Goal: Task Accomplishment & Management: Use online tool/utility

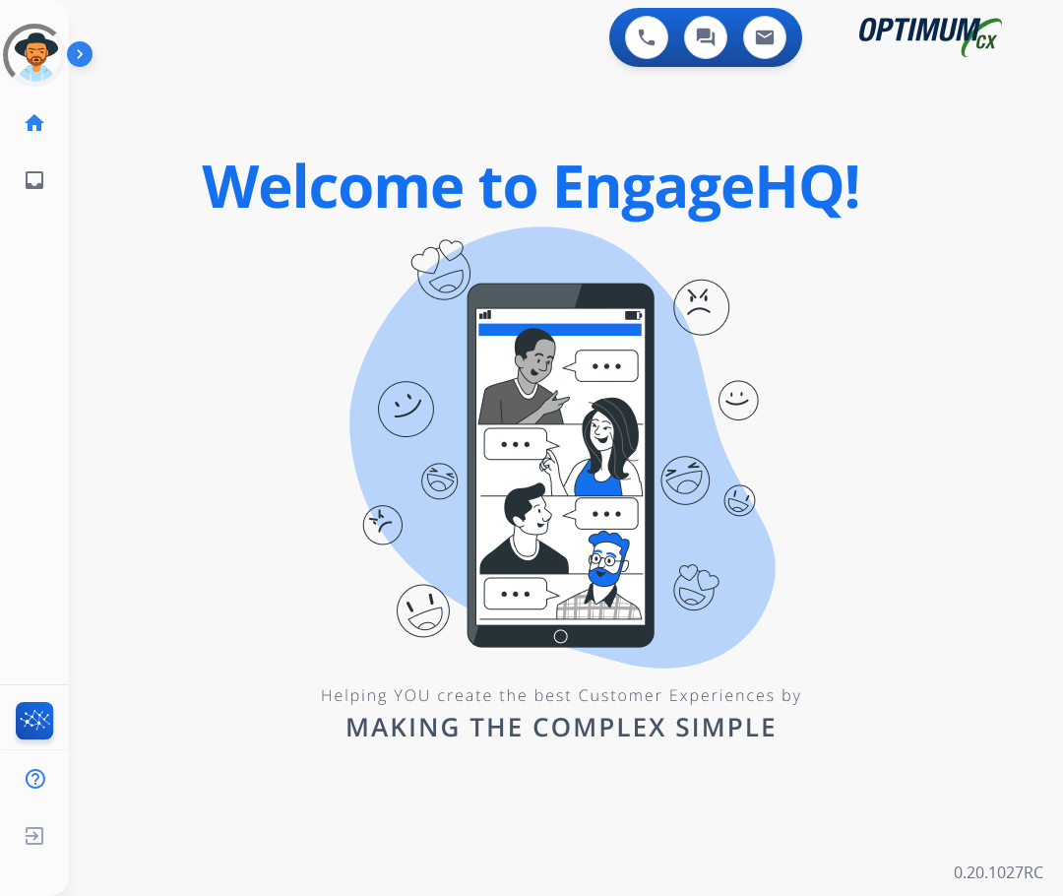
click at [126, 620] on div "0 Voice Interactions 0 Chat Interactions 0 Email Interactions swap_horiz Break …" at bounding box center [566, 448] width 994 height 896
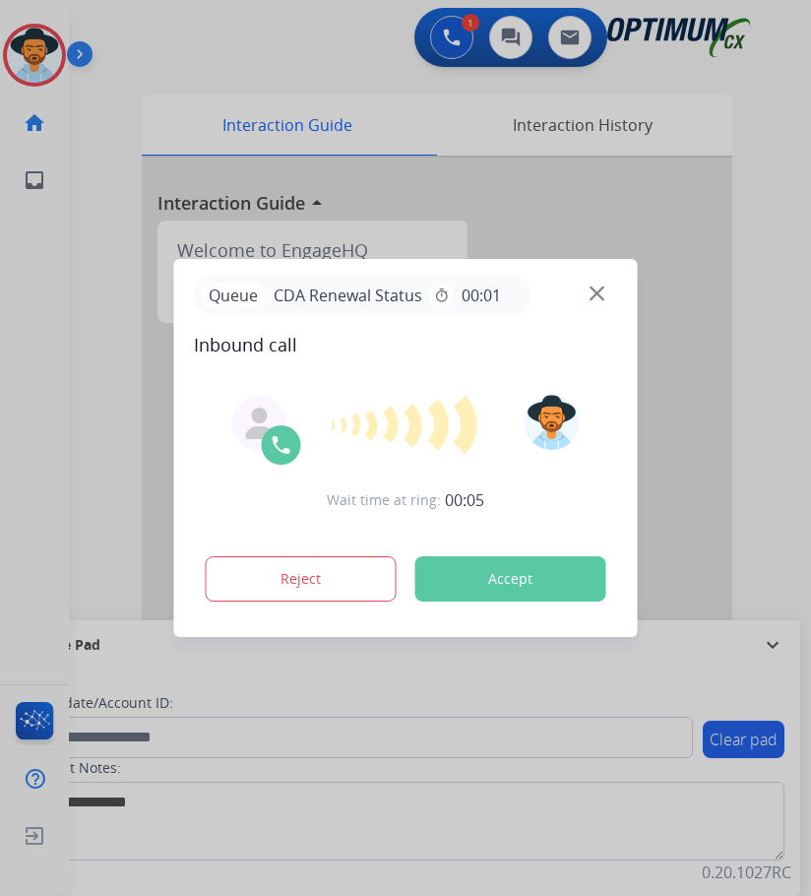
click at [156, 28] on div at bounding box center [405, 448] width 811 height 896
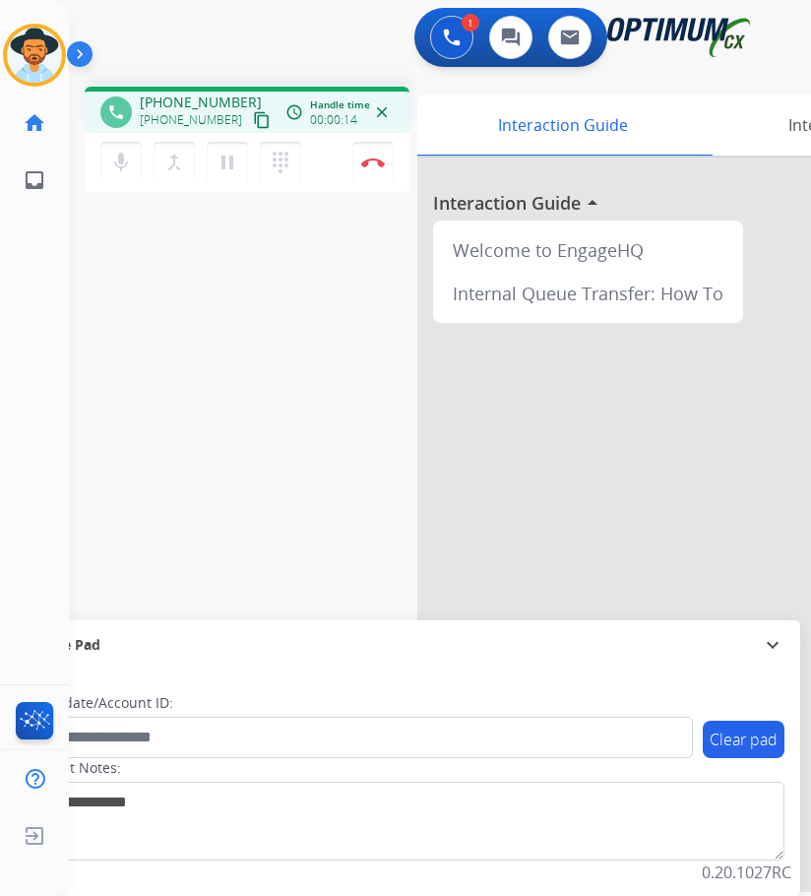
click at [194, 105] on span "+15046783626" at bounding box center [201, 103] width 122 height 20
copy span "15046783626"
click at [226, 167] on mat-icon "pause" at bounding box center [228, 163] width 24 height 24
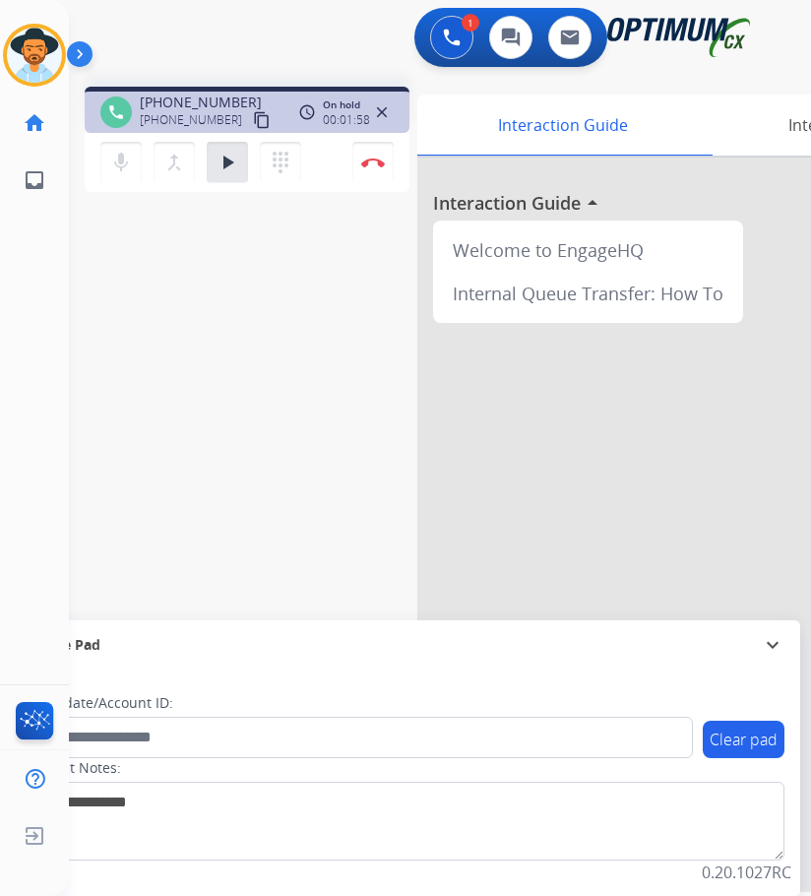
click at [11, 415] on div "Luis Busy Edit Avatar Agent: Luis Routing Profile: OCX Training home Home Home …" at bounding box center [34, 448] width 69 height 896
click at [219, 168] on mat-icon "play_arrow" at bounding box center [228, 163] width 24 height 24
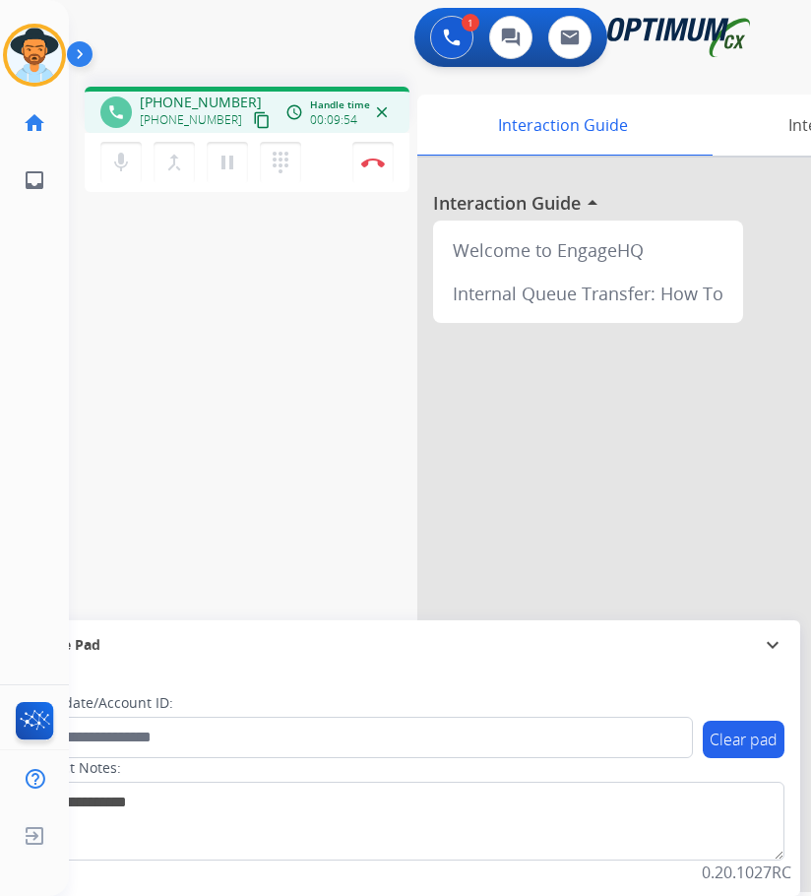
click at [184, 93] on span "+15046783626" at bounding box center [201, 103] width 122 height 20
copy span "15046783626"
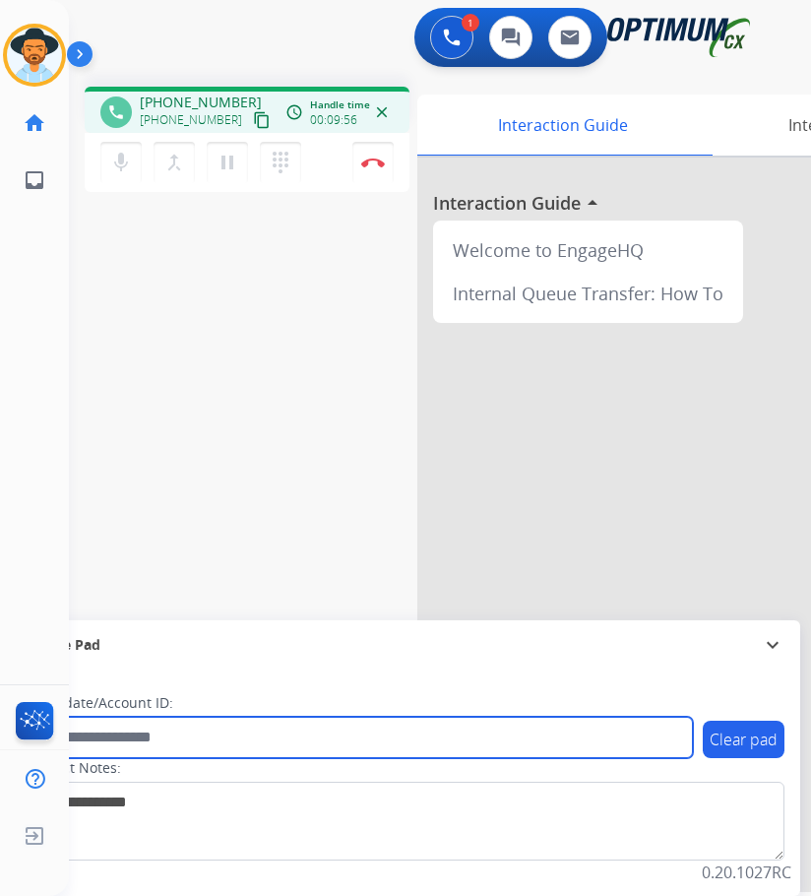
click at [319, 734] on input "text" at bounding box center [359, 736] width 667 height 41
paste input "**********"
type input "**********"
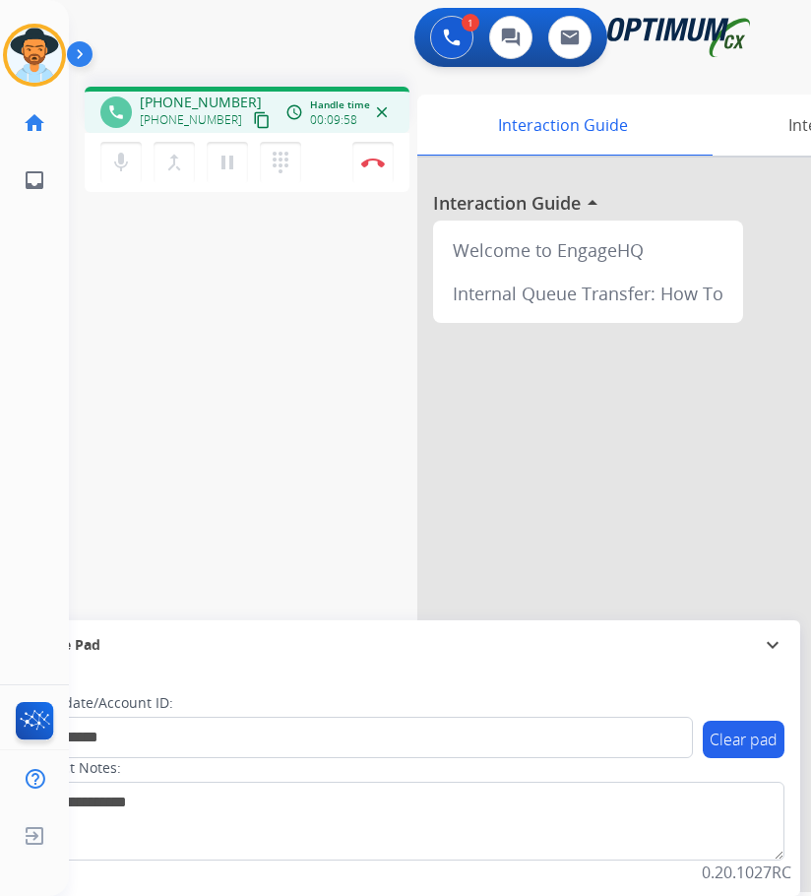
click at [167, 433] on div "**********" at bounding box center [416, 481] width 695 height 821
click at [361, 163] on img at bounding box center [373, 162] width 24 height 10
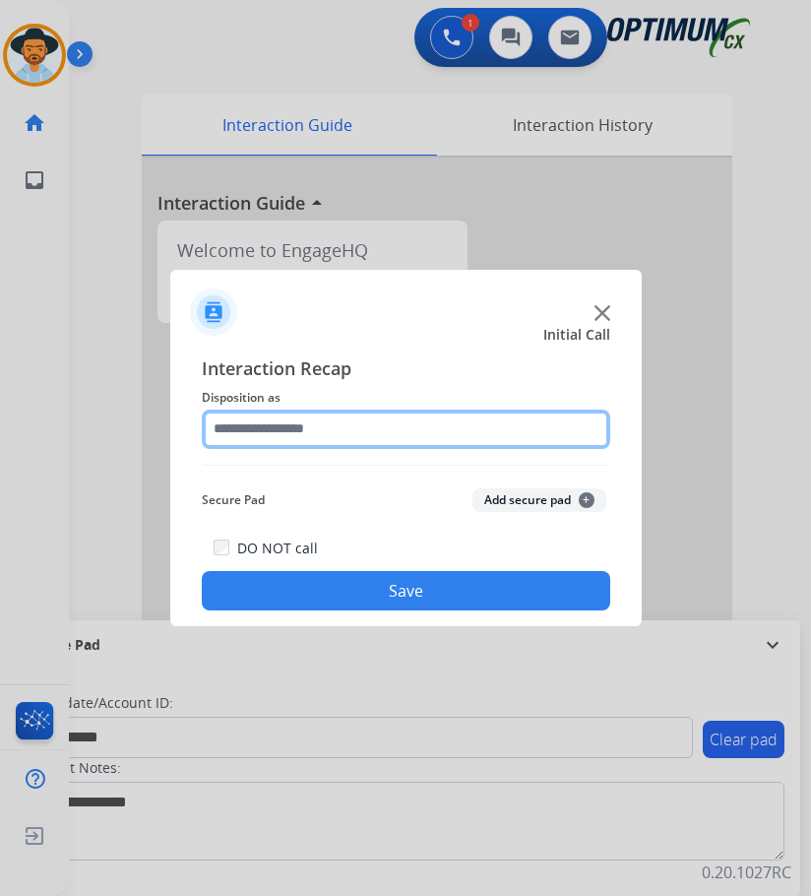
click at [397, 443] on input "text" at bounding box center [406, 428] width 408 height 39
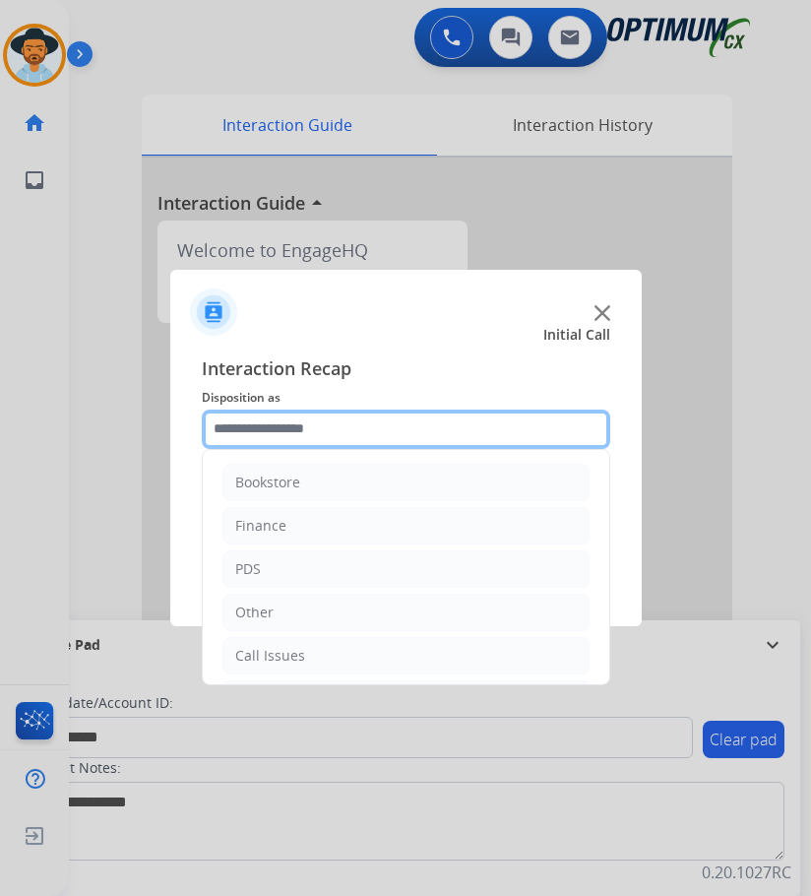
scroll to position [134, 0]
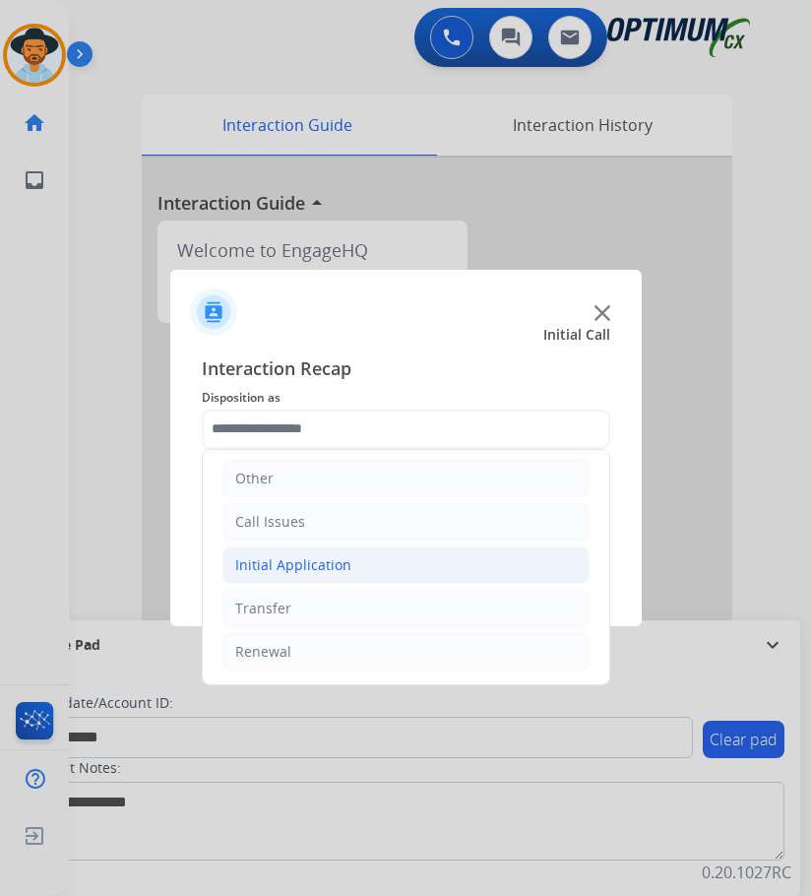
click at [332, 559] on div "Initial Application" at bounding box center [293, 565] width 116 height 20
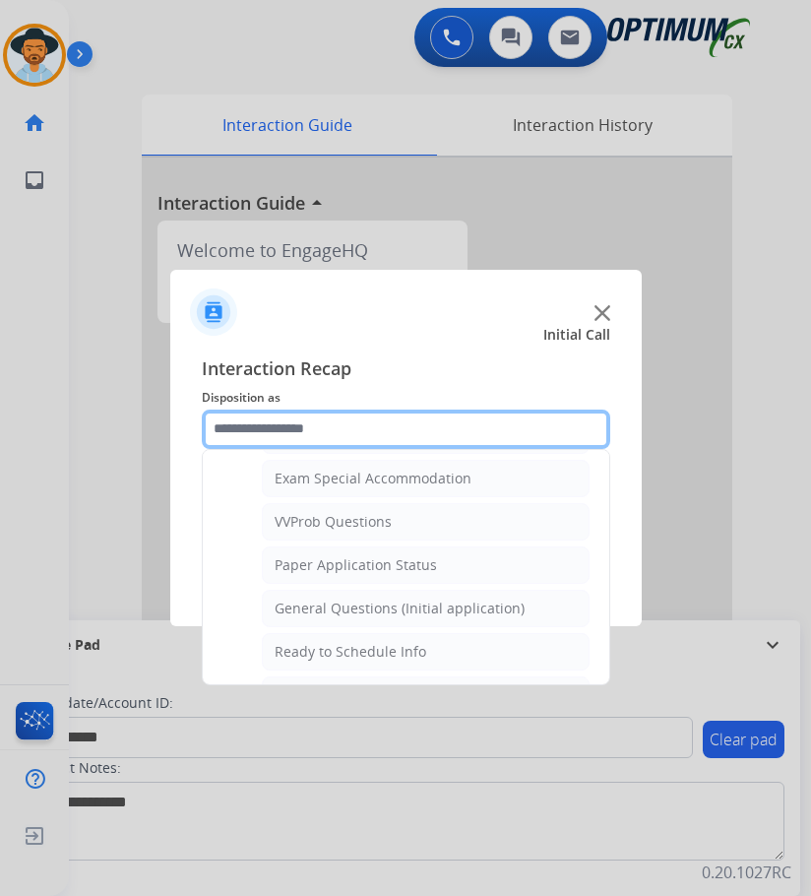
scroll to position [1118, 0]
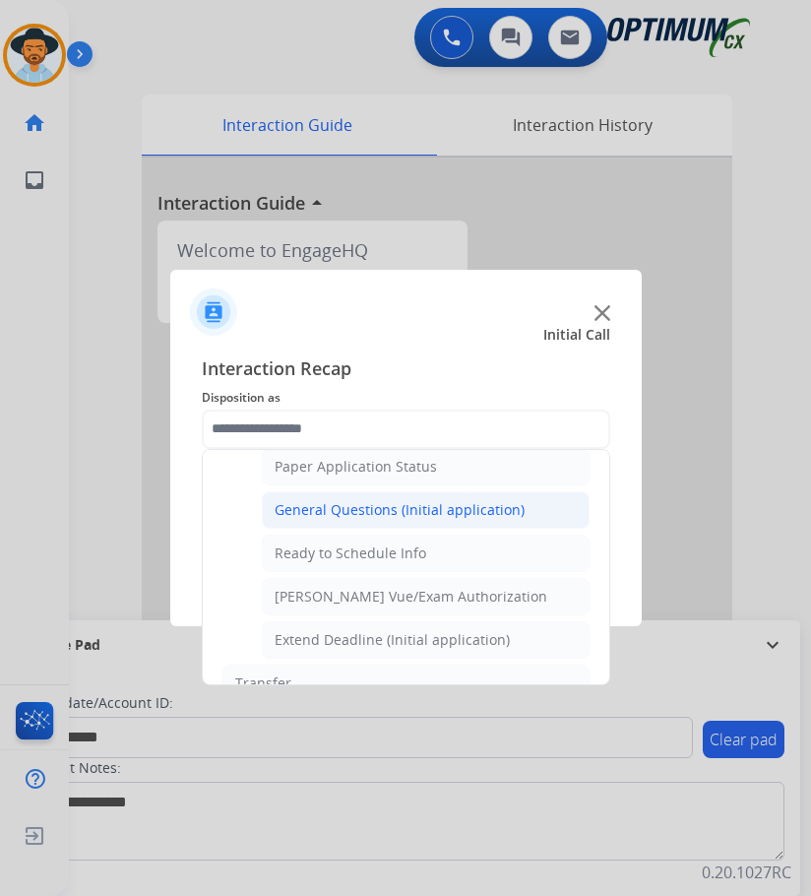
click at [395, 509] on div "General Questions (Initial application)" at bounding box center [400, 510] width 250 height 20
type input "**********"
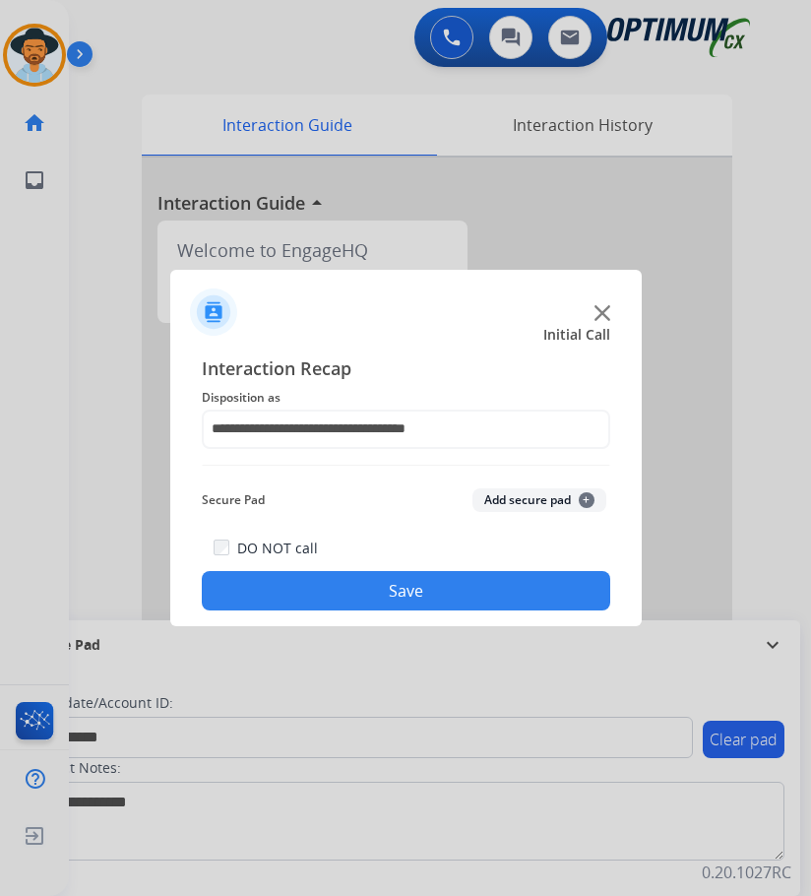
click at [312, 588] on button "Save" at bounding box center [406, 590] width 408 height 39
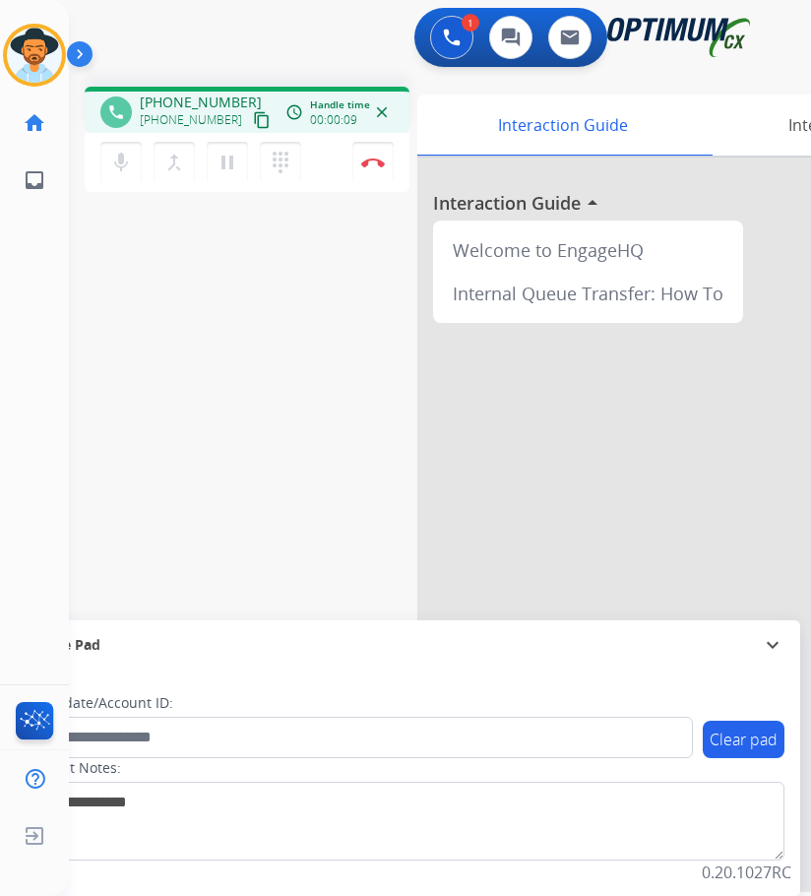
click at [198, 100] on span "+17874320020" at bounding box center [201, 103] width 122 height 20
copy span "17874320020"
click at [308, 460] on div "phone +17874320020 +17874320020 content_copy access_time Call metrics Queue 00:…" at bounding box center [416, 481] width 695 height 821
click at [189, 107] on span "+17874320020" at bounding box center [201, 103] width 122 height 20
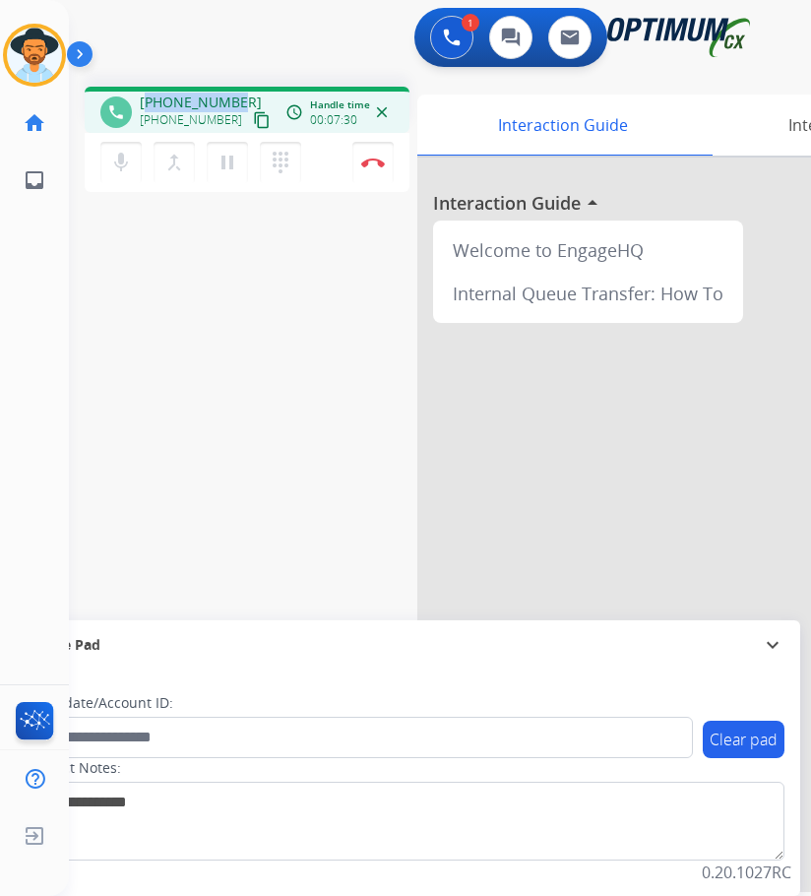
click at [189, 107] on span "+17874320020" at bounding box center [201, 103] width 122 height 20
copy span "17874320020"
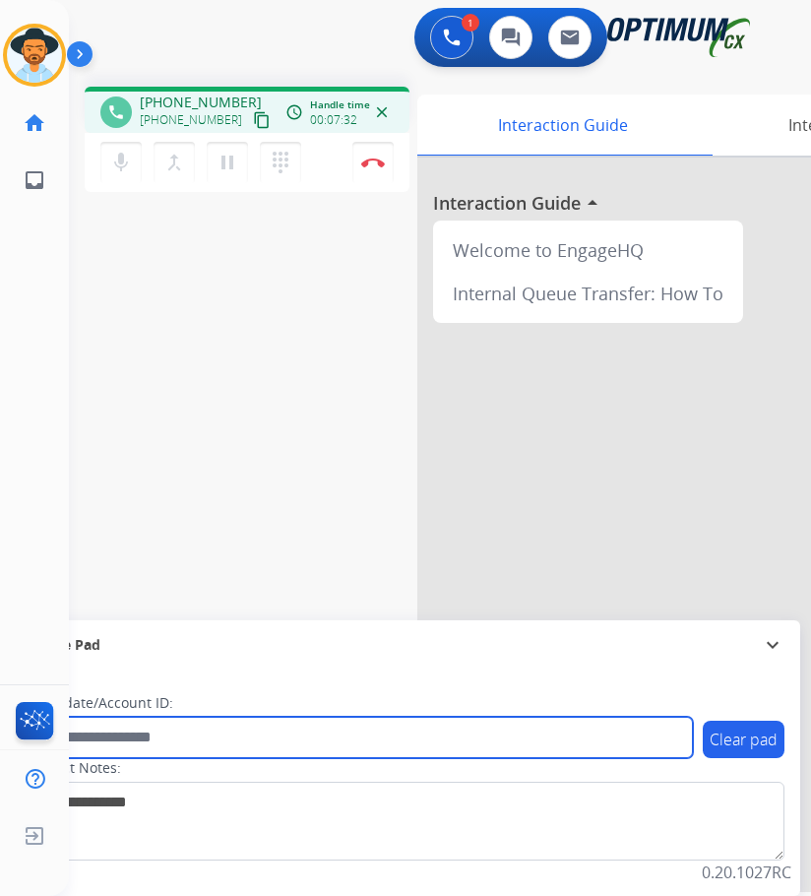
click at [218, 746] on input "text" at bounding box center [359, 736] width 667 height 41
paste input "**********"
type input "**********"
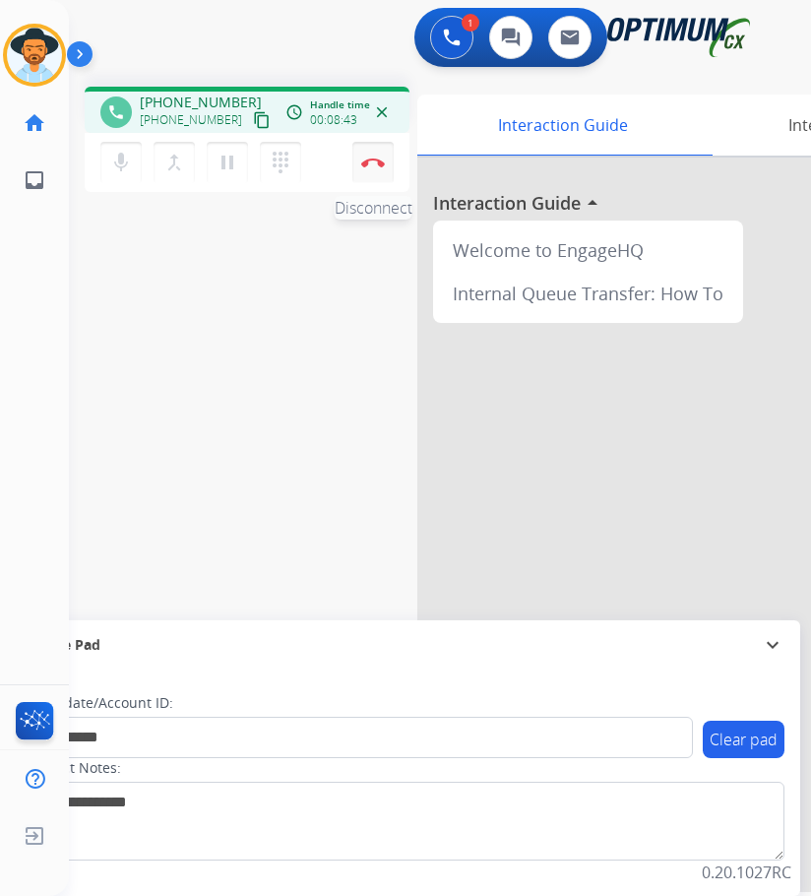
click at [361, 173] on button "Disconnect" at bounding box center [372, 162] width 41 height 41
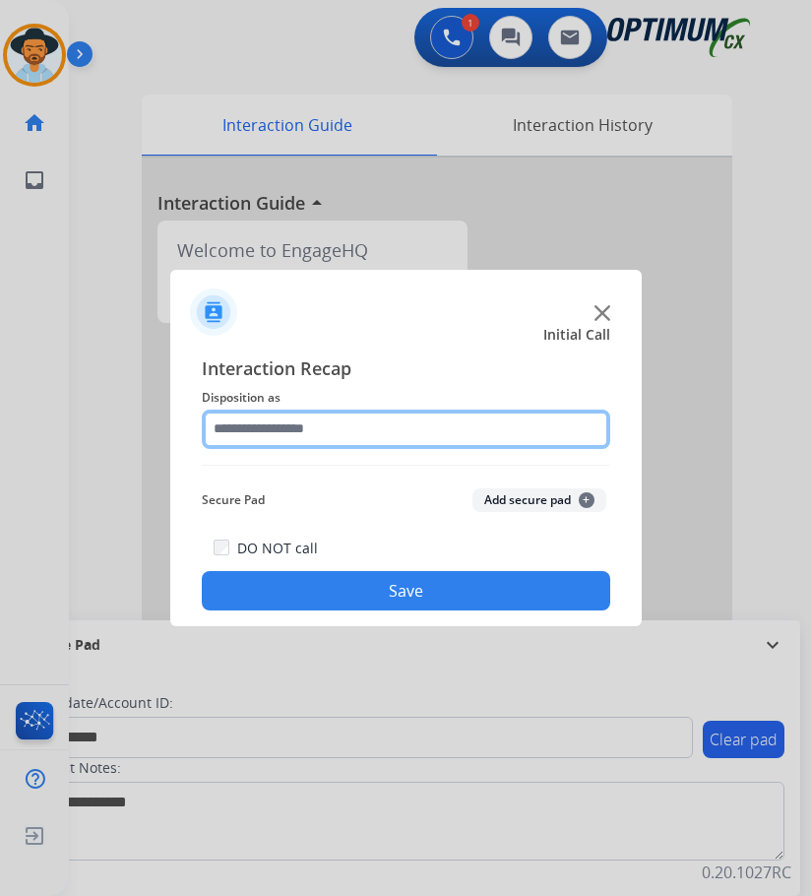
click at [382, 430] on input "text" at bounding box center [406, 428] width 408 height 39
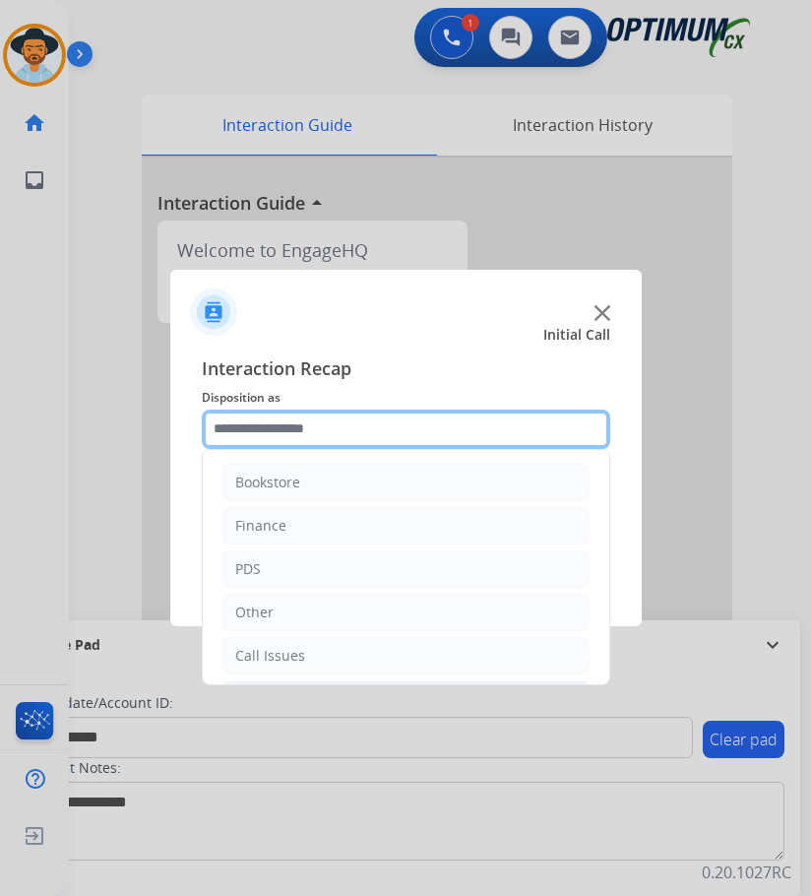
scroll to position [134, 0]
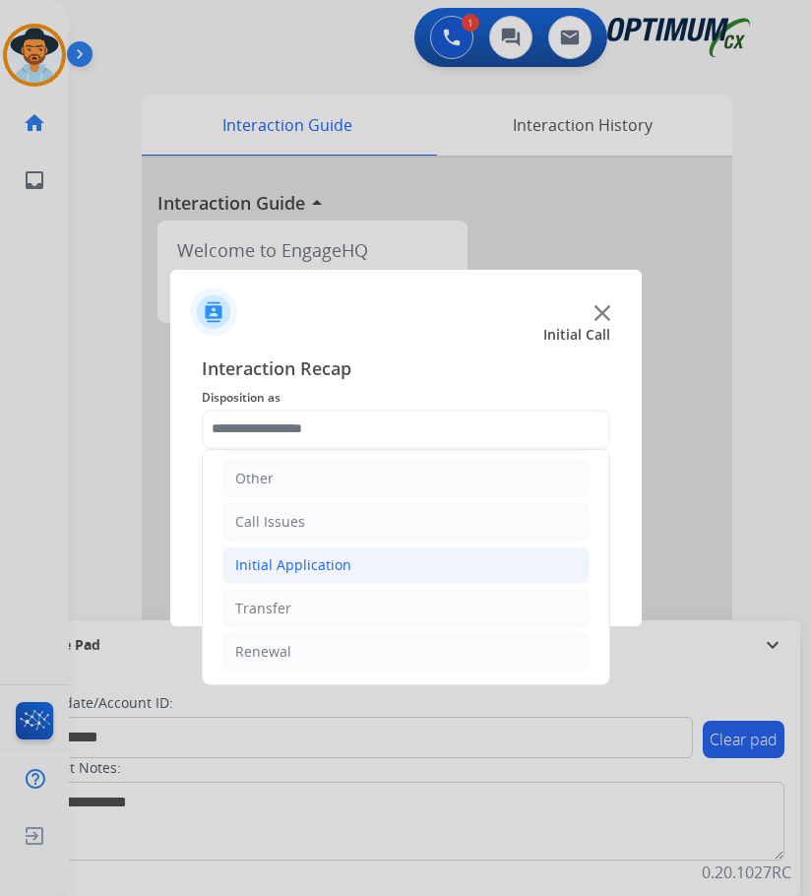
click at [338, 564] on div "Initial Application" at bounding box center [293, 565] width 116 height 20
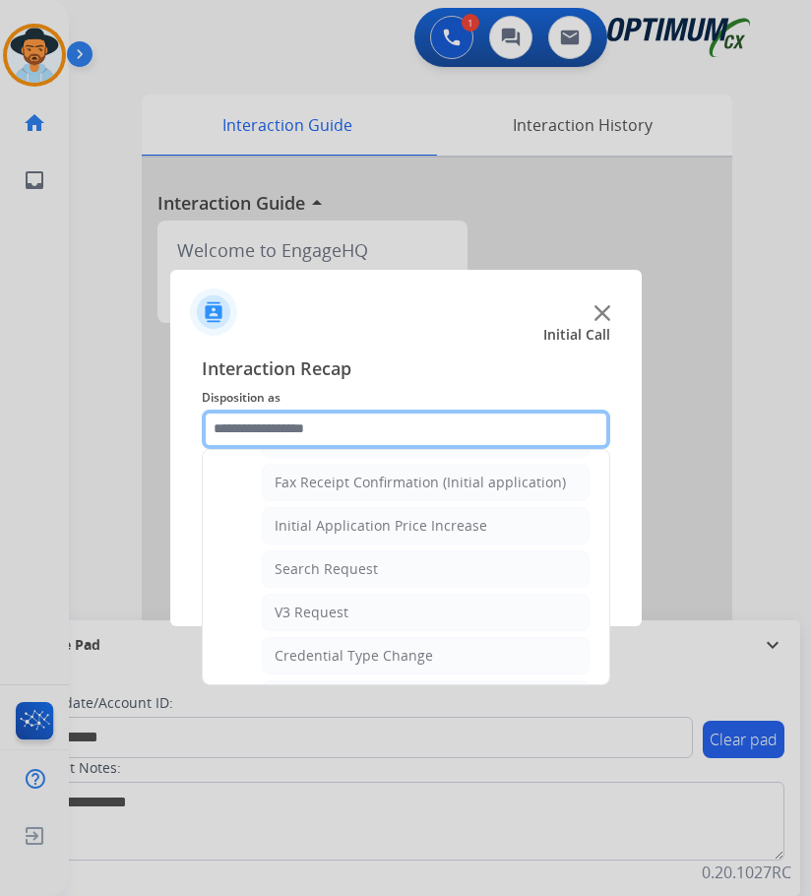
scroll to position [1020, 0]
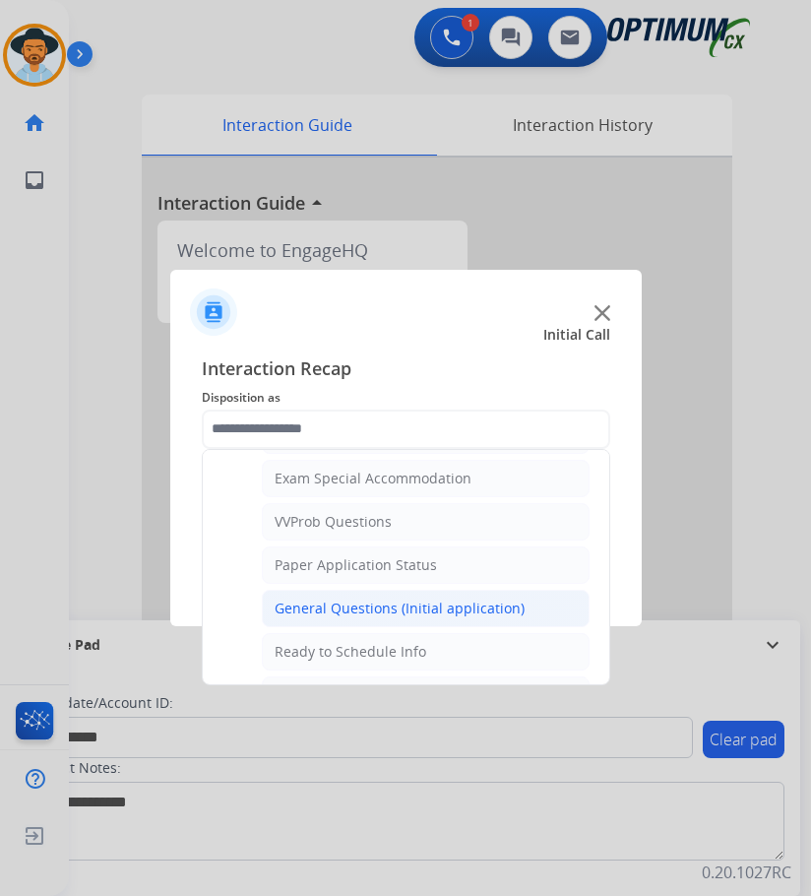
click at [341, 607] on div "General Questions (Initial application)" at bounding box center [400, 608] width 250 height 20
type input "**********"
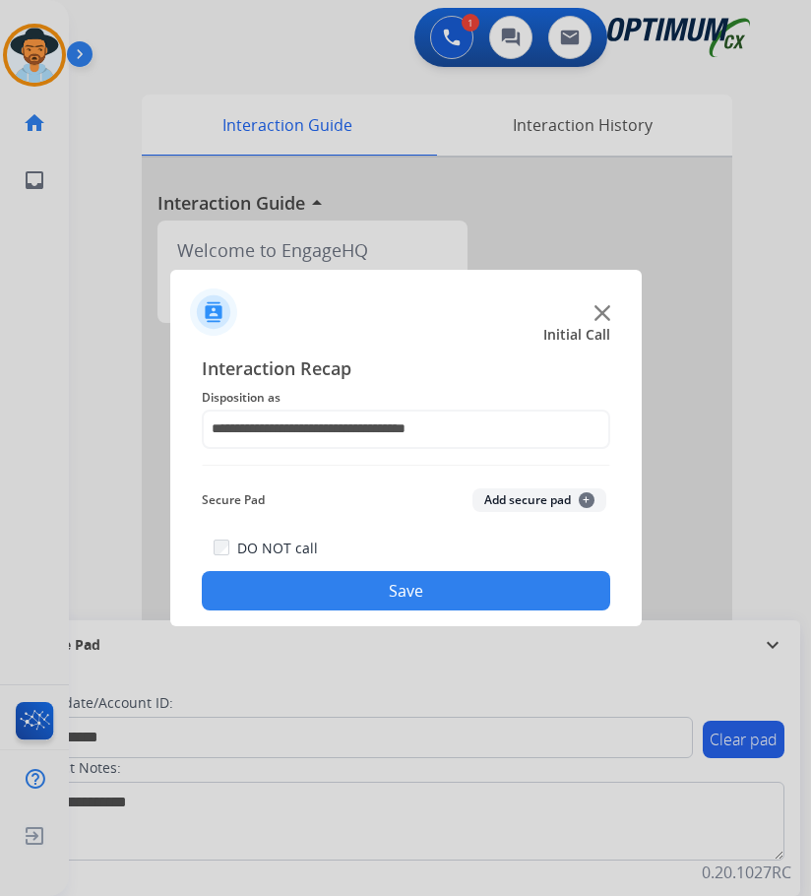
click at [340, 596] on button "Save" at bounding box center [406, 590] width 408 height 39
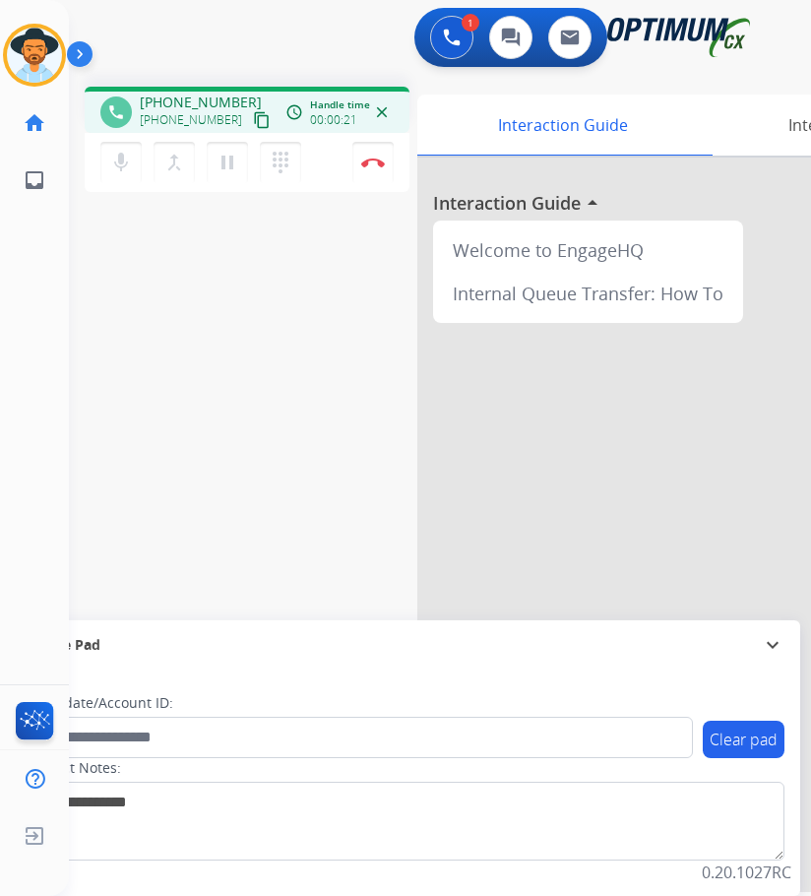
click at [183, 99] on span "+12025971696" at bounding box center [201, 103] width 122 height 20
copy span "12025971696"
click at [288, 513] on div "phone +12025971696 +12025971696 content_copy access_time Call metrics Queue 00:…" at bounding box center [416, 481] width 695 height 821
click at [182, 103] on span "+12025971696" at bounding box center [201, 103] width 122 height 20
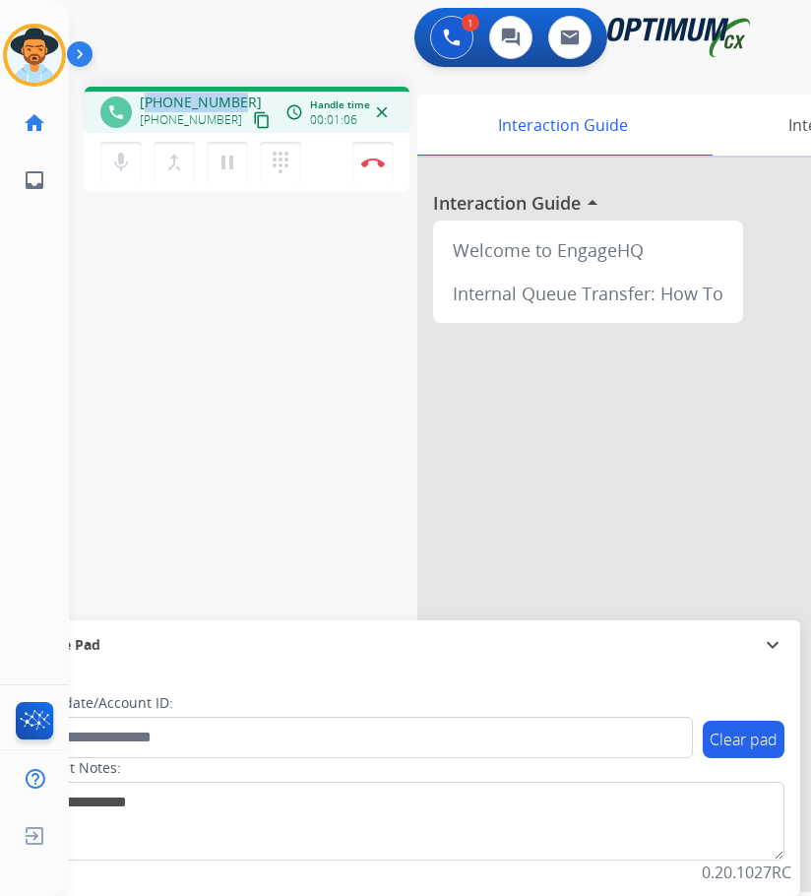
click at [182, 103] on span "+12025971696" at bounding box center [201, 103] width 122 height 20
copy span "12025971696"
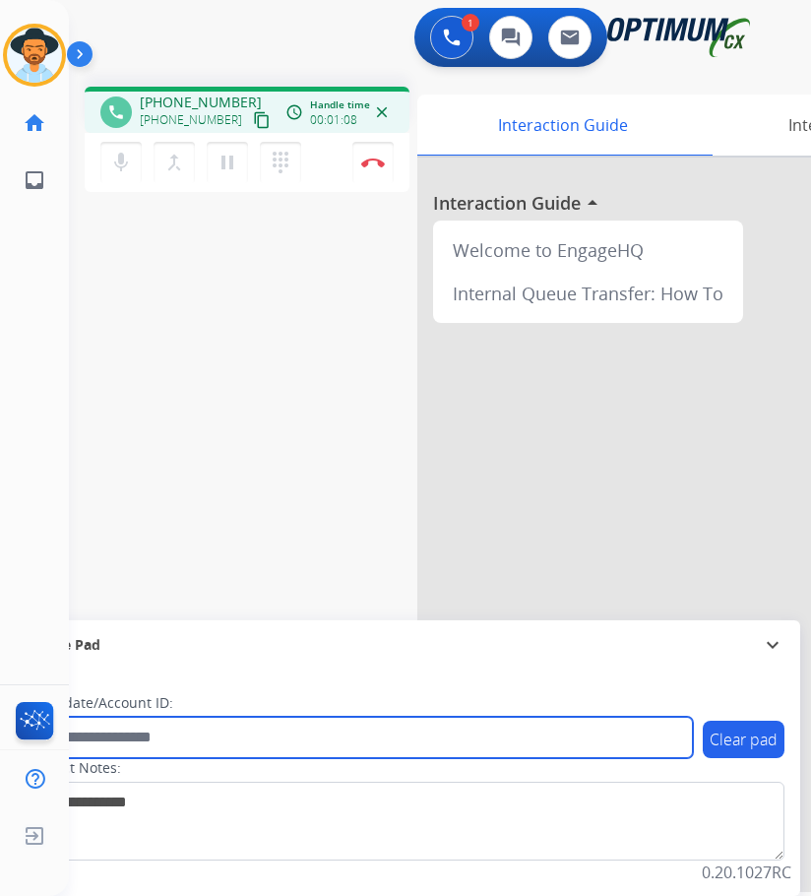
click at [128, 737] on input "text" at bounding box center [359, 736] width 667 height 41
paste input "**********"
type input "**********"
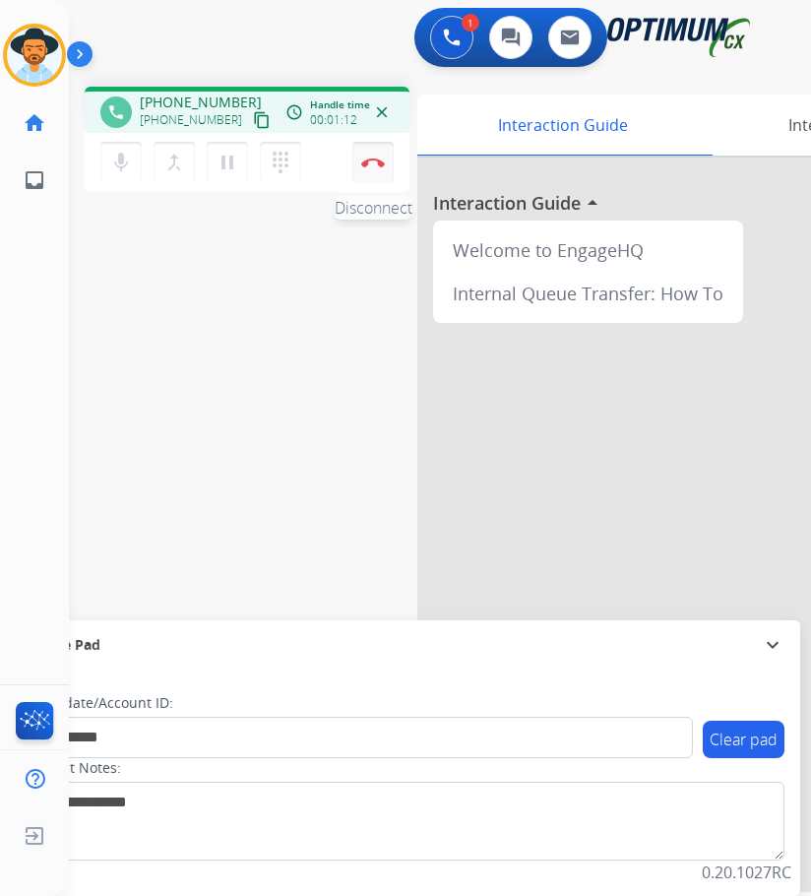
click at [373, 158] on img at bounding box center [373, 162] width 24 height 10
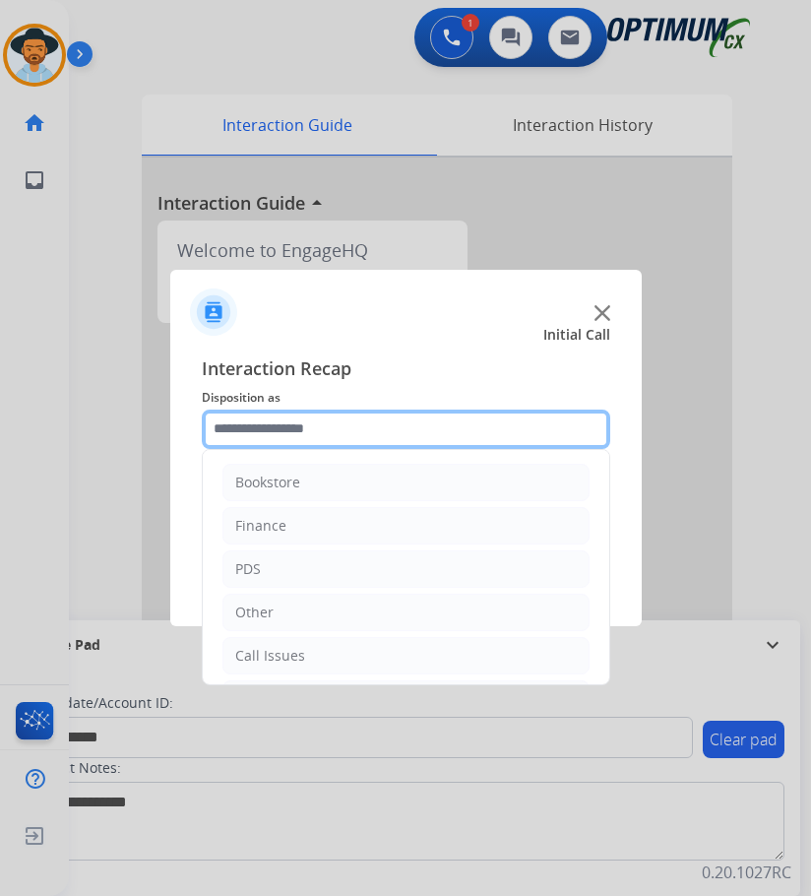
click at [336, 428] on input "text" at bounding box center [406, 428] width 408 height 39
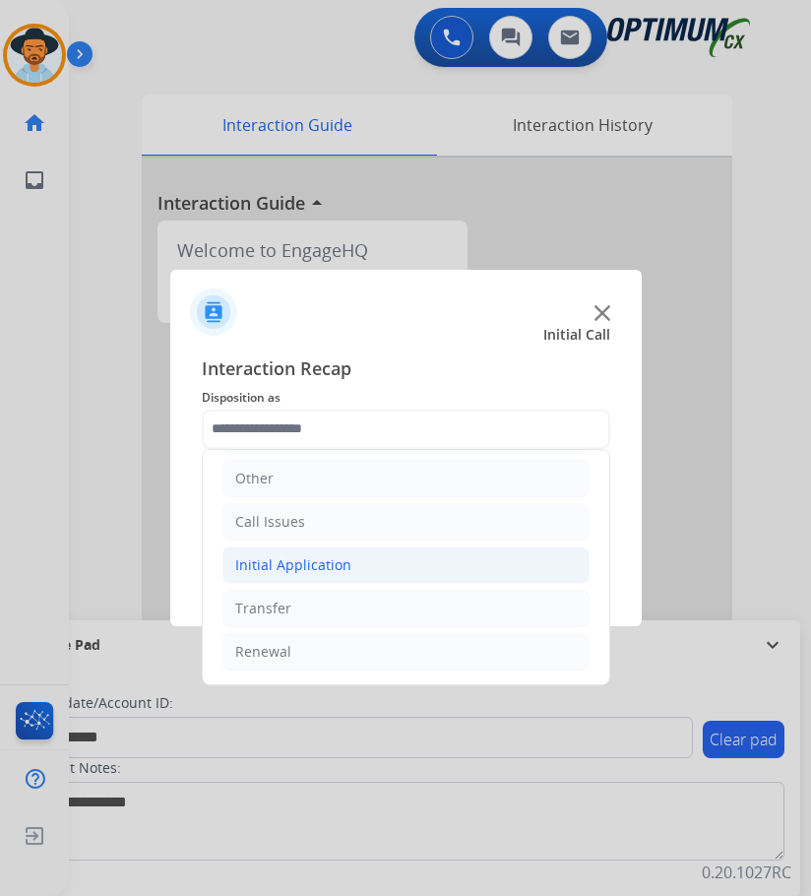
click at [348, 561] on li "Initial Application" at bounding box center [405, 564] width 367 height 37
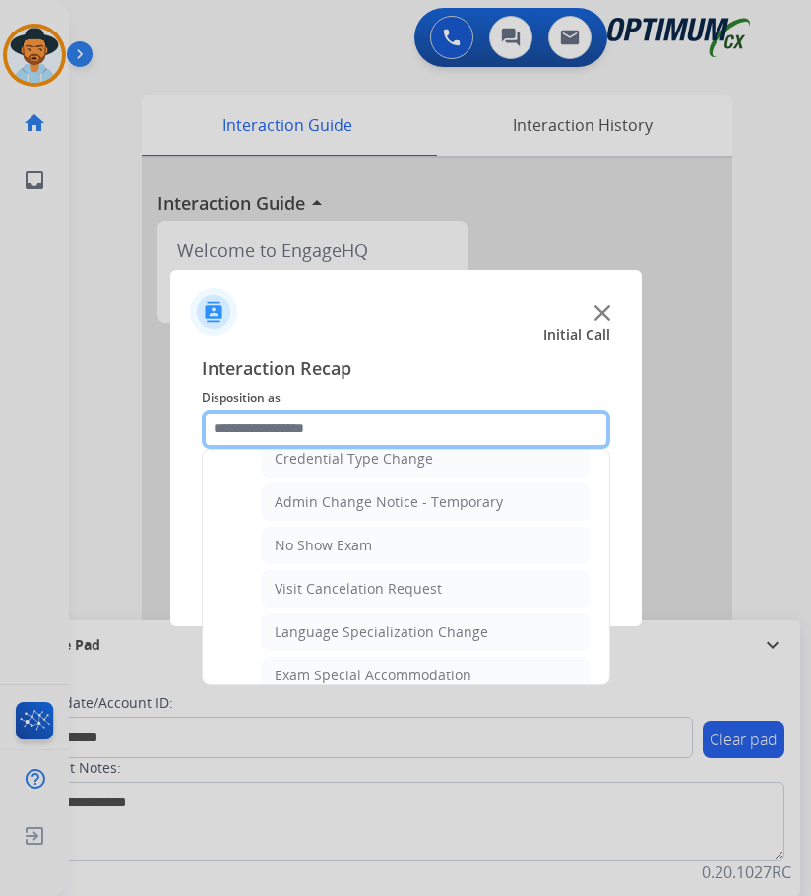
scroll to position [1020, 0]
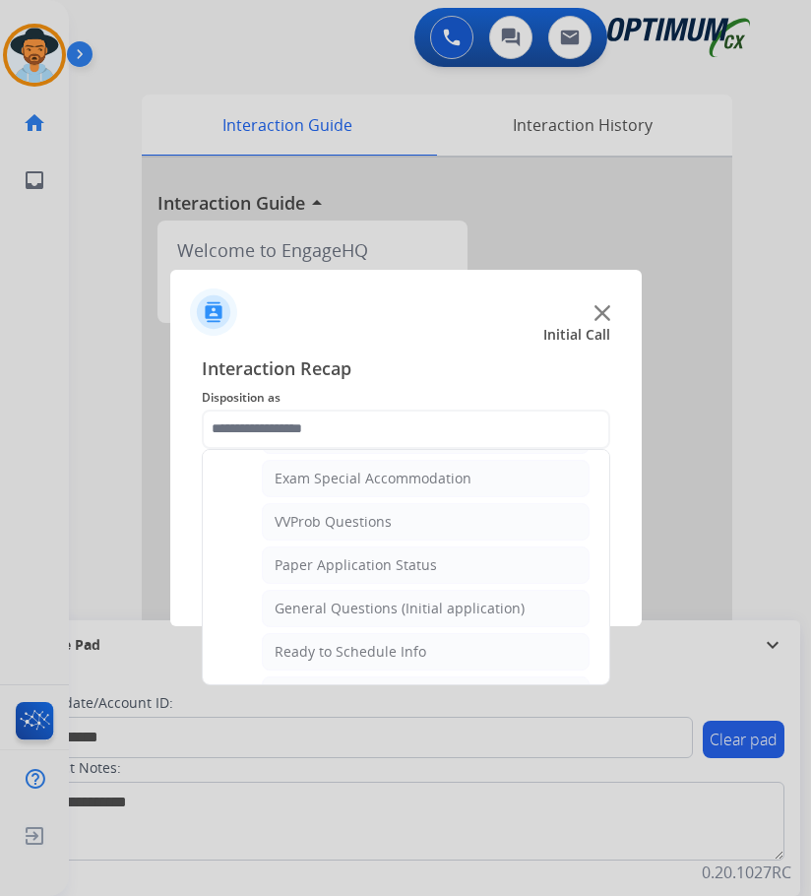
click at [396, 610] on div "General Questions (Initial application)" at bounding box center [400, 608] width 250 height 20
type input "**********"
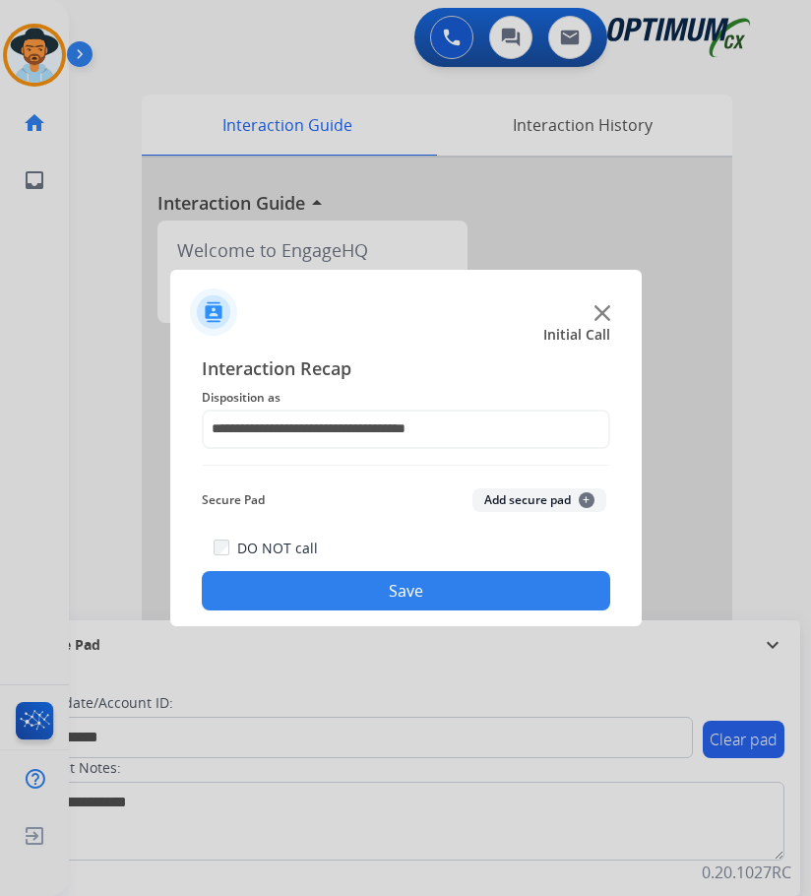
click at [392, 578] on button "Save" at bounding box center [406, 590] width 408 height 39
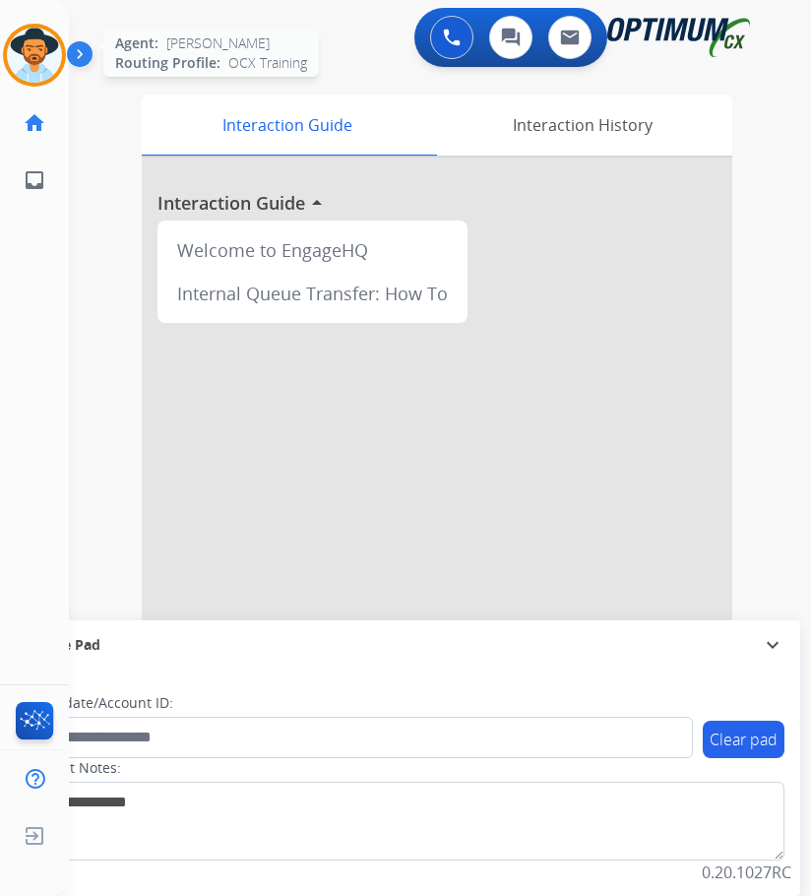
click at [41, 67] on img at bounding box center [34, 55] width 55 height 55
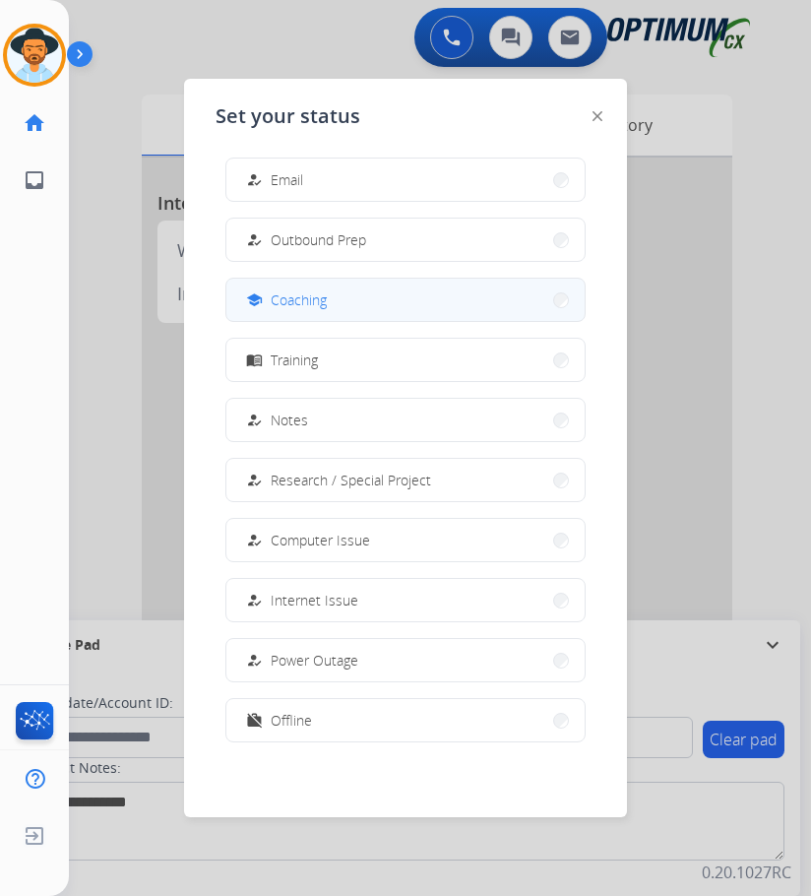
scroll to position [0, 0]
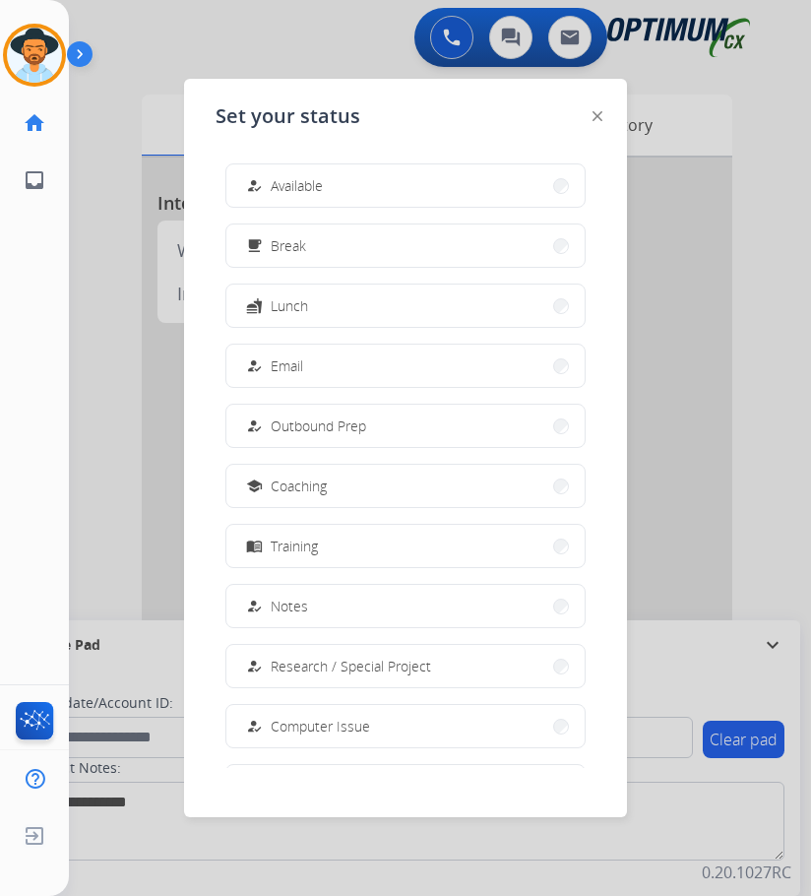
click at [780, 466] on div at bounding box center [405, 448] width 811 height 896
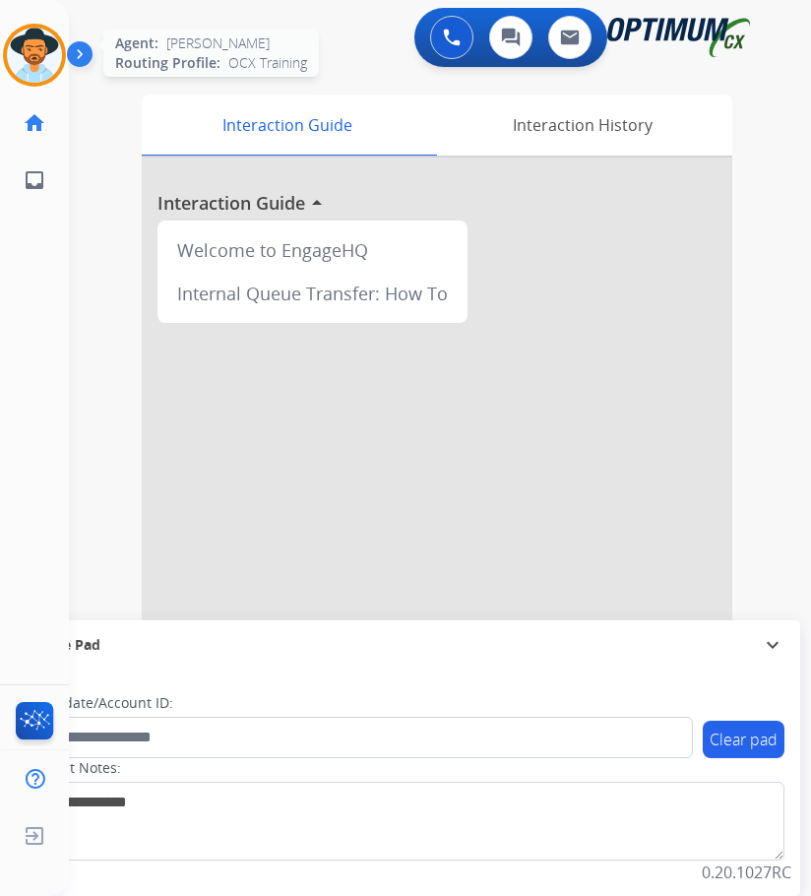
click at [33, 58] on img at bounding box center [34, 55] width 55 height 55
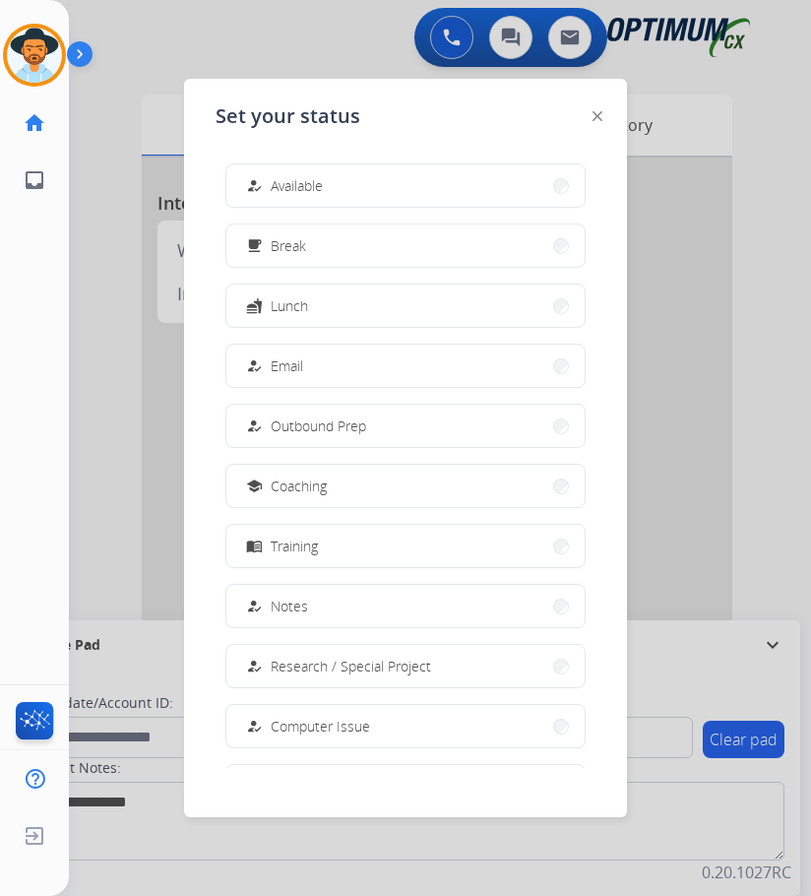
click at [778, 409] on div at bounding box center [405, 448] width 811 height 896
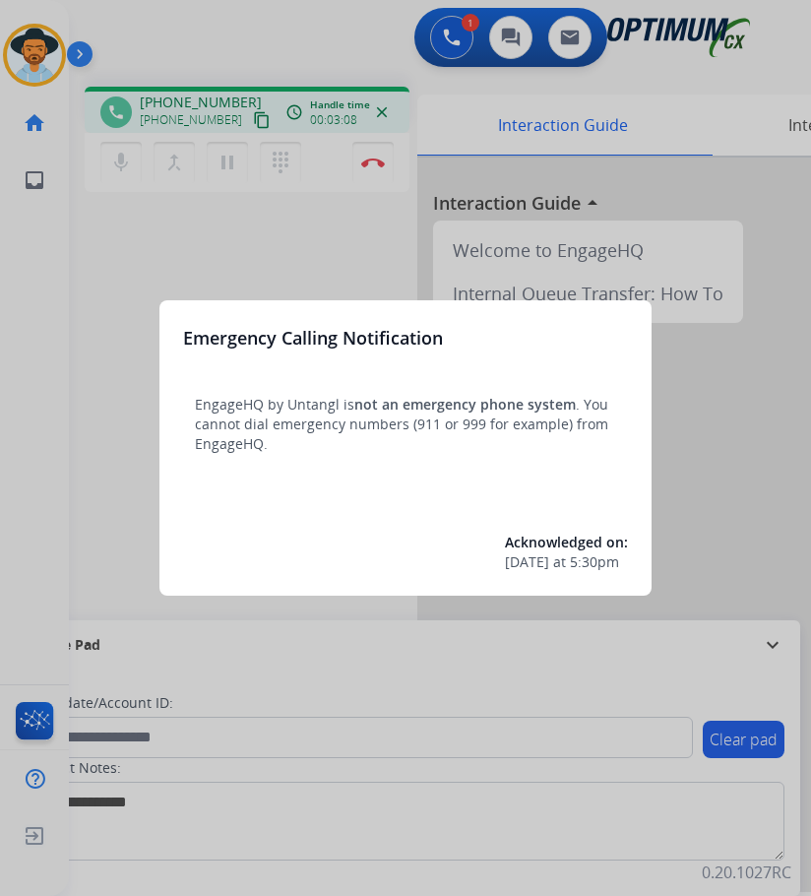
click at [200, 272] on div at bounding box center [405, 448] width 811 height 896
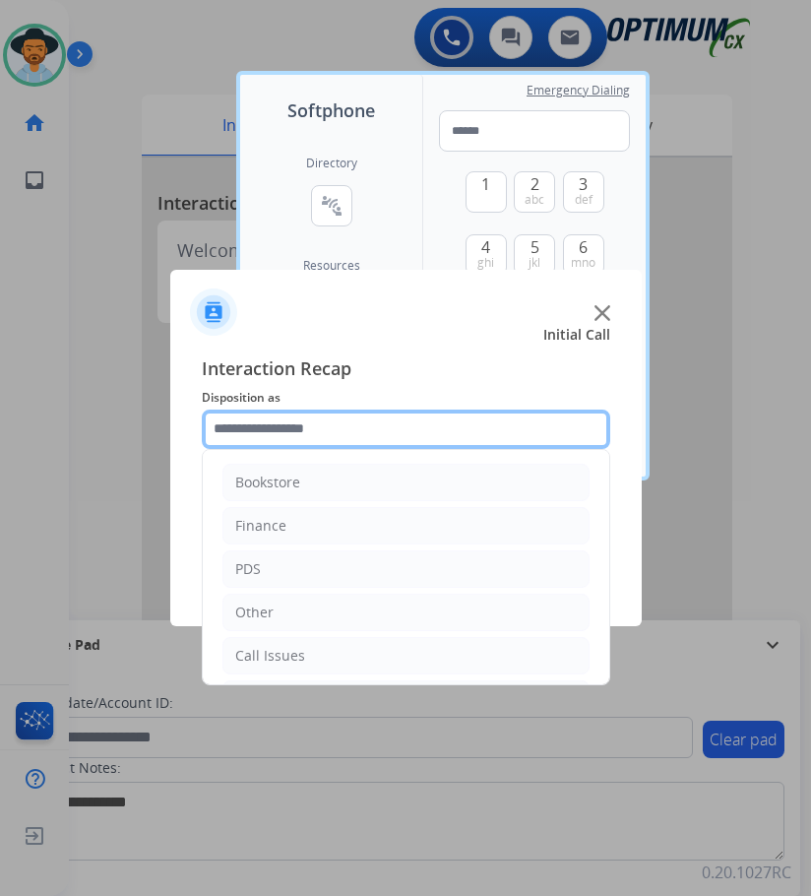
click at [363, 424] on input "text" at bounding box center [406, 428] width 408 height 39
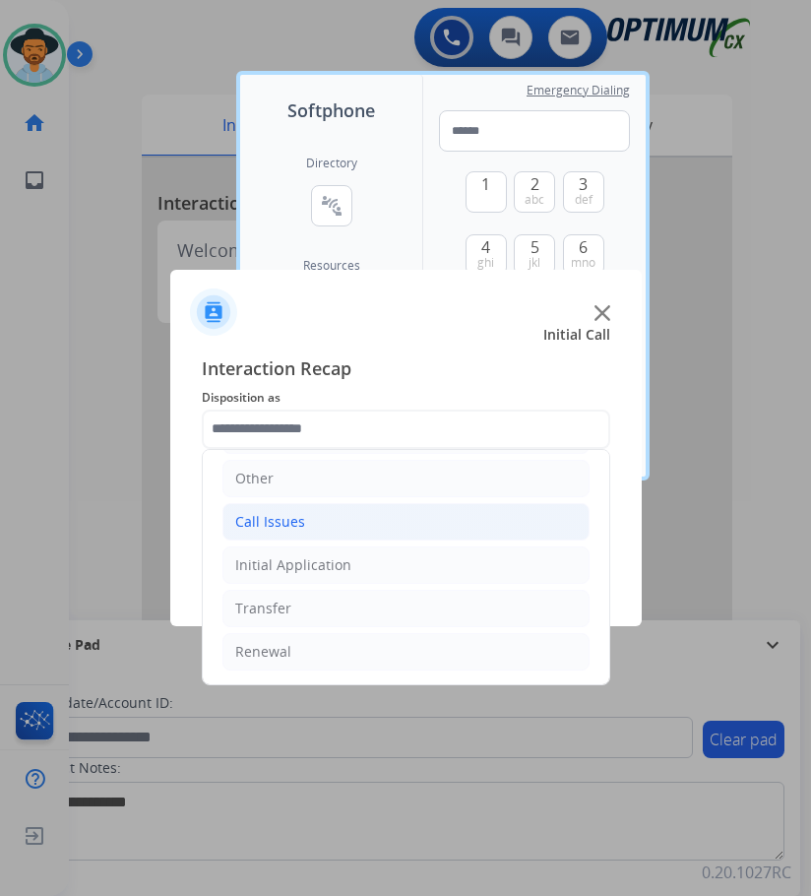
click at [305, 514] on li "Call Issues" at bounding box center [405, 521] width 367 height 37
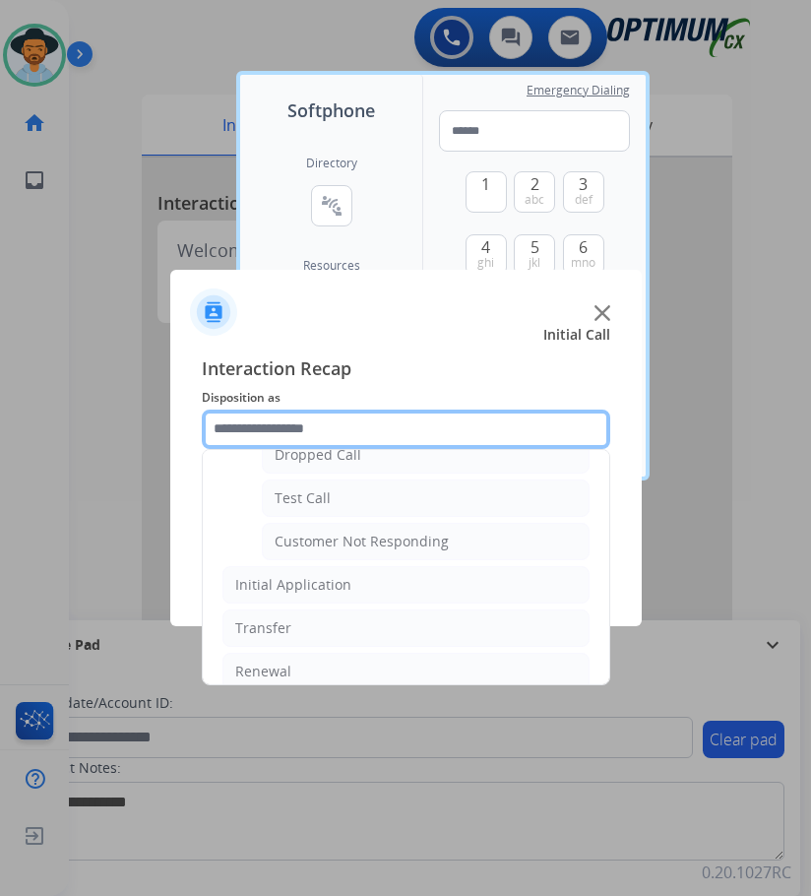
scroll to position [350, 0]
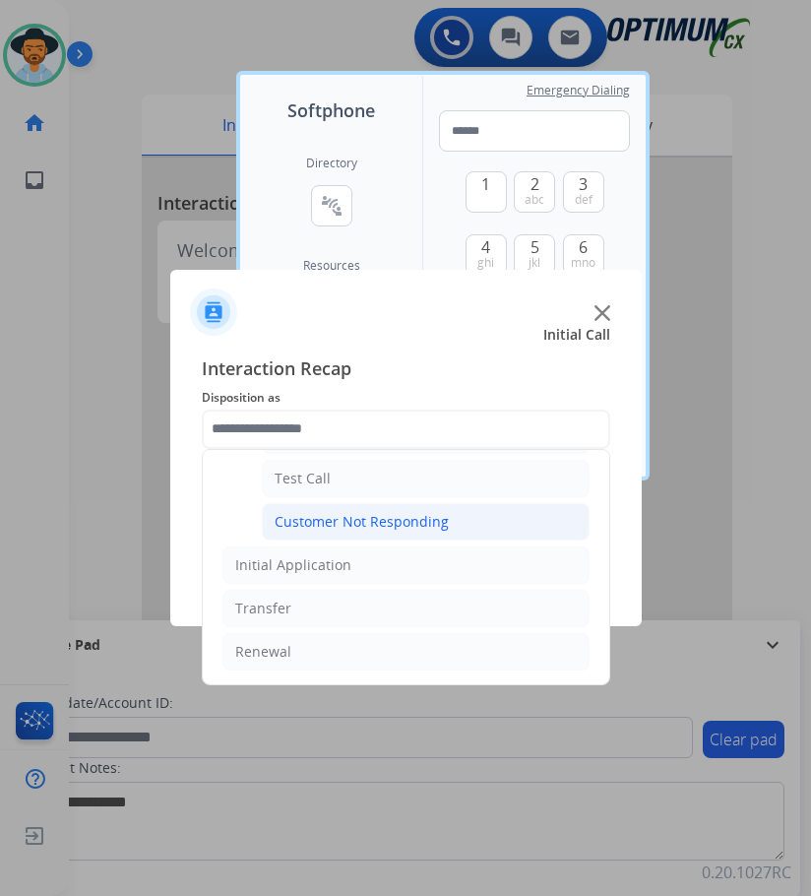
click at [423, 512] on div "Customer Not Responding" at bounding box center [362, 522] width 174 height 20
type input "**********"
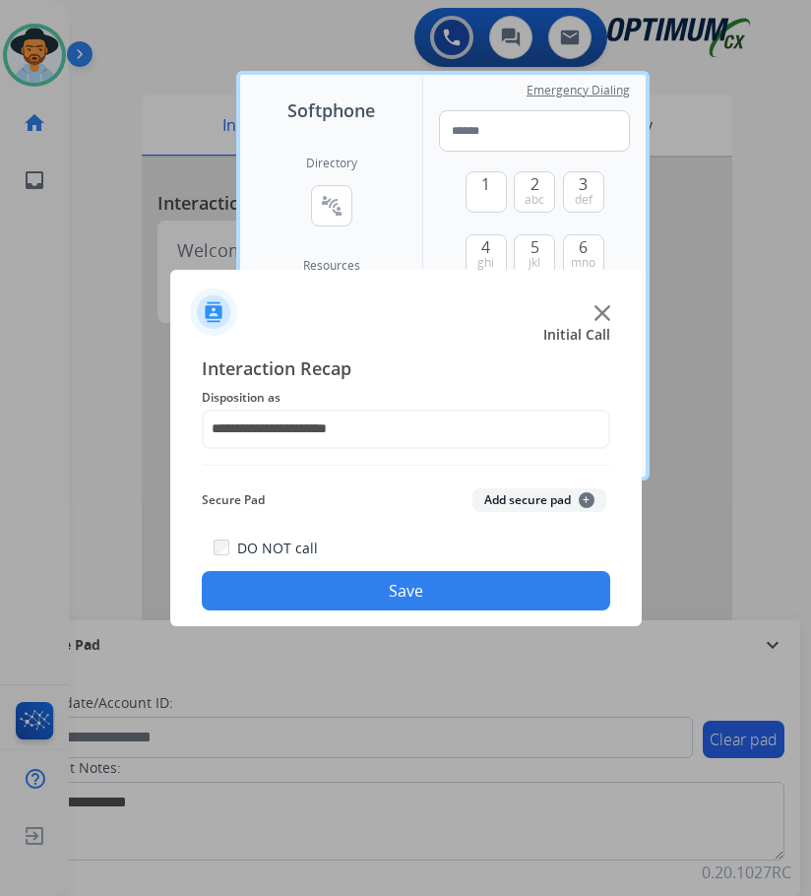
click at [373, 586] on button "Save" at bounding box center [406, 590] width 408 height 39
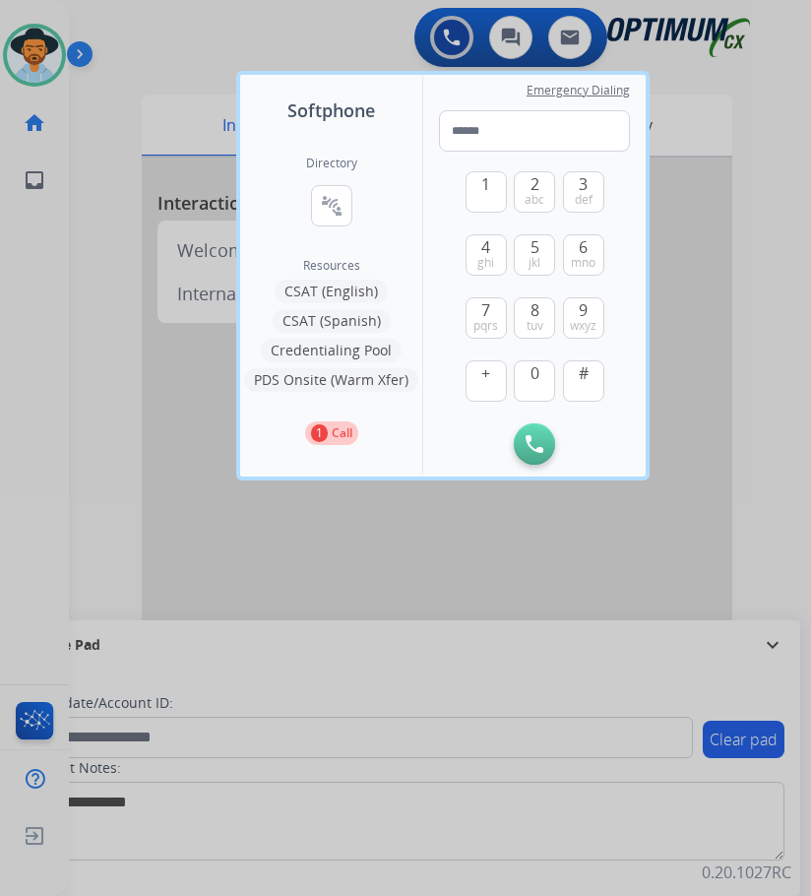
click at [47, 512] on div at bounding box center [405, 448] width 811 height 896
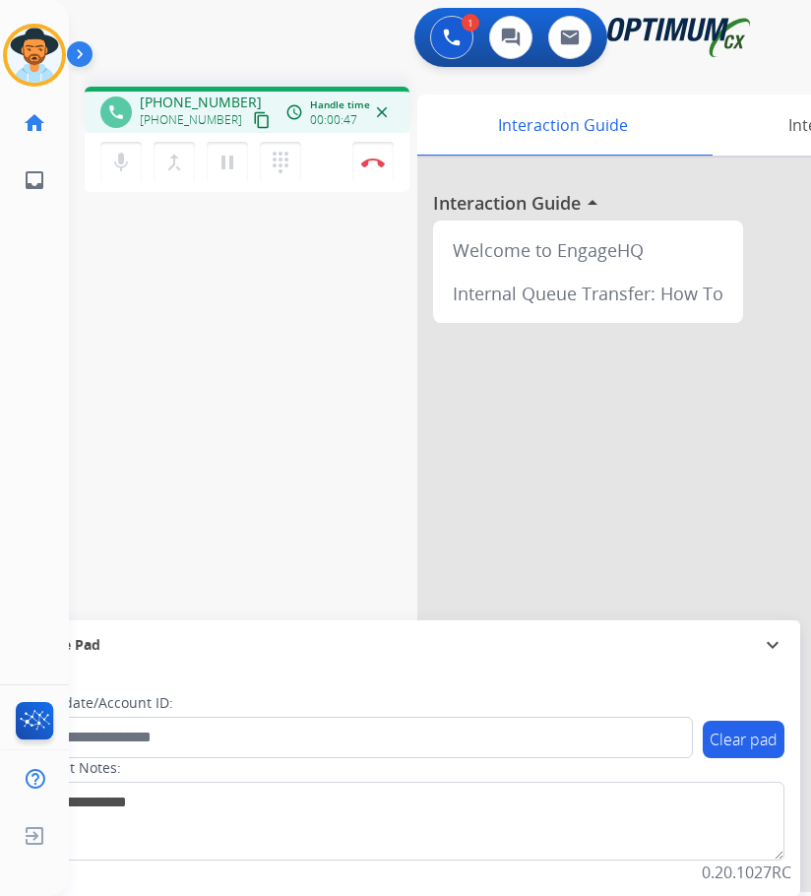
click at [199, 105] on span "[PHONE_NUMBER]" at bounding box center [201, 103] width 122 height 20
copy span "18134108751"
click at [217, 105] on span "[PHONE_NUMBER]" at bounding box center [201, 103] width 122 height 20
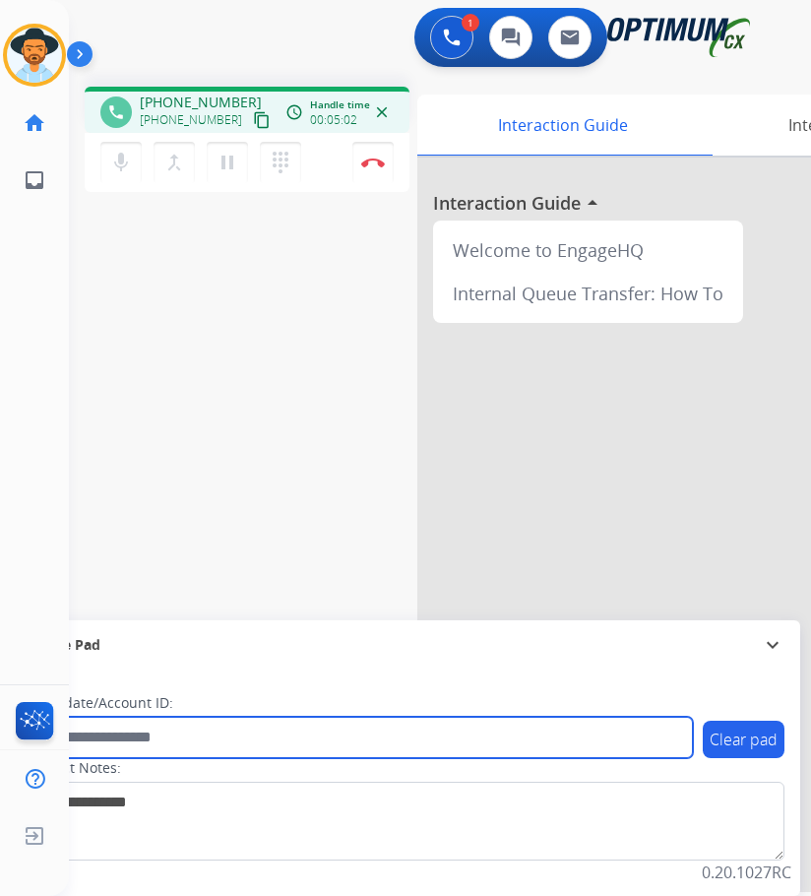
click at [296, 731] on input "text" at bounding box center [359, 736] width 667 height 41
paste input "**********"
type input "**********"
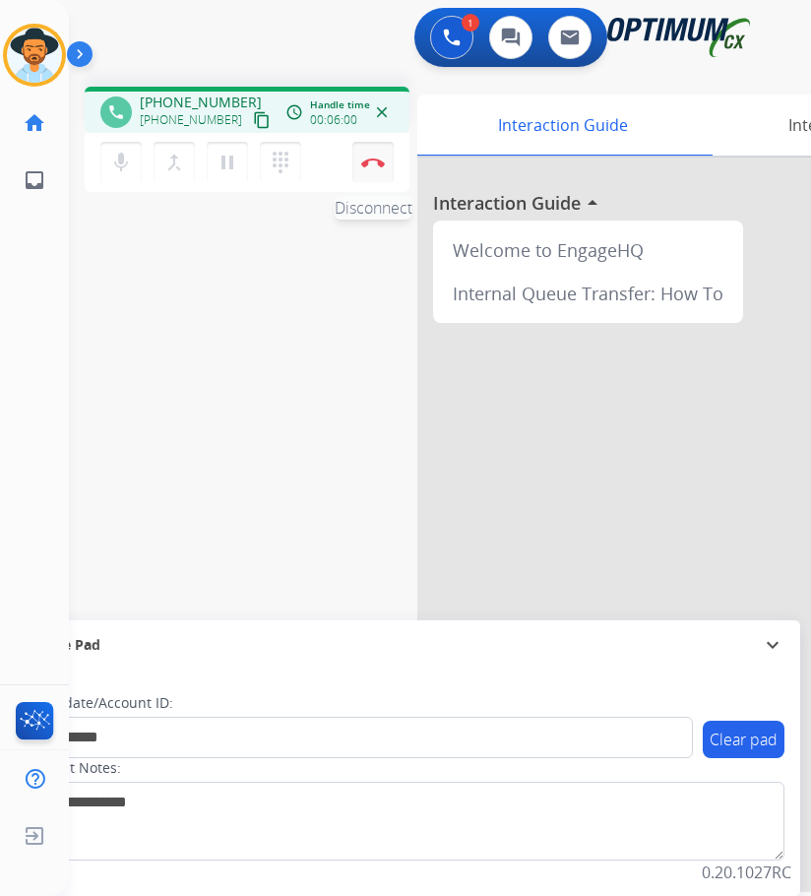
click at [370, 164] on img at bounding box center [373, 162] width 24 height 10
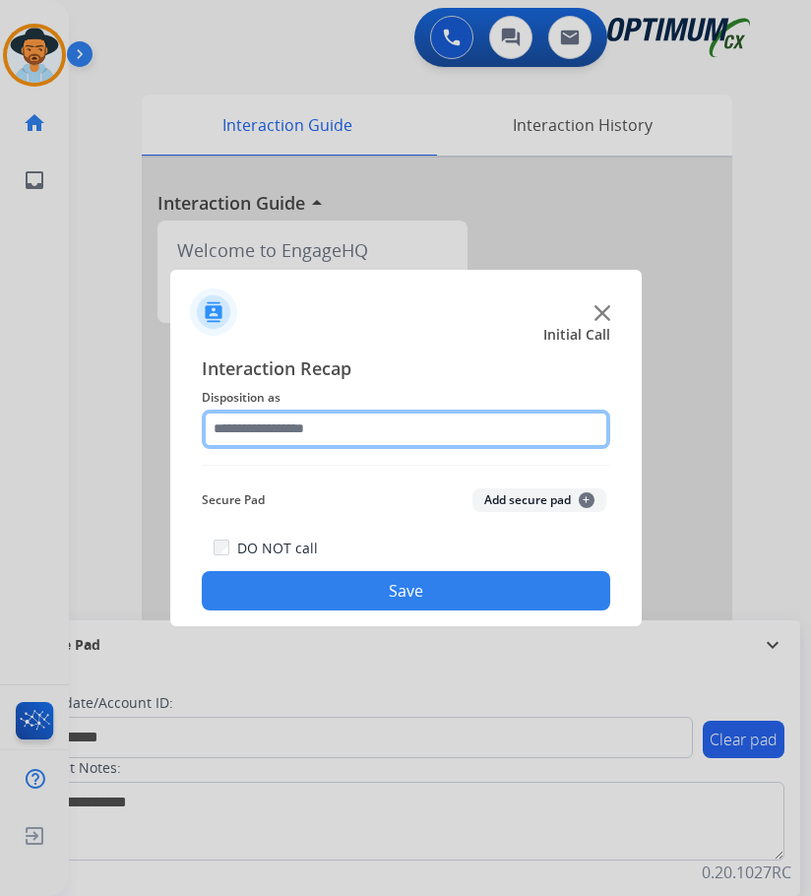
click at [479, 436] on input "text" at bounding box center [406, 428] width 408 height 39
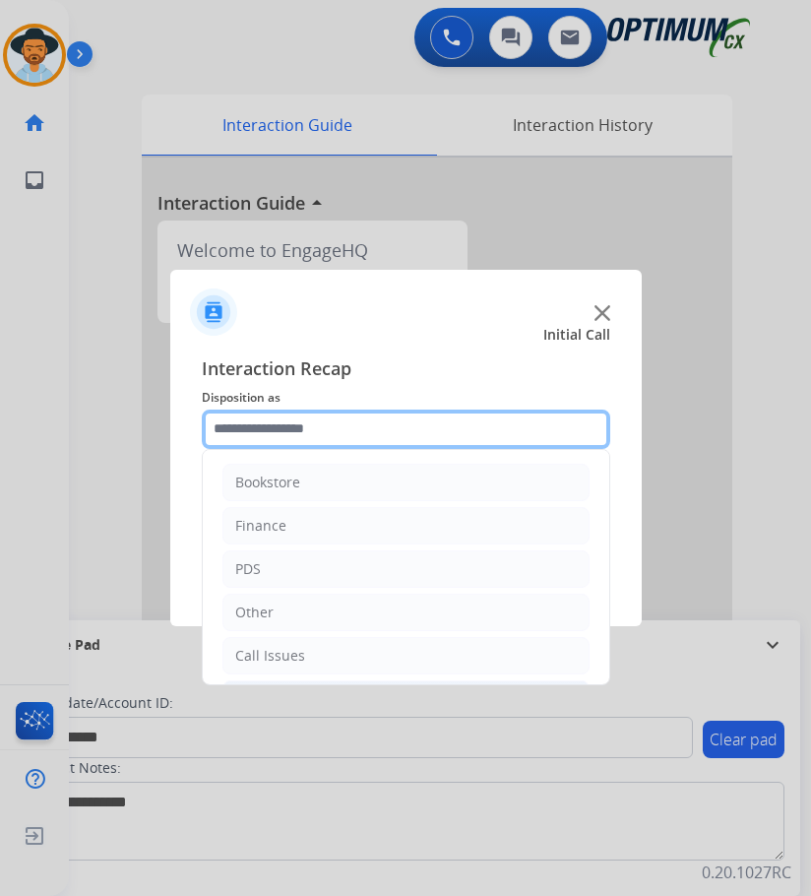
scroll to position [134, 0]
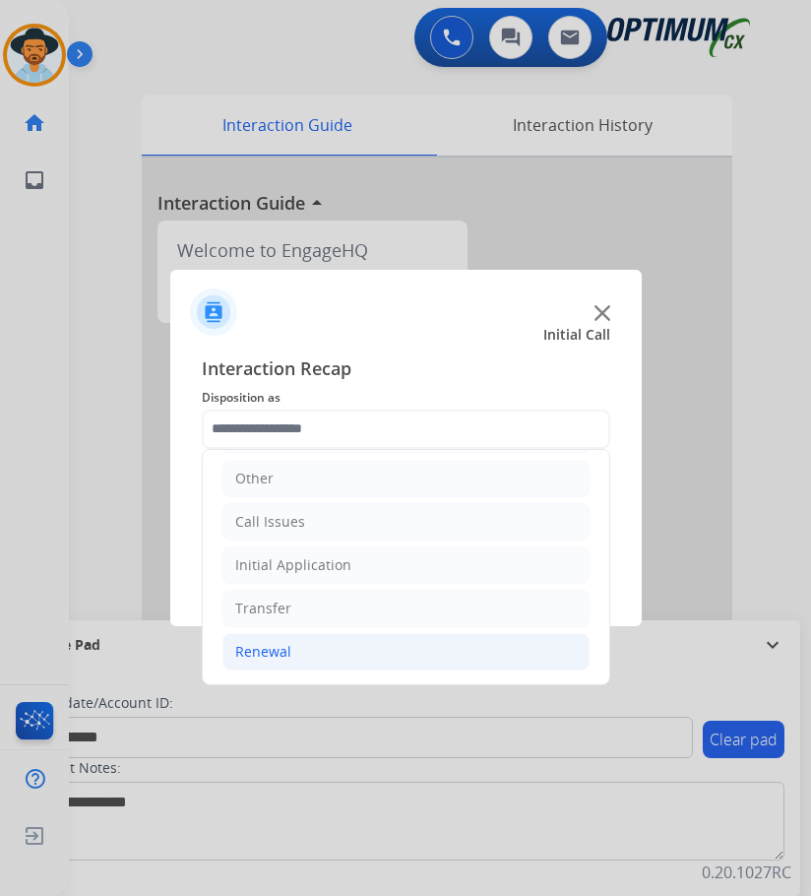
click at [291, 646] on li "Renewal" at bounding box center [405, 651] width 367 height 37
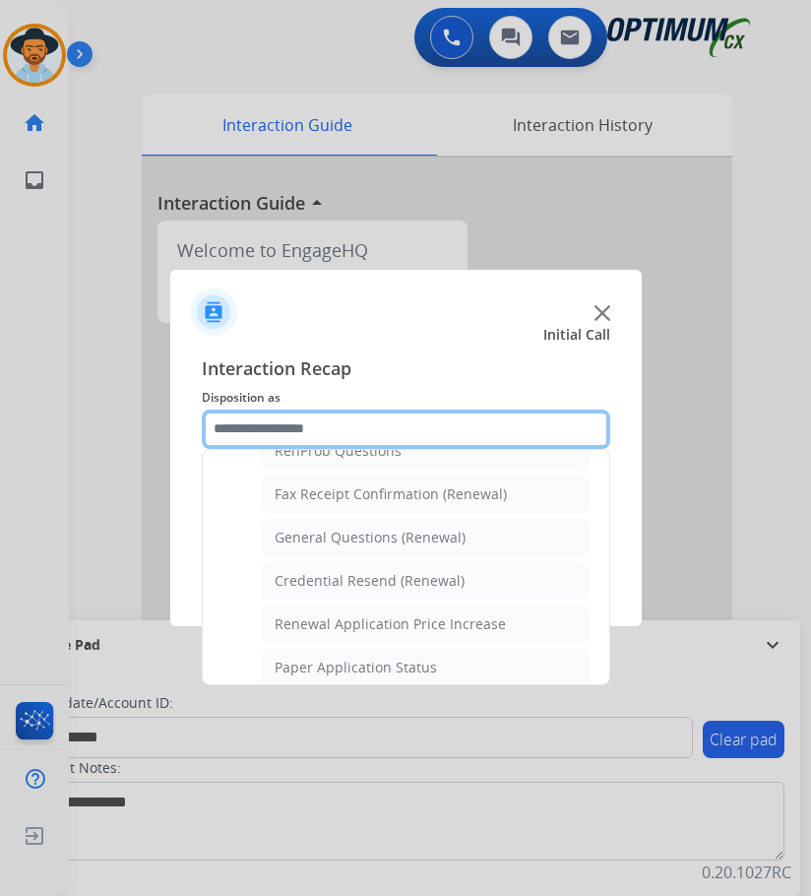
scroll to position [626, 0]
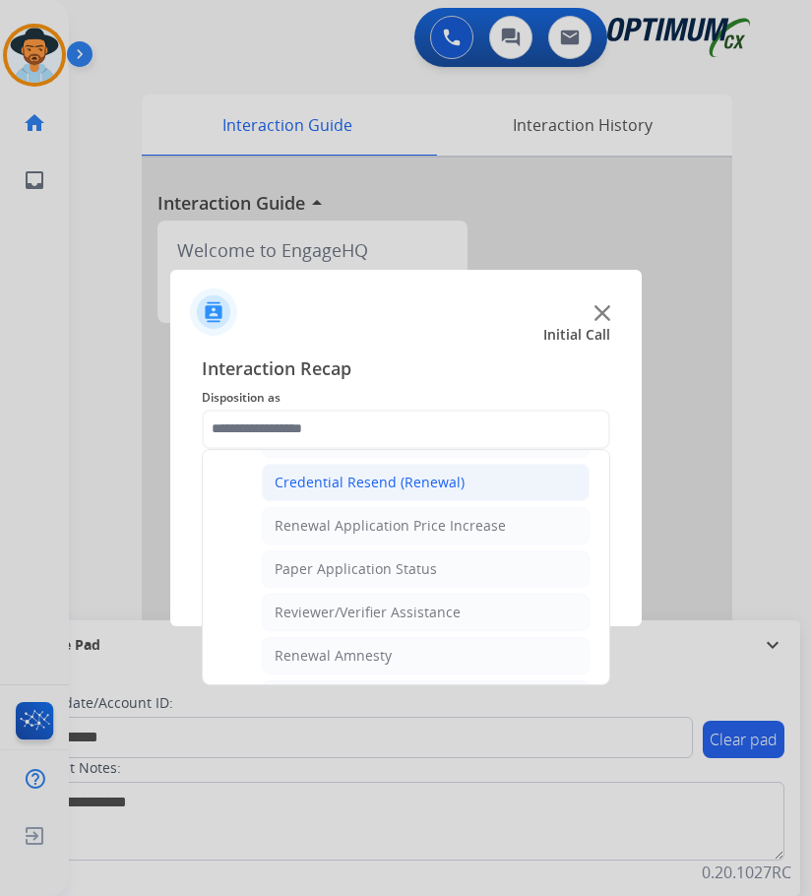
click at [445, 484] on div "Credential Resend (Renewal)" at bounding box center [370, 482] width 190 height 20
type input "**********"
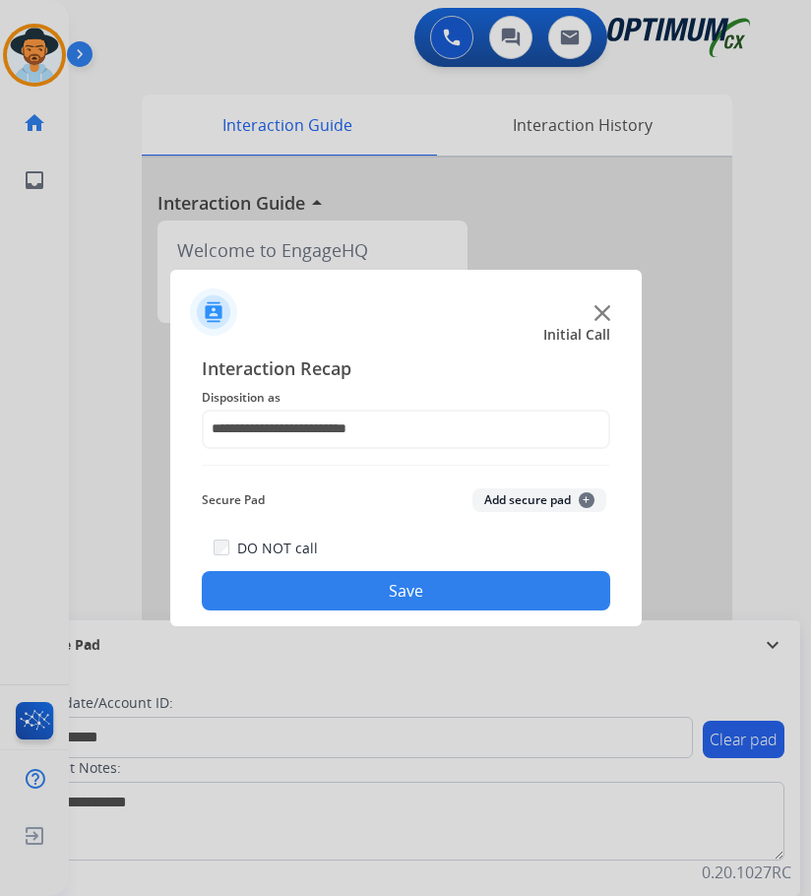
click at [358, 580] on button "Save" at bounding box center [406, 590] width 408 height 39
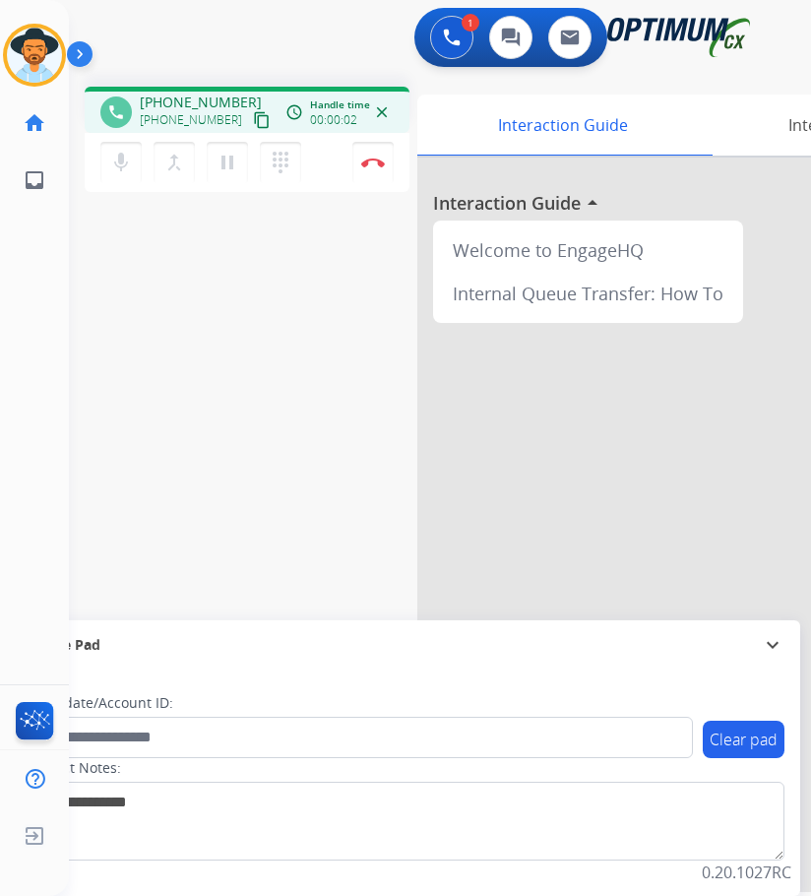
click at [211, 93] on span "[PHONE_NUMBER]" at bounding box center [201, 103] width 122 height 20
copy span "14076836433"
click at [177, 103] on span "[PHONE_NUMBER]" at bounding box center [201, 103] width 122 height 20
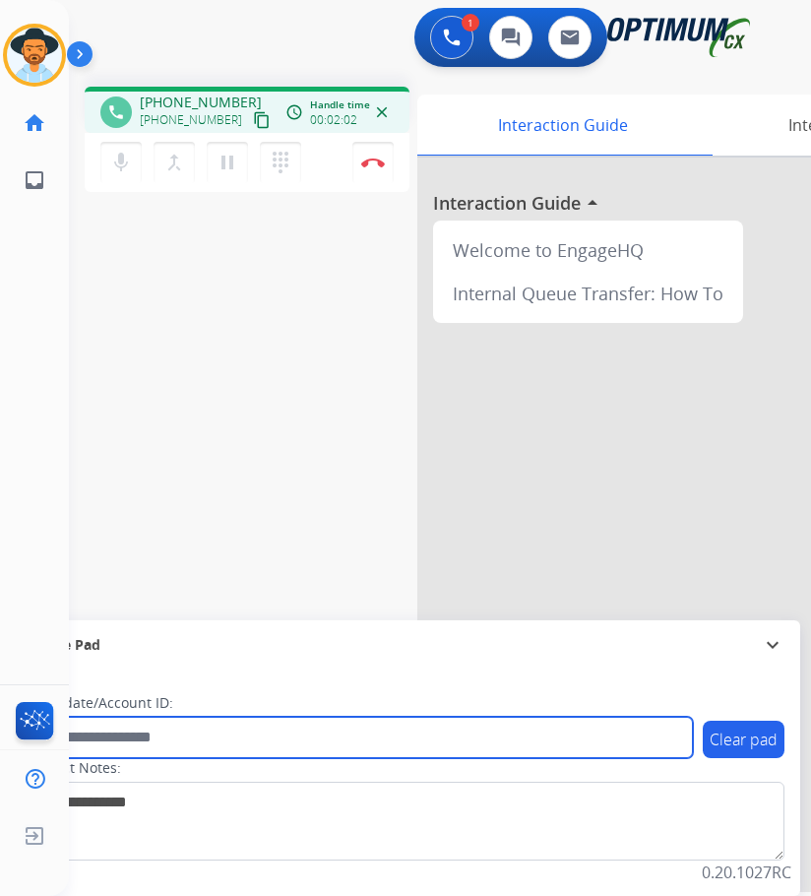
click at [159, 736] on input "text" at bounding box center [359, 736] width 667 height 41
paste input "**********"
type input "**********"
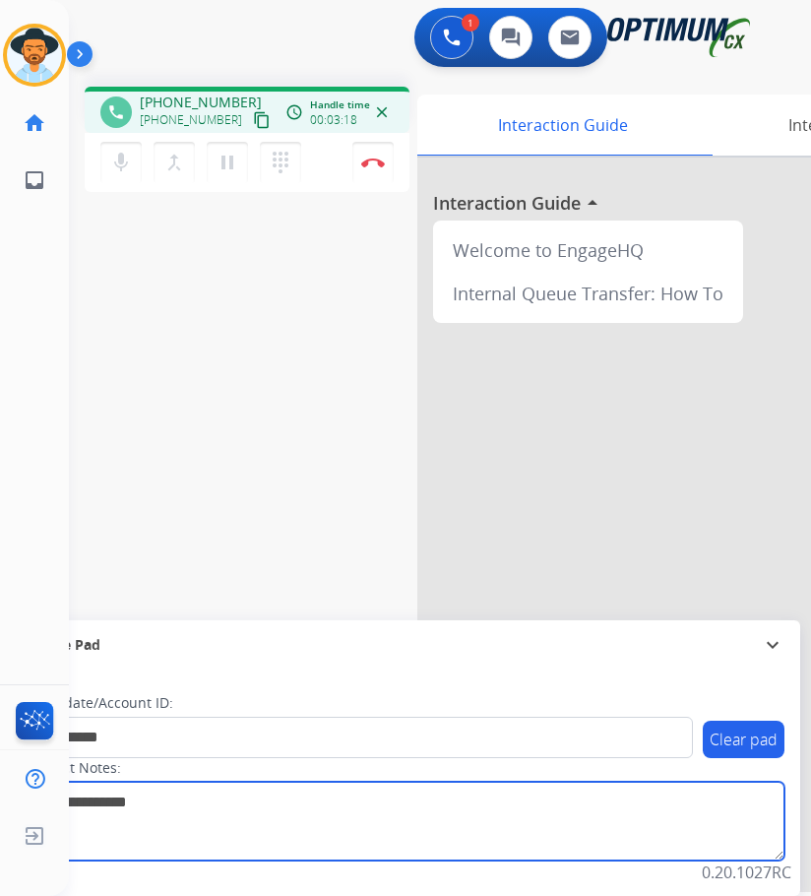
click at [444, 829] on textarea at bounding box center [405, 820] width 760 height 79
click at [593, 819] on textarea at bounding box center [405, 820] width 760 height 79
click at [152, 830] on textarea at bounding box center [405, 820] width 760 height 79
type textarea "*****"
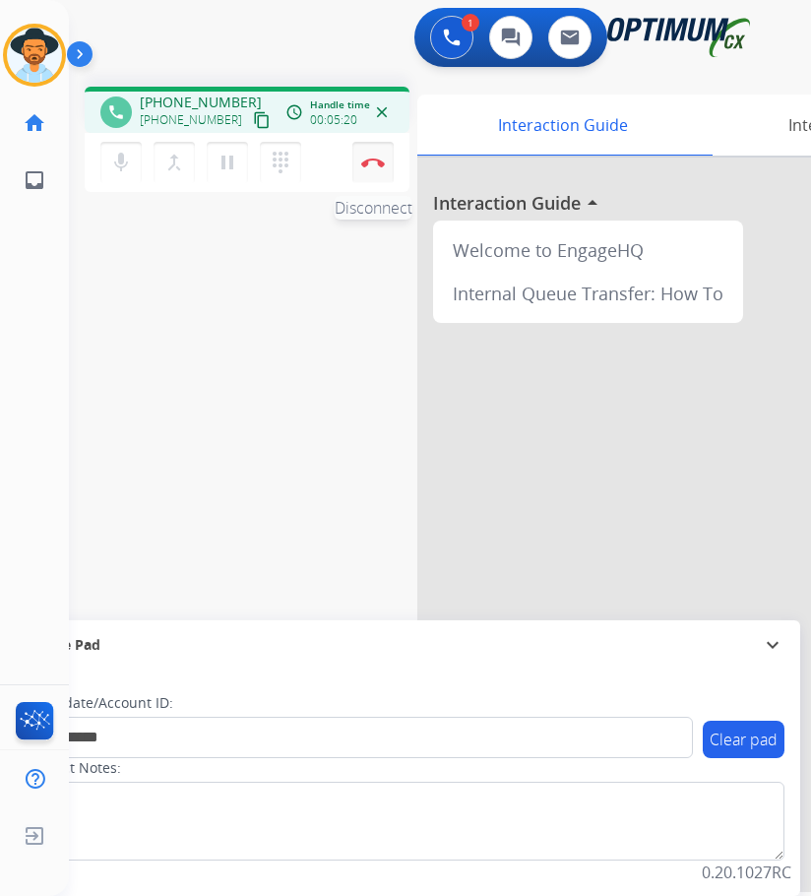
click at [365, 171] on button "Disconnect" at bounding box center [372, 162] width 41 height 41
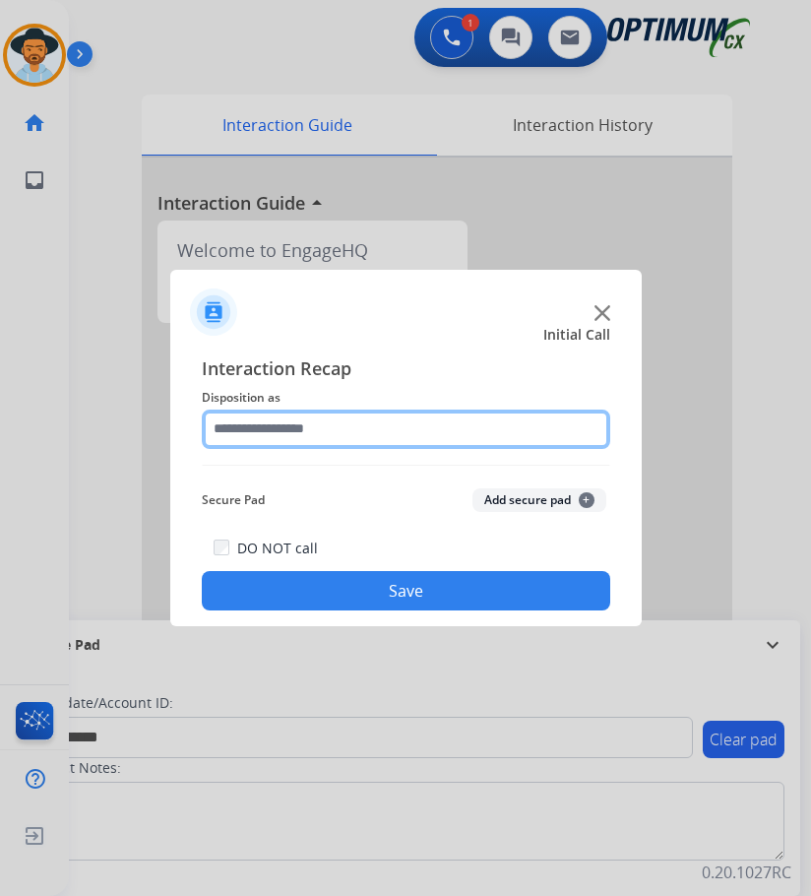
click at [367, 419] on input "text" at bounding box center [406, 428] width 408 height 39
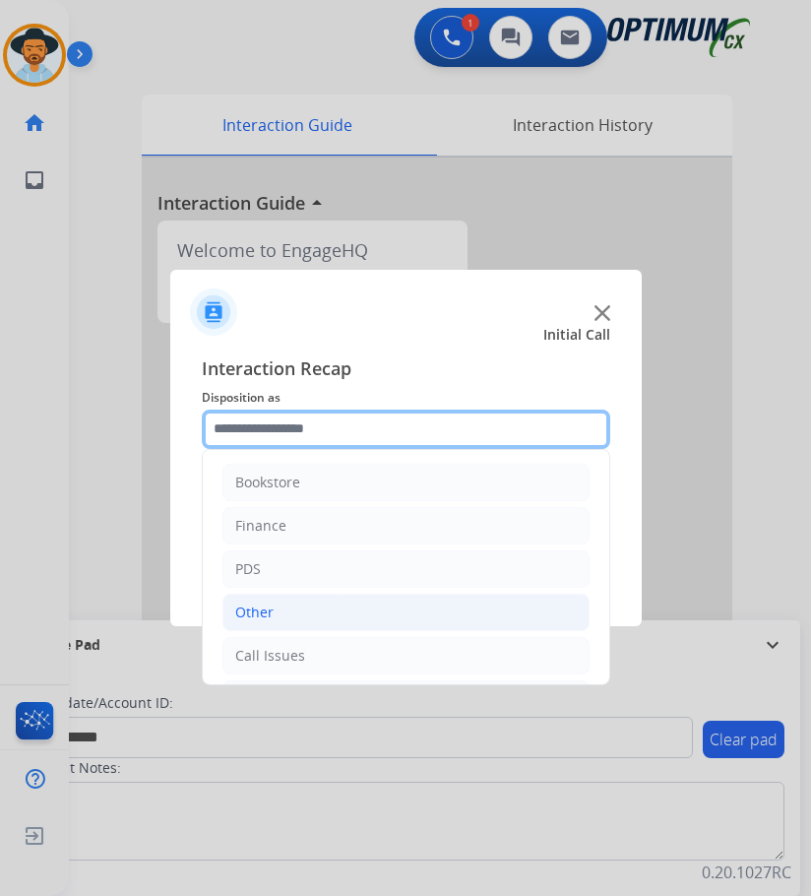
scroll to position [134, 0]
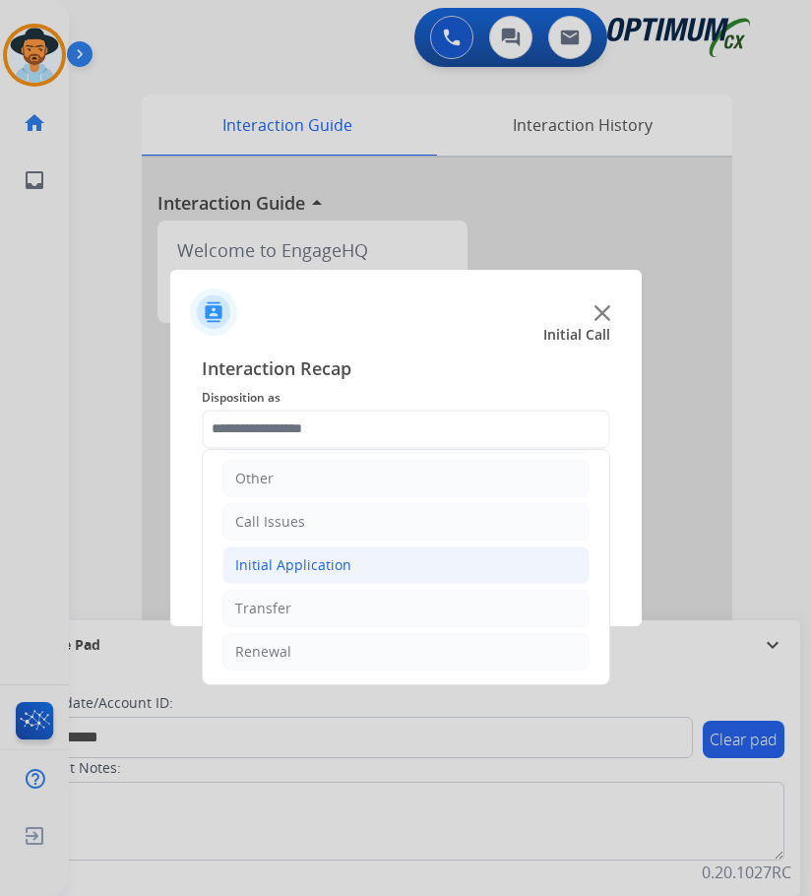
click at [307, 561] on div "Initial Application" at bounding box center [293, 565] width 116 height 20
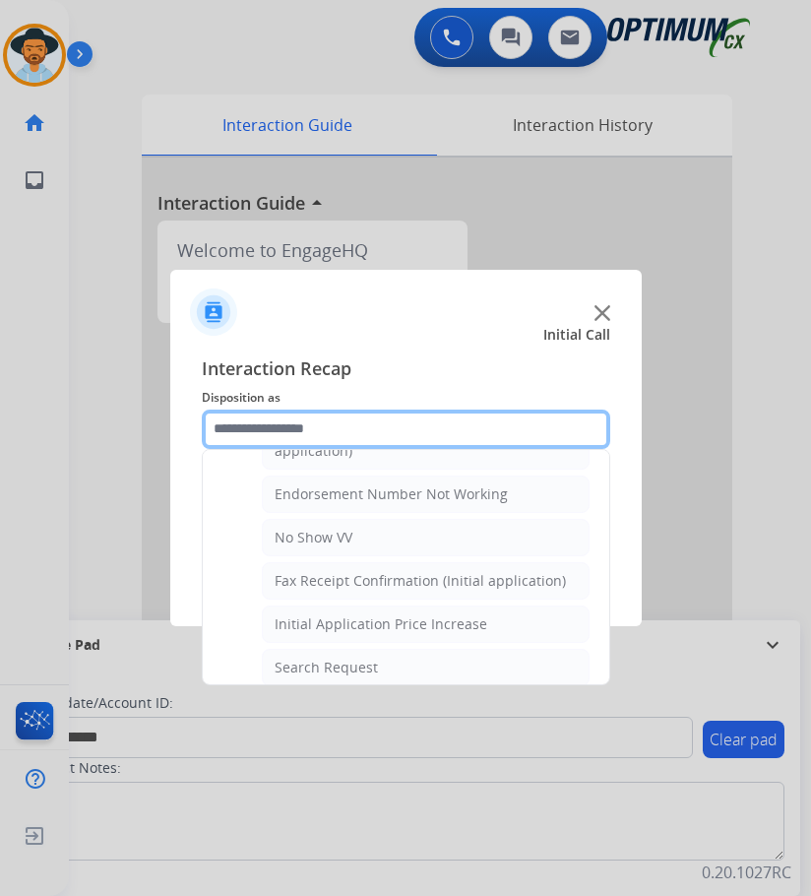
scroll to position [1020, 0]
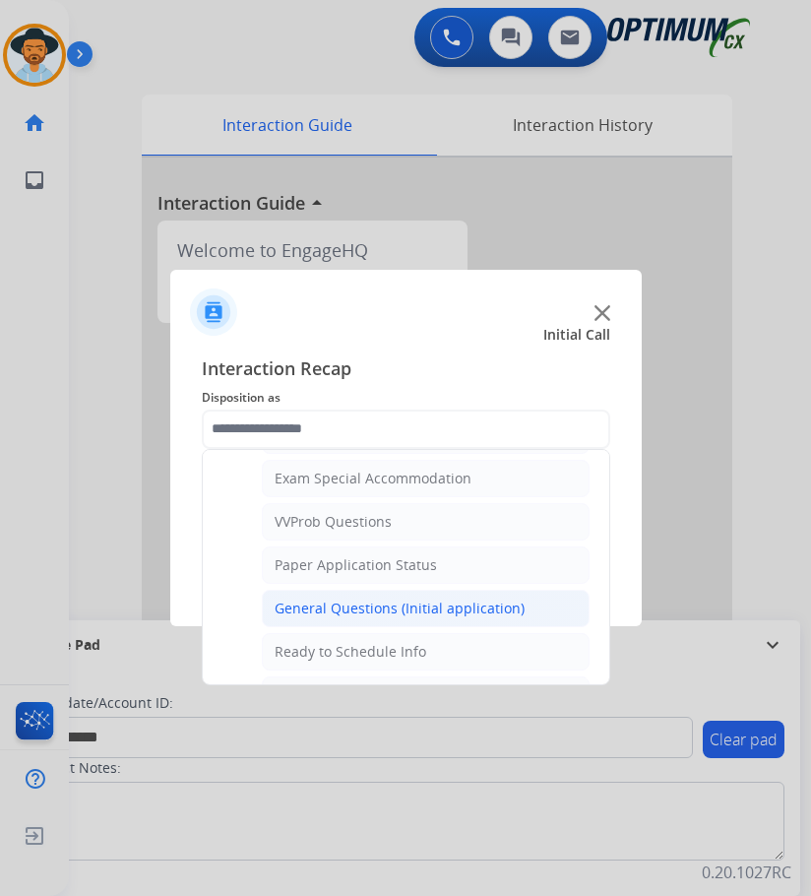
click at [337, 606] on div "General Questions (Initial application)" at bounding box center [400, 608] width 250 height 20
type input "**********"
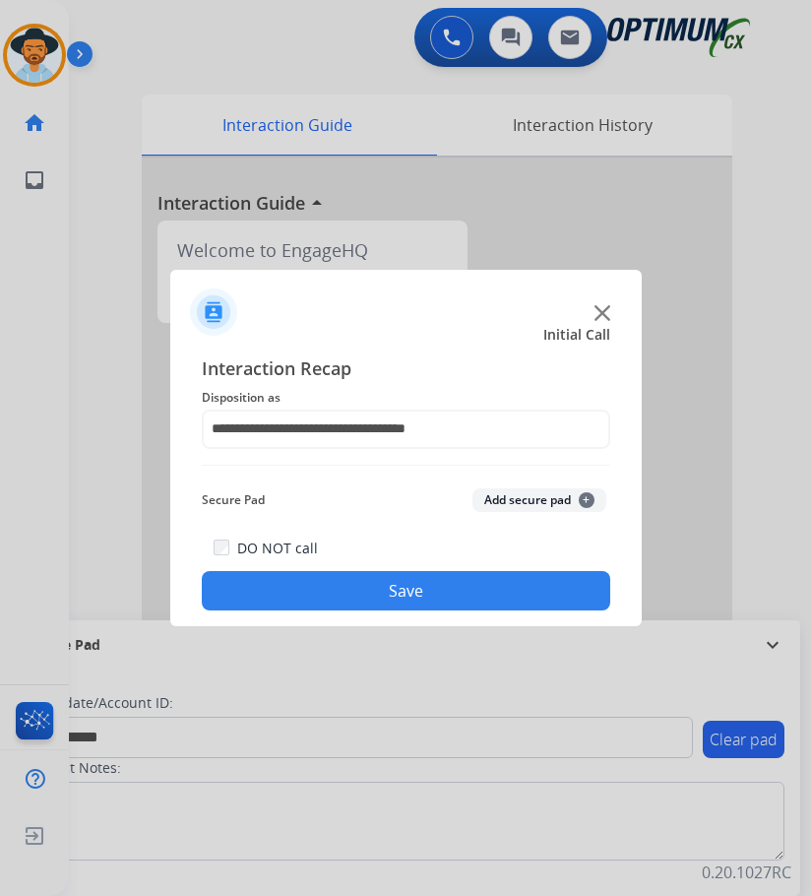
click at [353, 583] on button "Save" at bounding box center [406, 590] width 408 height 39
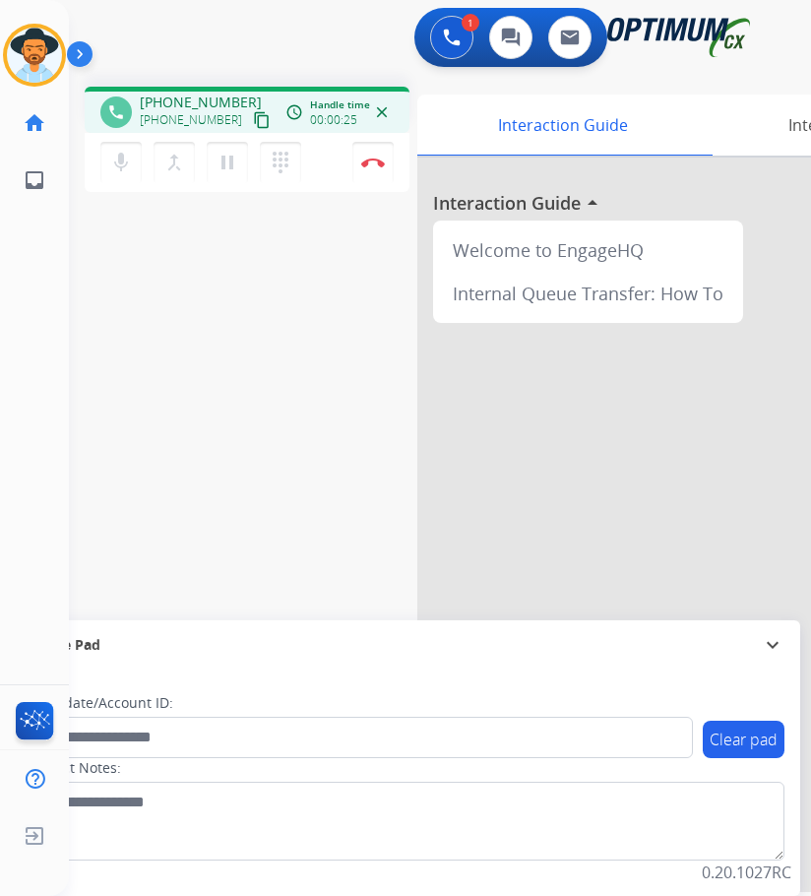
click at [196, 99] on span "[PHONE_NUMBER]" at bounding box center [201, 103] width 122 height 20
copy span "18108452259"
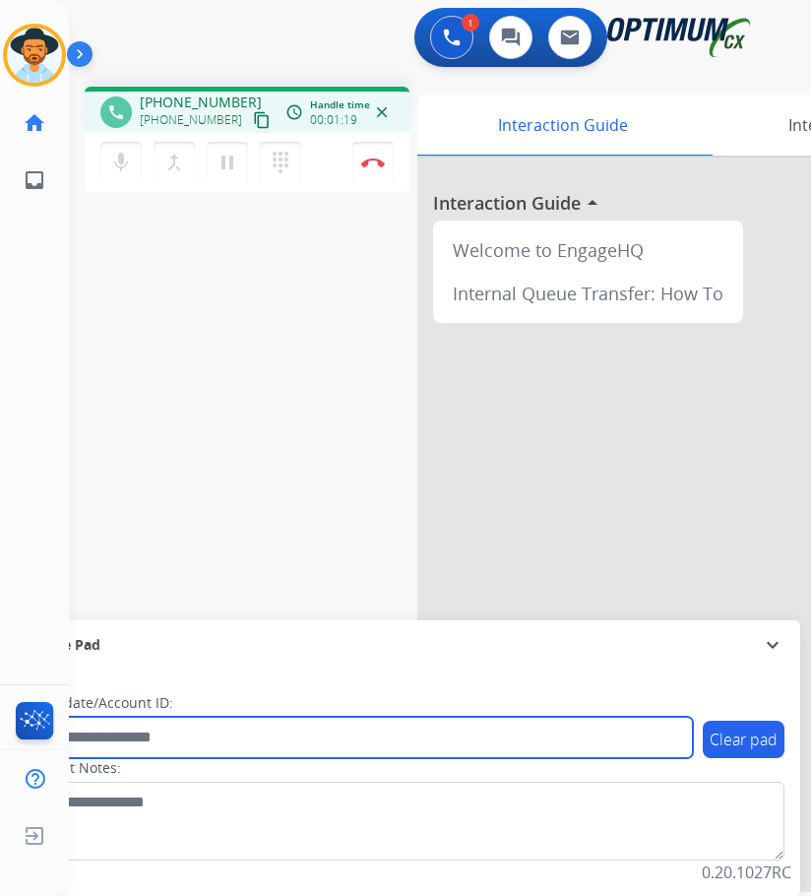
click at [133, 735] on input "text" at bounding box center [359, 736] width 667 height 41
paste input "**********"
type input "**********"
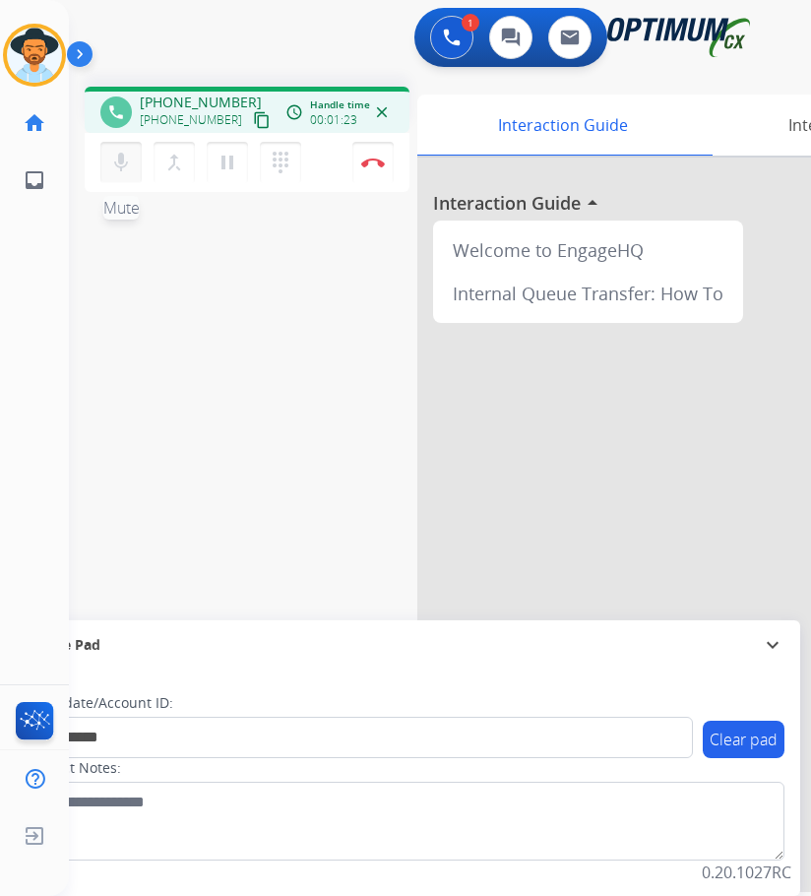
click at [115, 163] on mat-icon "mic" at bounding box center [121, 163] width 24 height 24
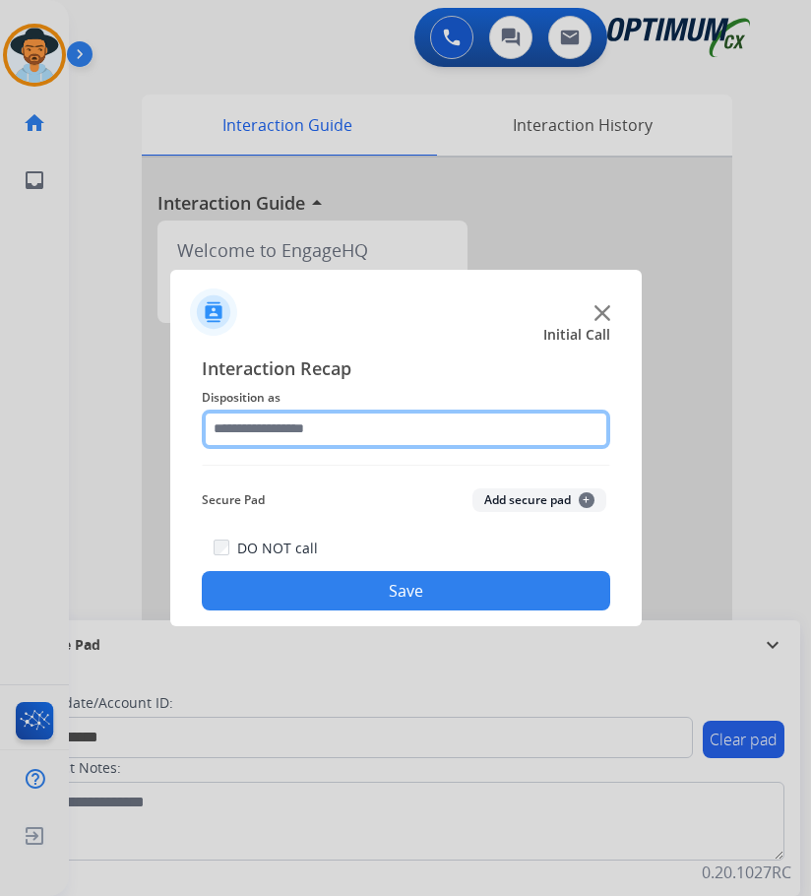
click at [279, 428] on input "text" at bounding box center [406, 428] width 408 height 39
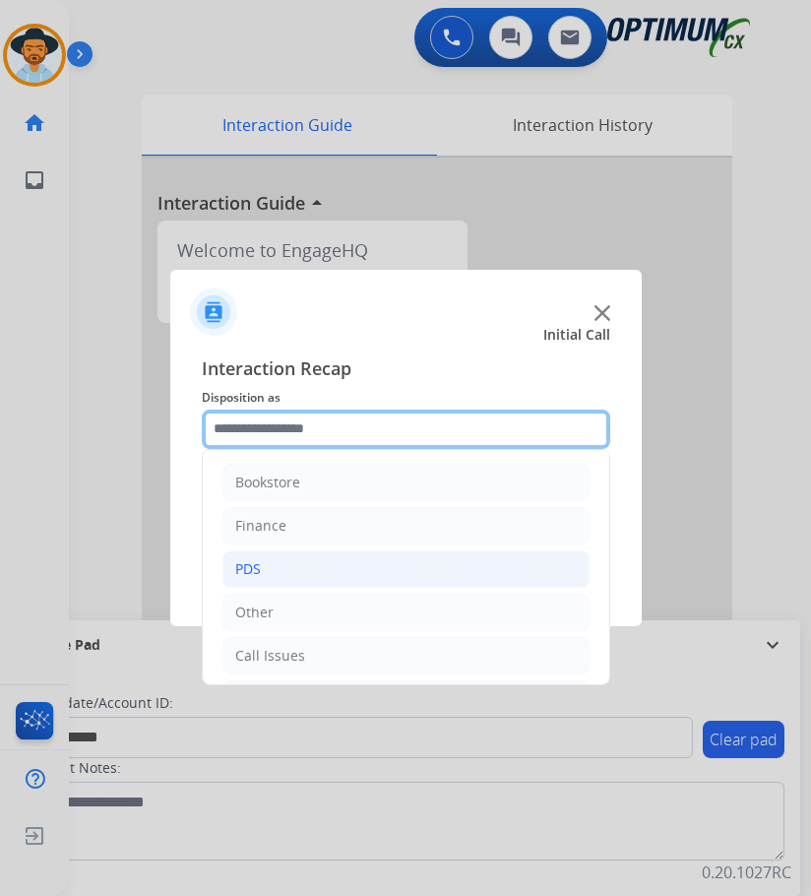
scroll to position [134, 0]
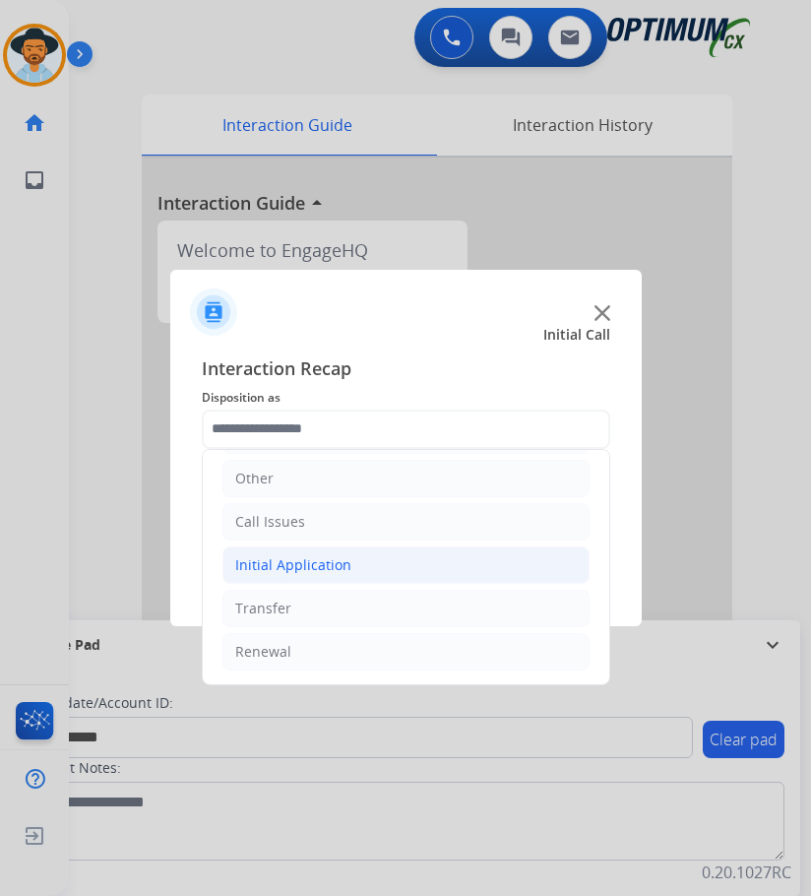
click at [328, 568] on div "Initial Application" at bounding box center [293, 565] width 116 height 20
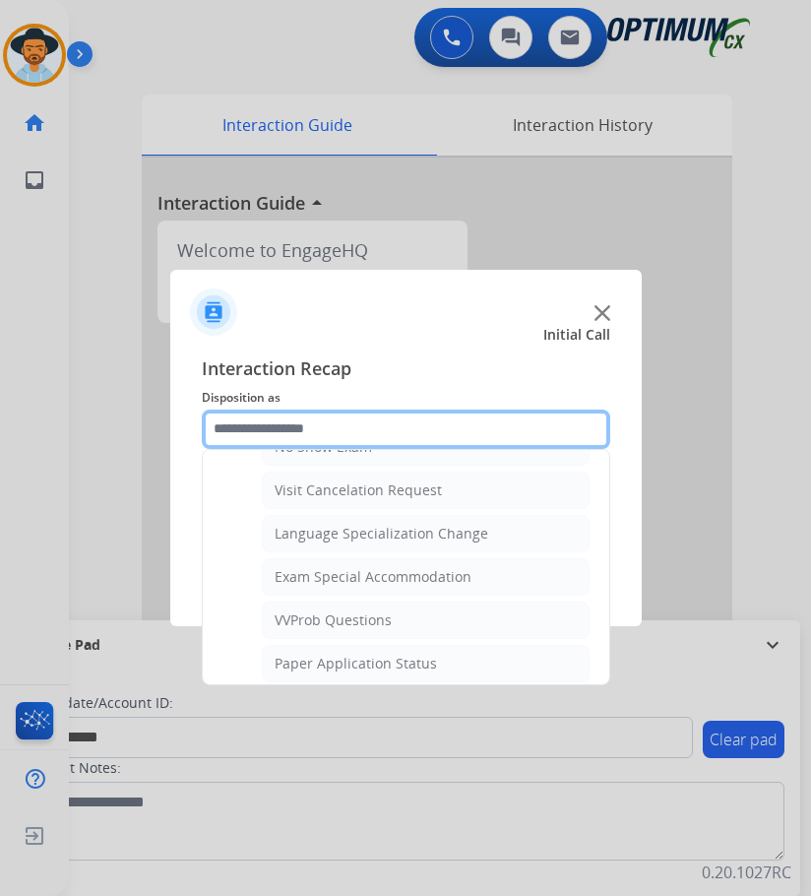
scroll to position [1020, 0]
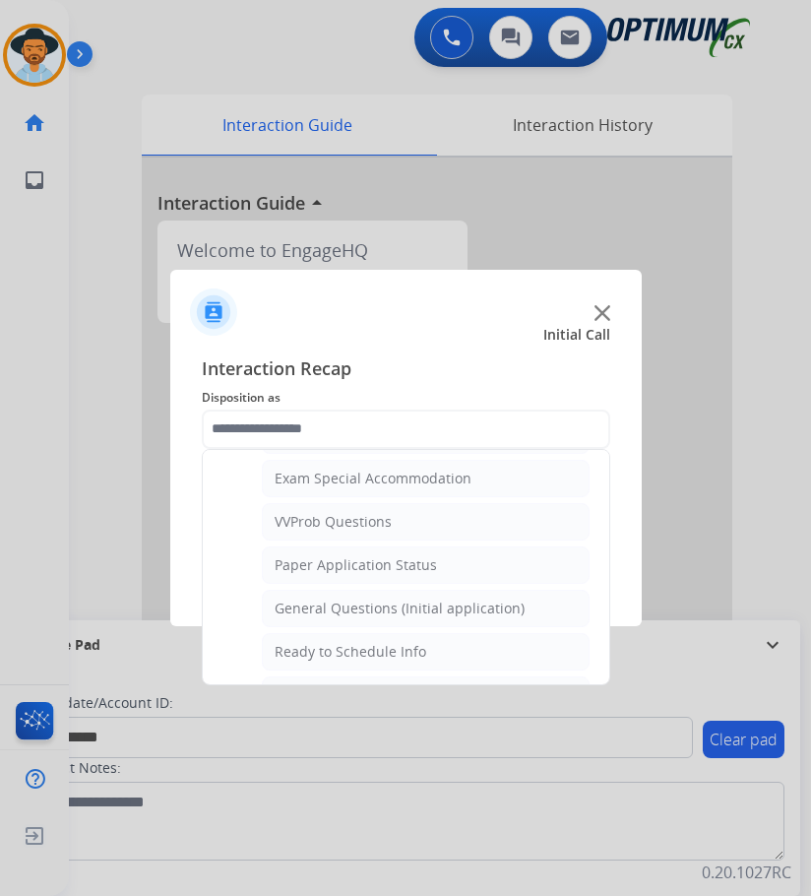
click at [319, 608] on div "General Questions (Initial application)" at bounding box center [400, 608] width 250 height 20
type input "**********"
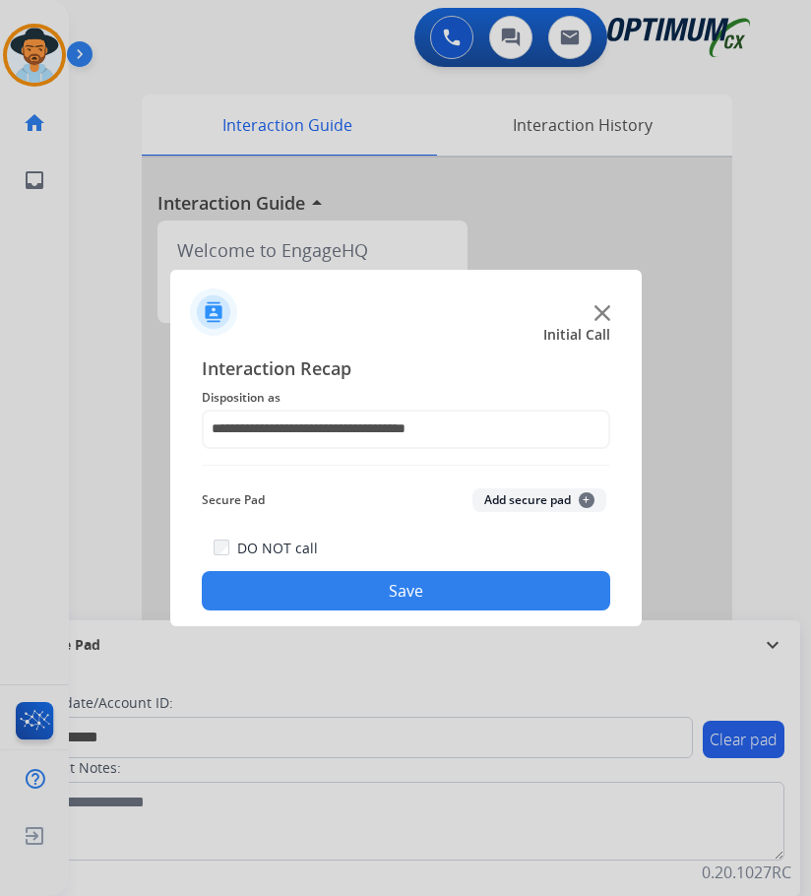
click at [317, 591] on button "Save" at bounding box center [406, 590] width 408 height 39
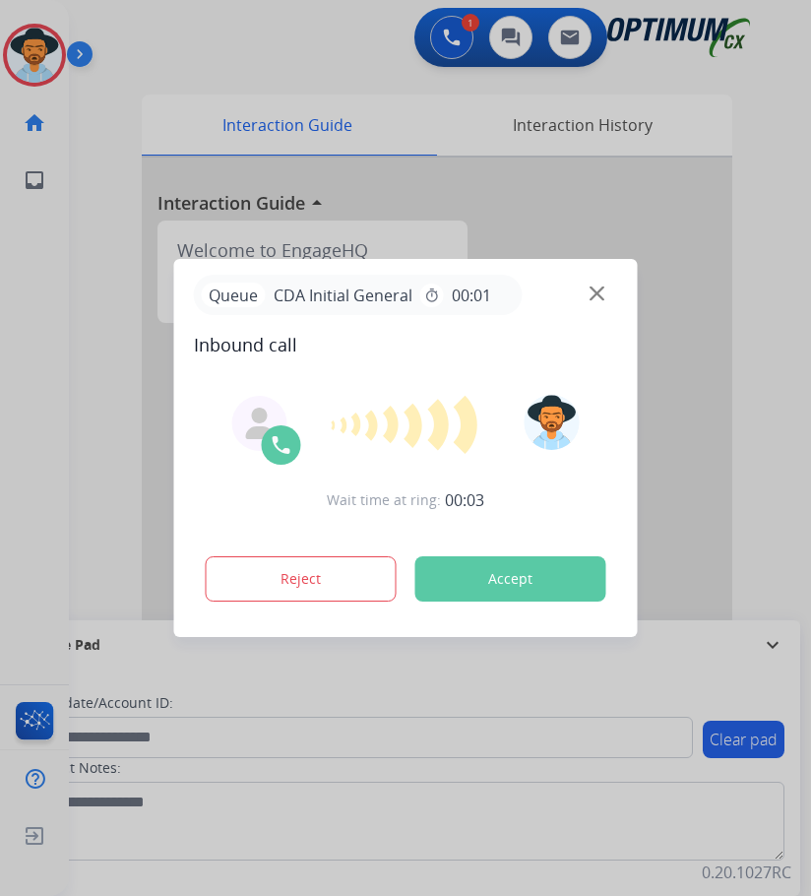
click at [183, 40] on div at bounding box center [405, 448] width 811 height 896
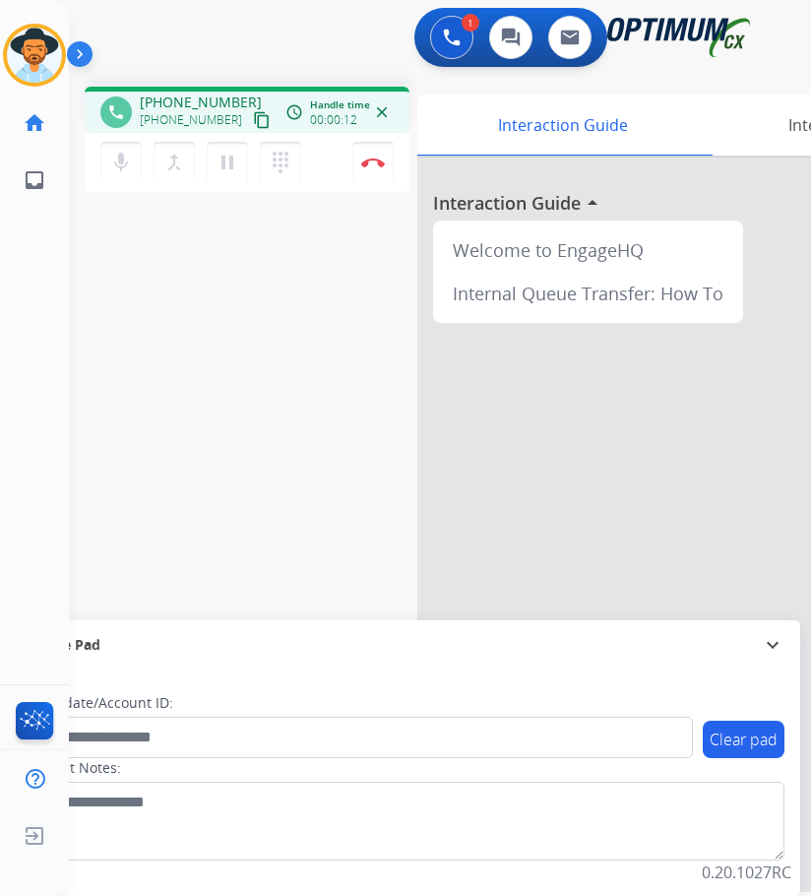
click at [206, 101] on span "[PHONE_NUMBER]" at bounding box center [201, 103] width 122 height 20
copy span "15862607995"
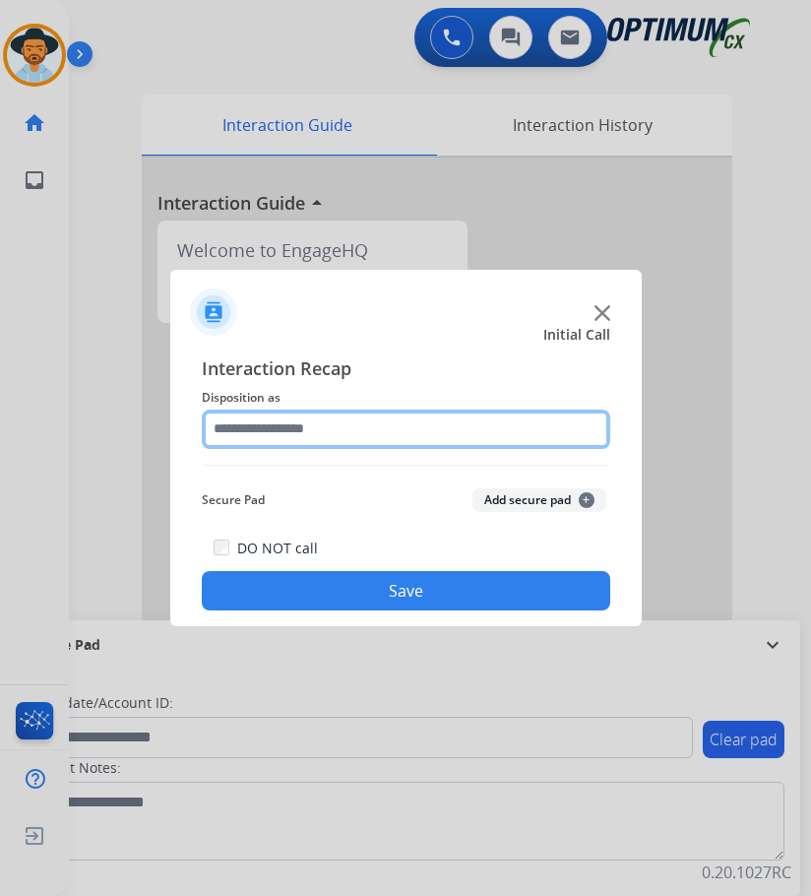
click at [330, 426] on input "text" at bounding box center [406, 428] width 408 height 39
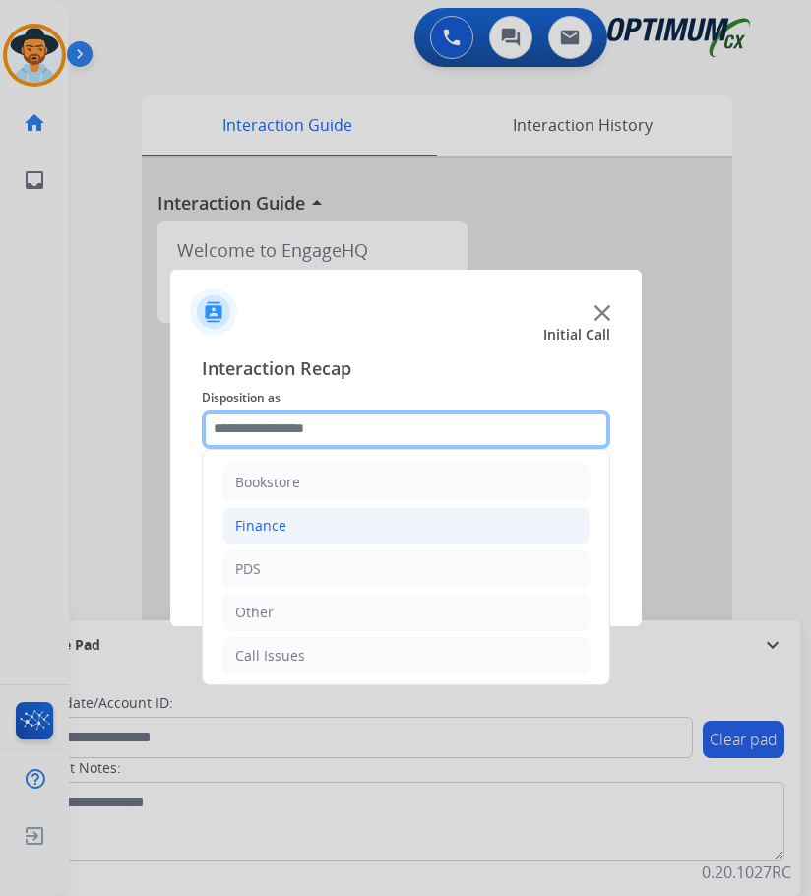
scroll to position [134, 0]
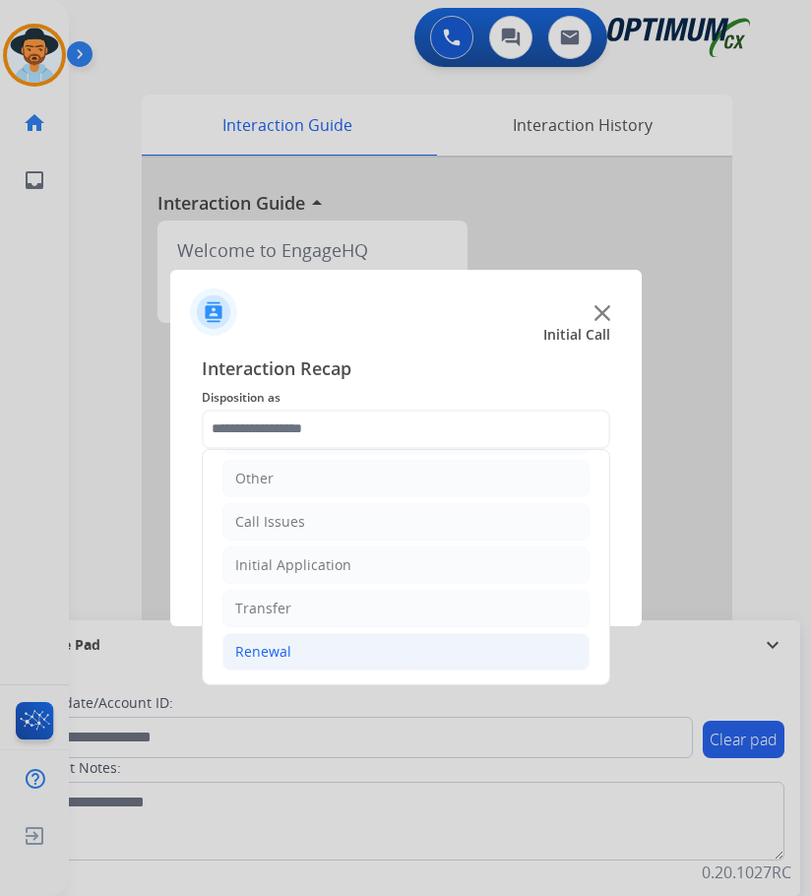
click at [271, 655] on div "Renewal" at bounding box center [263, 652] width 56 height 20
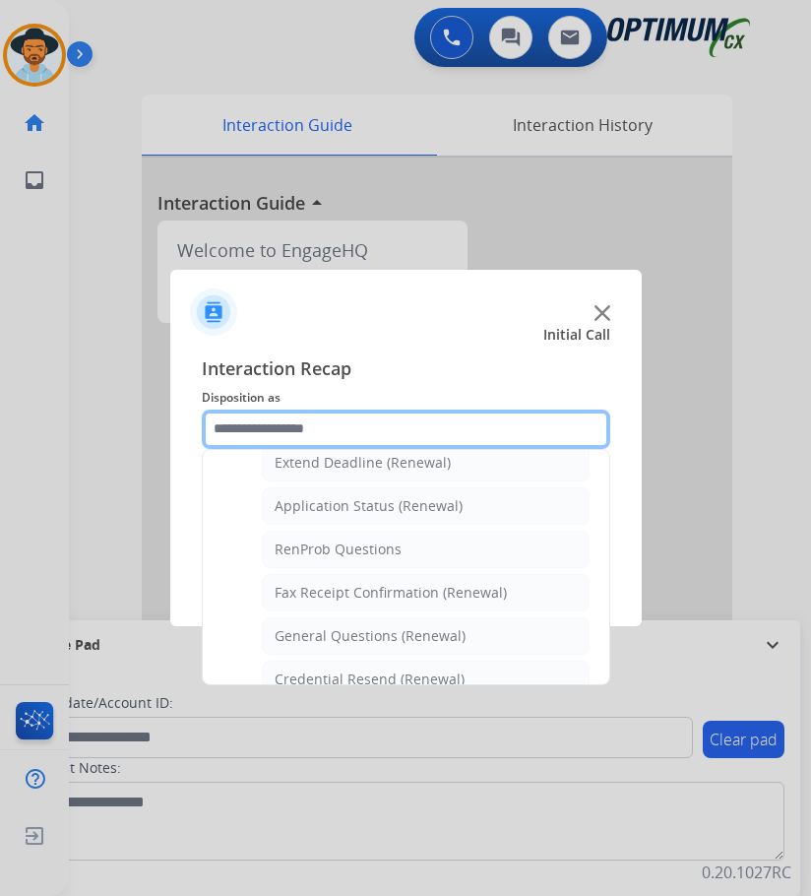
scroll to position [527, 0]
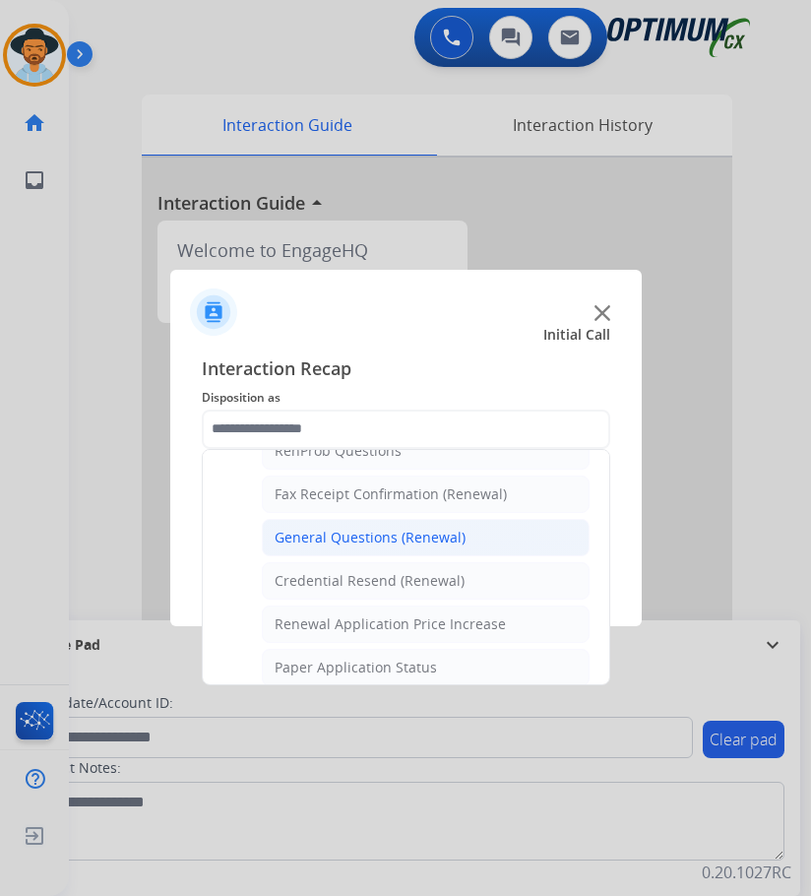
click at [373, 534] on div "General Questions (Renewal)" at bounding box center [370, 537] width 191 height 20
type input "**********"
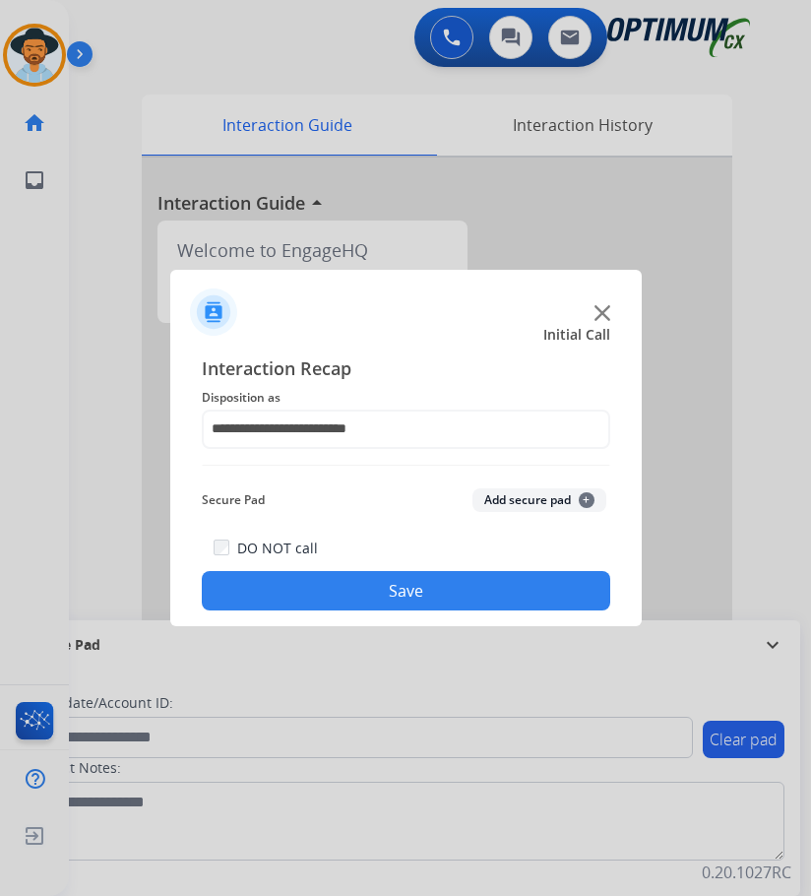
click at [340, 579] on button "Save" at bounding box center [406, 590] width 408 height 39
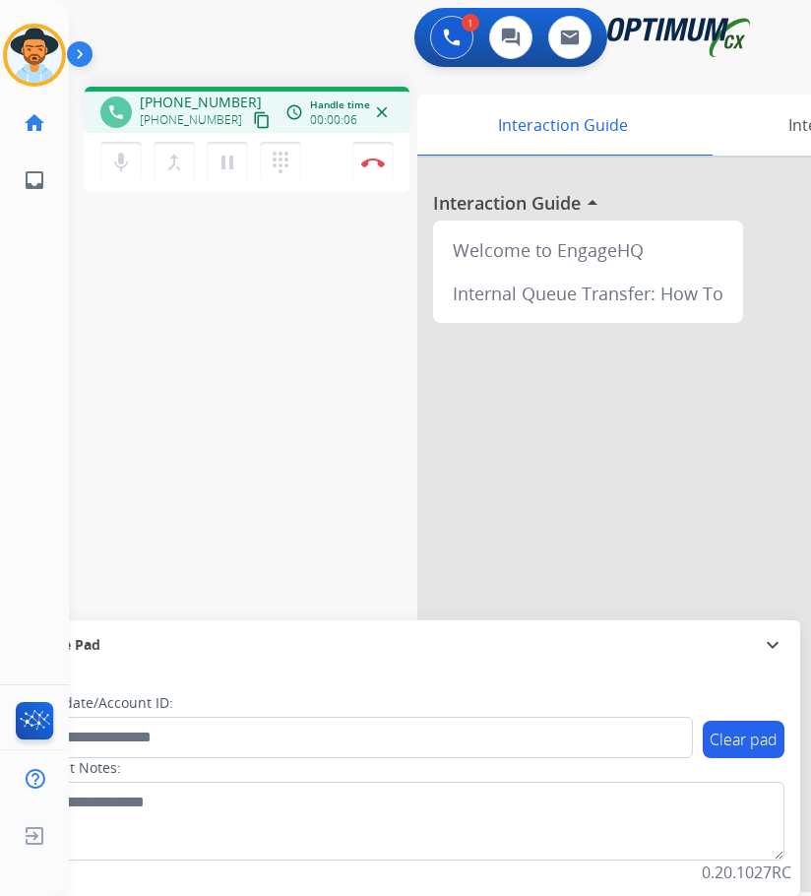
click at [182, 97] on span "[PHONE_NUMBER]" at bounding box center [201, 103] width 122 height 20
copy span "18453545880"
click at [200, 103] on span "[PHONE_NUMBER]" at bounding box center [201, 103] width 122 height 20
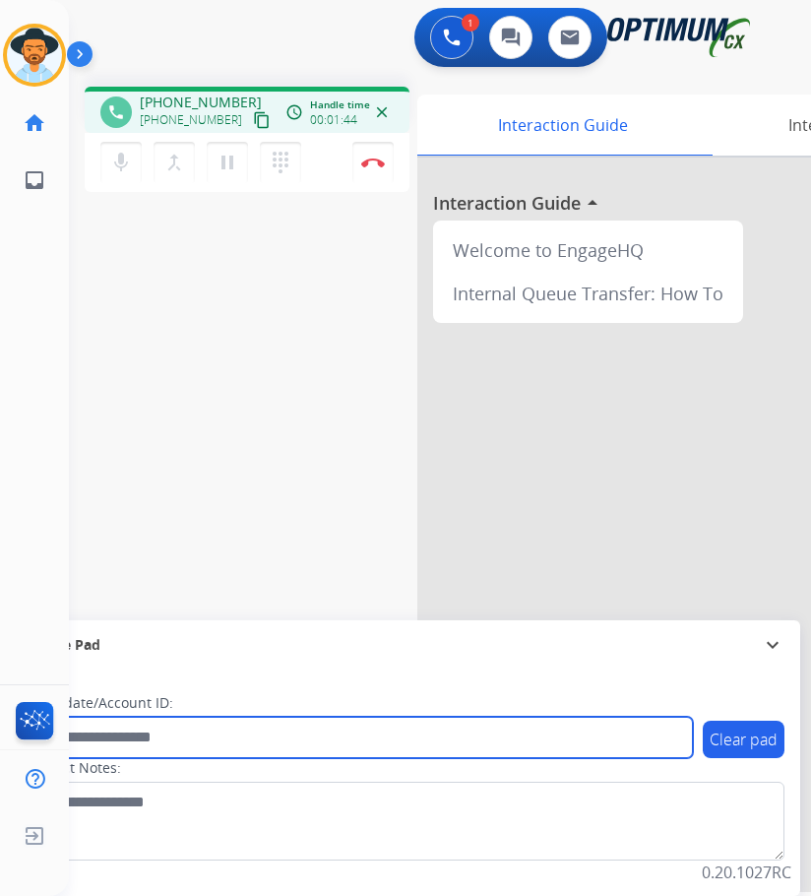
click at [257, 727] on input "text" at bounding box center [359, 736] width 667 height 41
paste input "**********"
type input "**********"
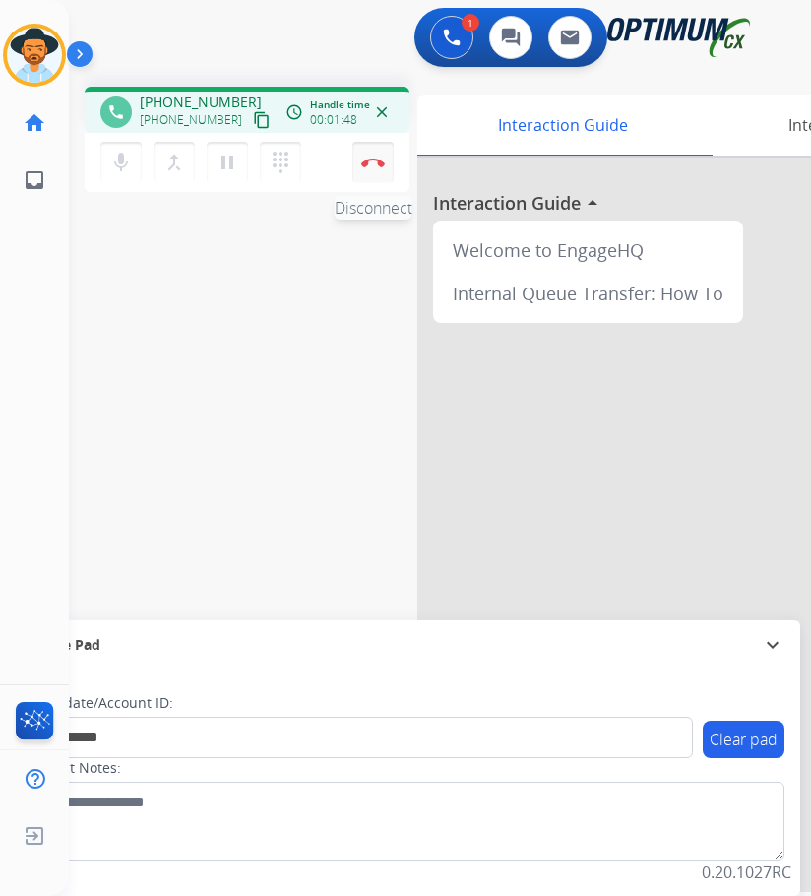
click at [364, 161] on img at bounding box center [373, 162] width 24 height 10
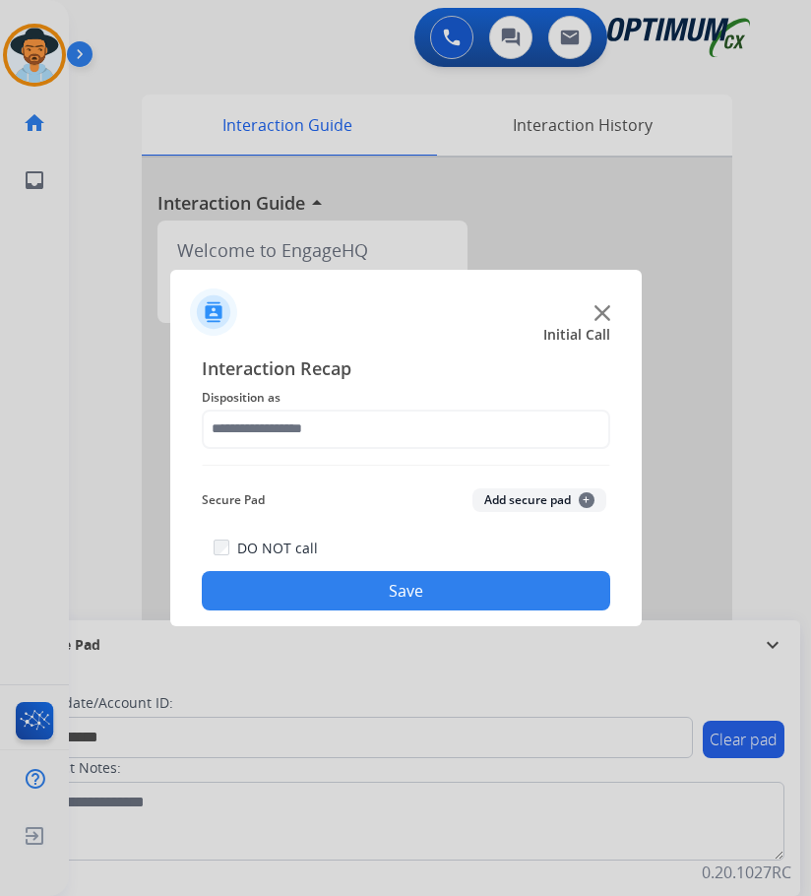
click at [388, 407] on span "Disposition as" at bounding box center [406, 398] width 408 height 24
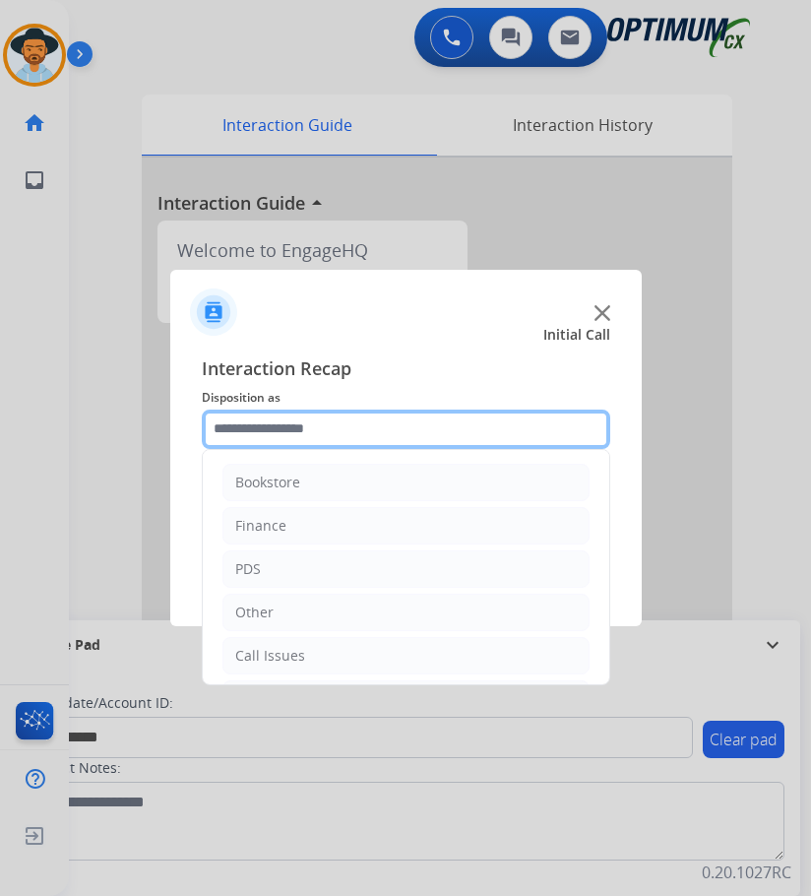
click at [372, 429] on input "text" at bounding box center [406, 428] width 408 height 39
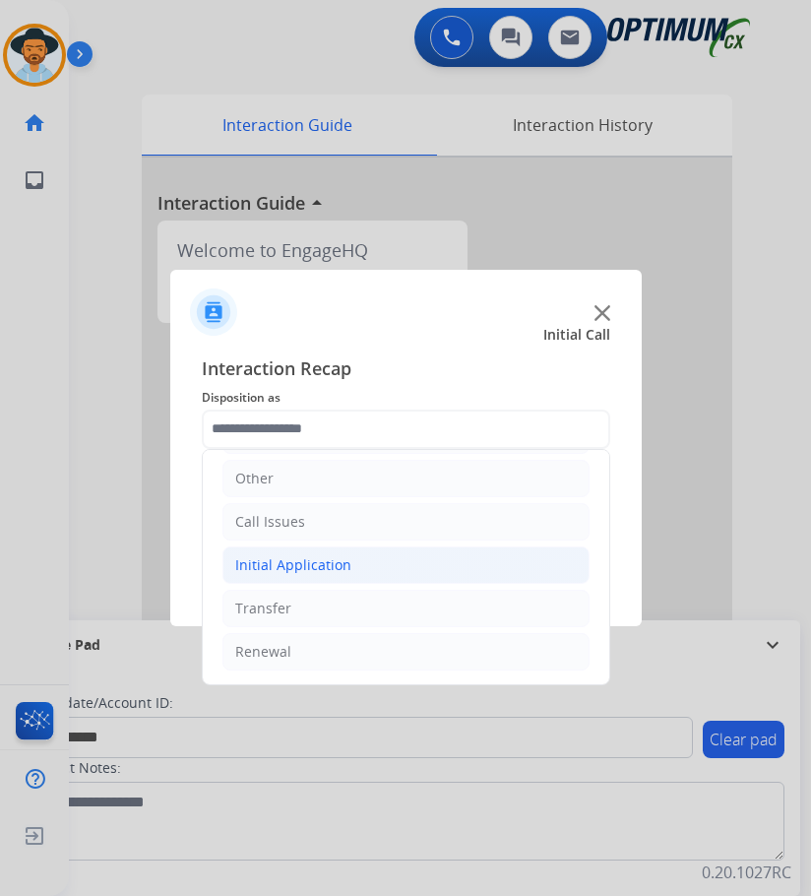
click at [333, 557] on div "Initial Application" at bounding box center [293, 565] width 116 height 20
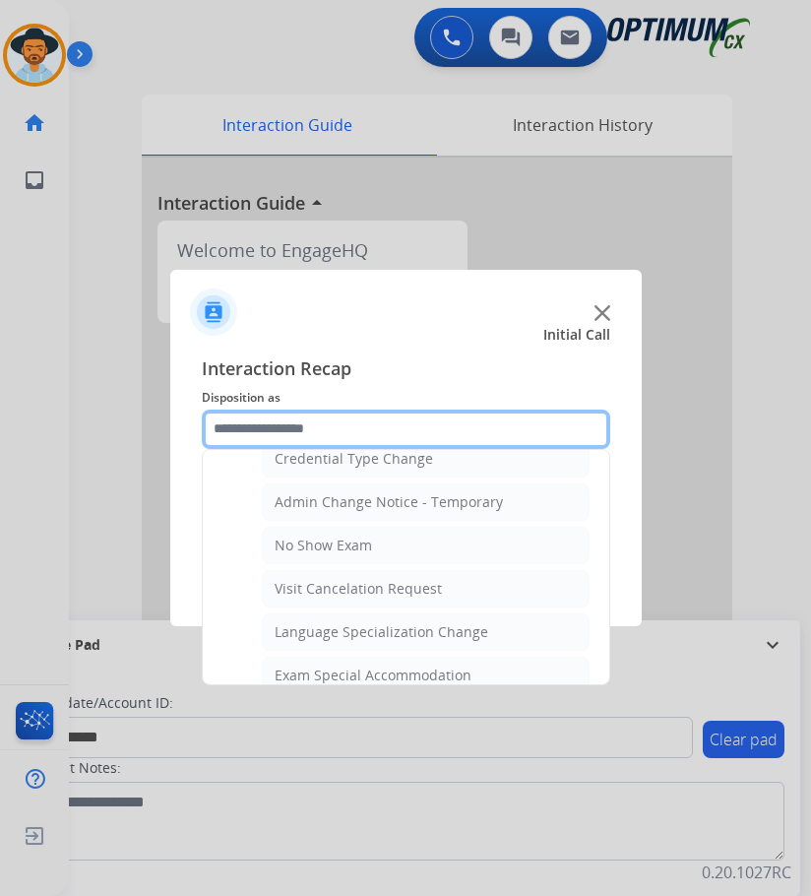
scroll to position [1020, 0]
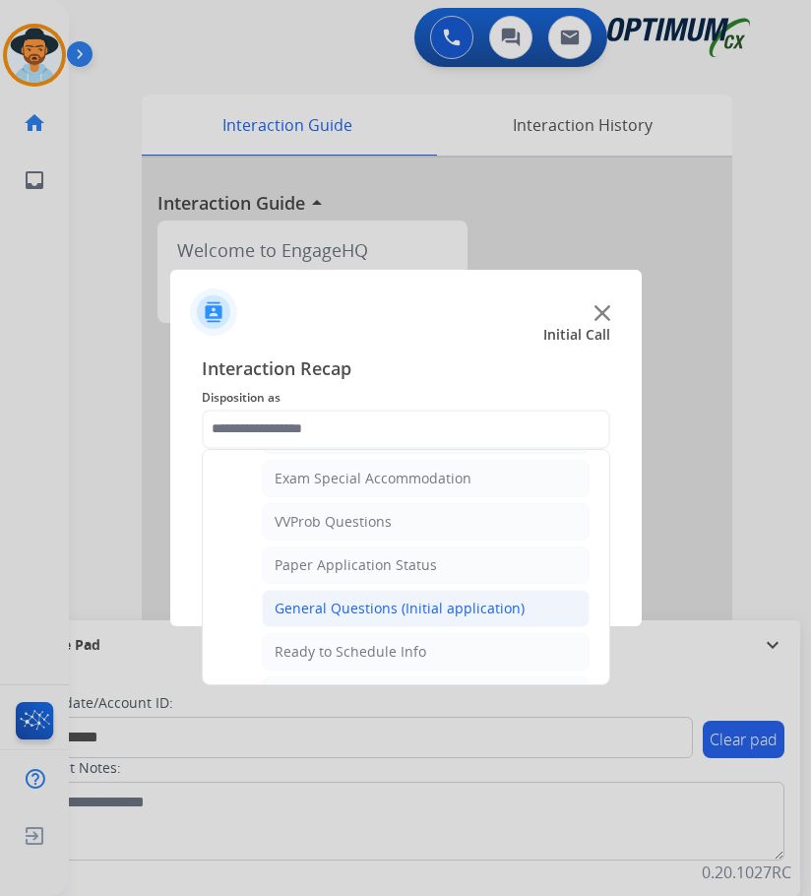
click at [329, 616] on div "General Questions (Initial application)" at bounding box center [400, 608] width 250 height 20
type input "**********"
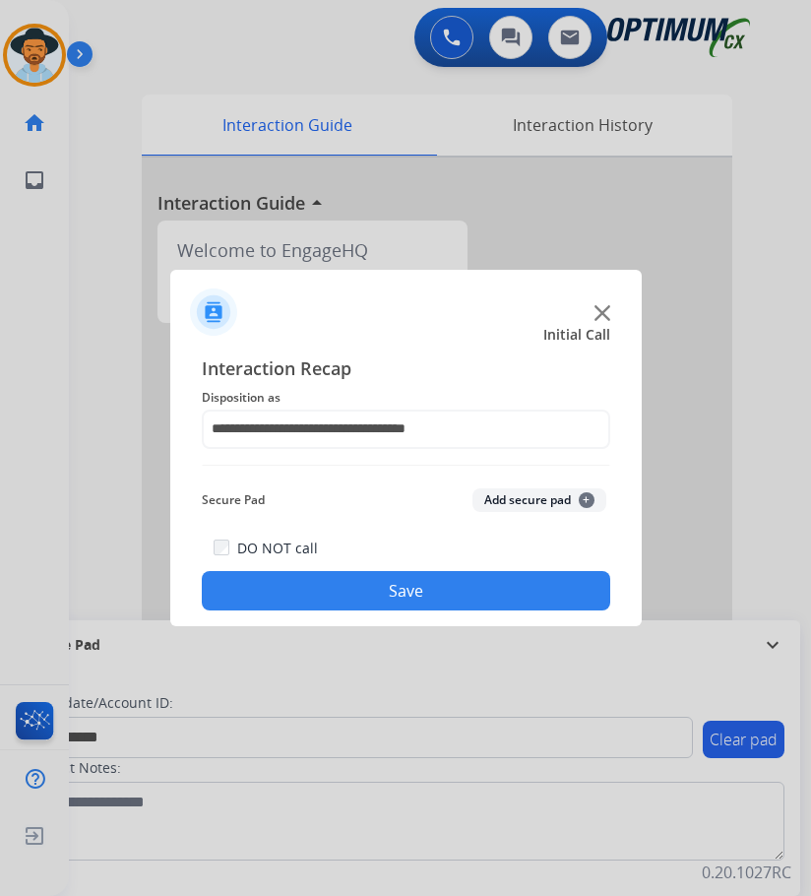
click at [334, 576] on button "Save" at bounding box center [406, 590] width 408 height 39
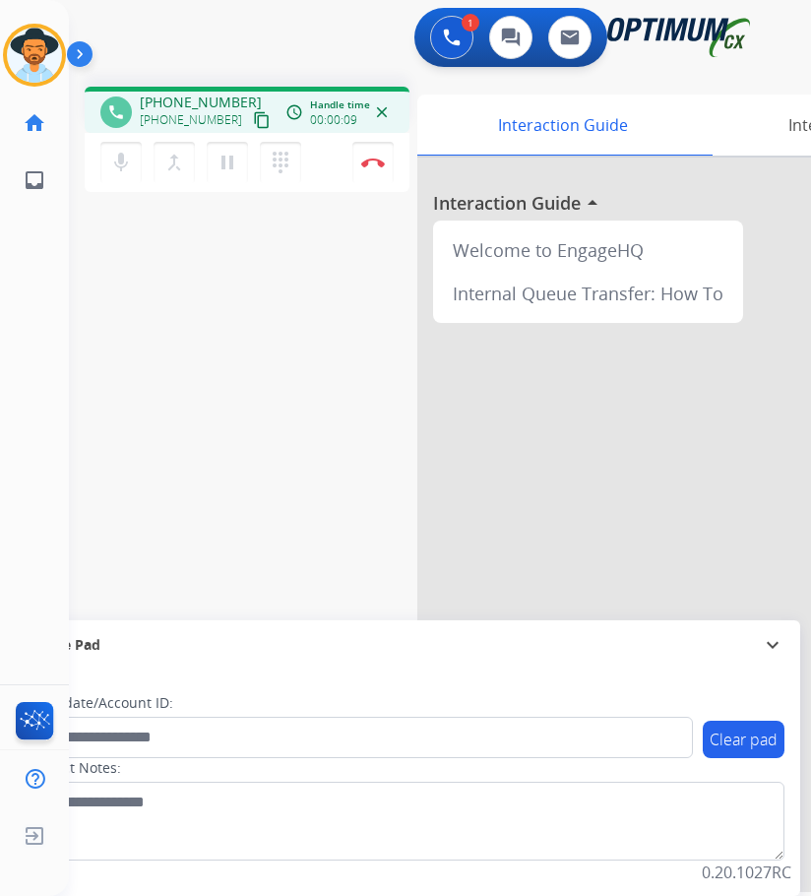
click at [215, 105] on span "[PHONE_NUMBER]" at bounding box center [201, 103] width 122 height 20
copy span "17865875681"
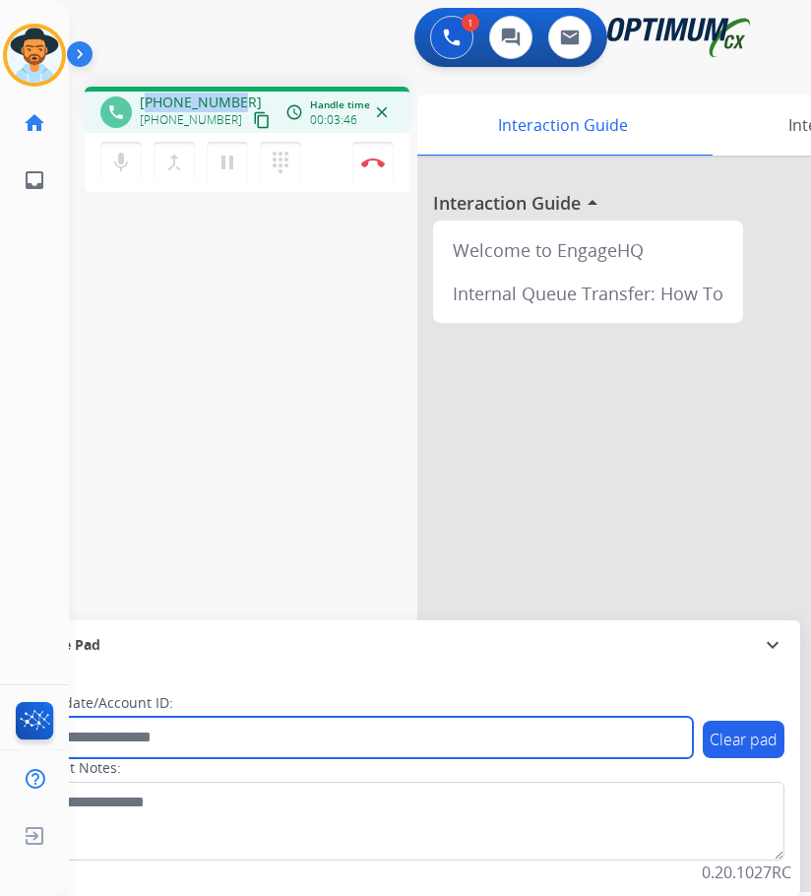
click at [213, 717] on input "text" at bounding box center [359, 736] width 667 height 41
paste input "**********"
type input "**********"
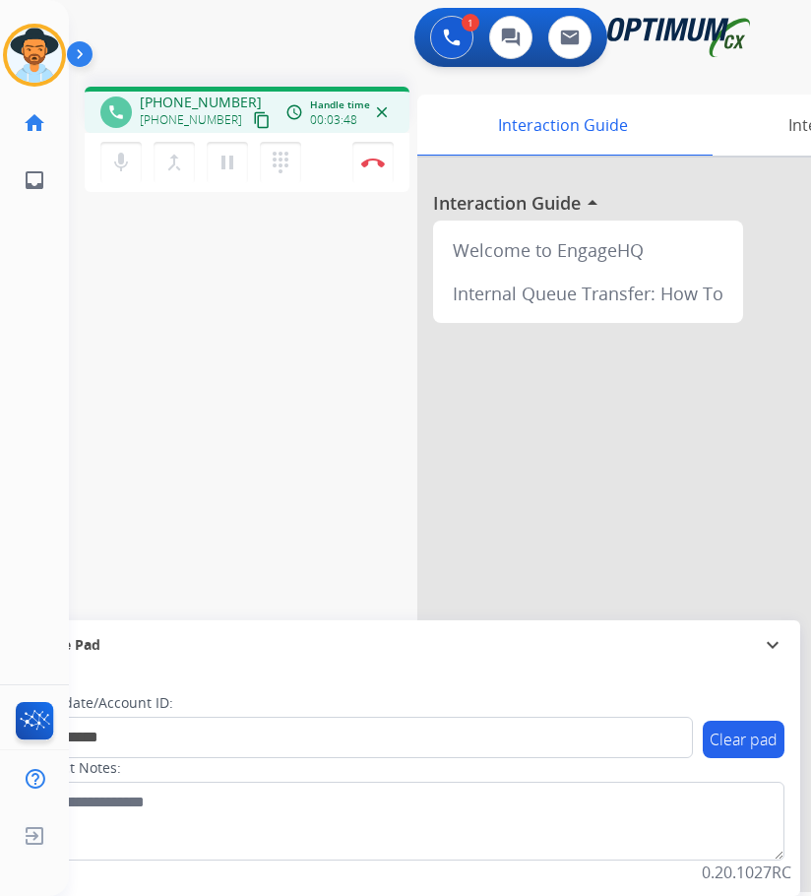
click at [140, 479] on div "**********" at bounding box center [416, 481] width 695 height 821
click at [376, 163] on img at bounding box center [373, 162] width 24 height 10
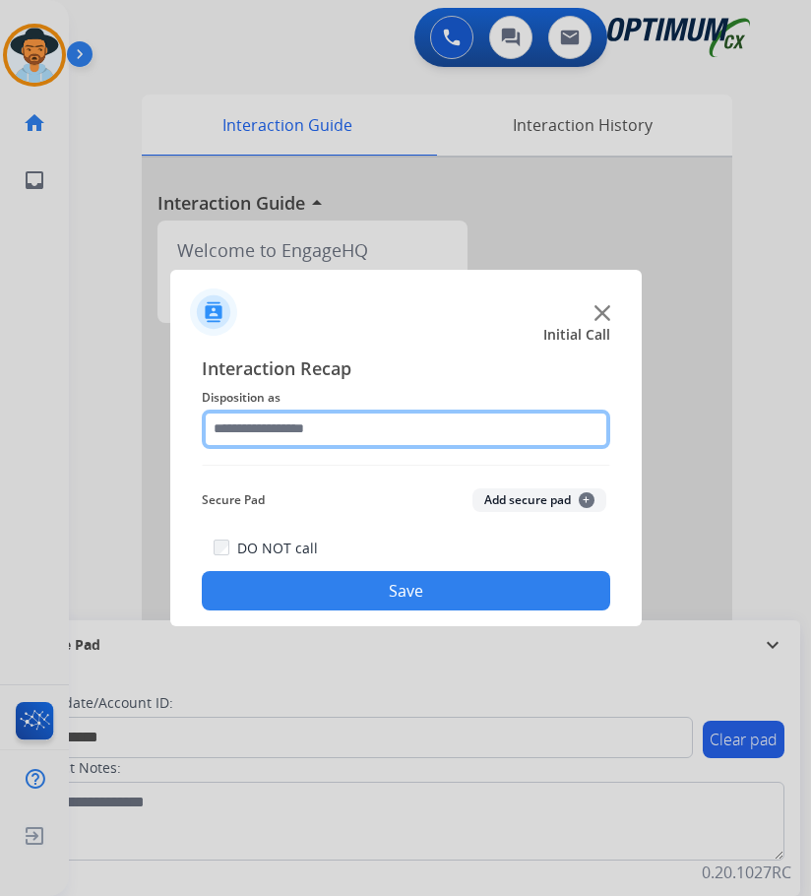
click at [336, 427] on input "text" at bounding box center [406, 428] width 408 height 39
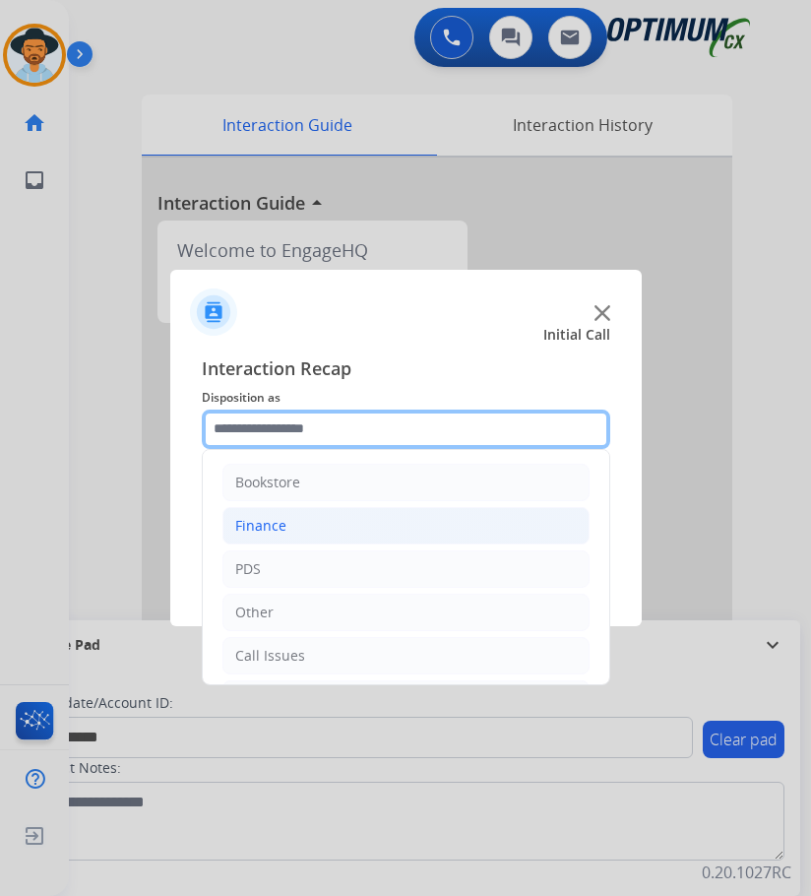
scroll to position [134, 0]
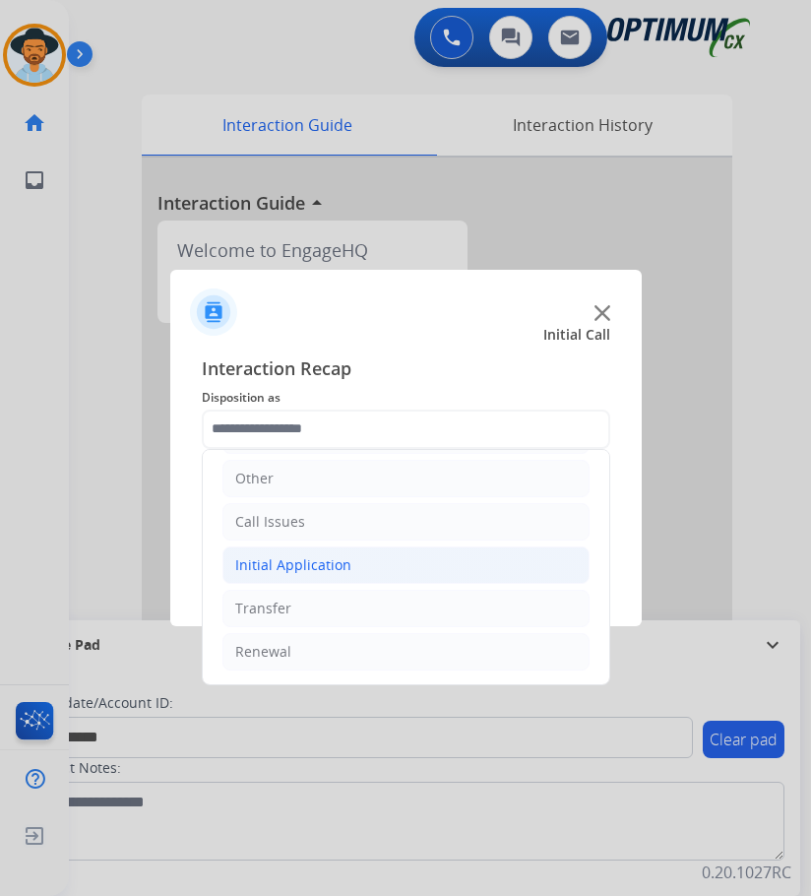
click at [334, 562] on div "Initial Application" at bounding box center [293, 565] width 116 height 20
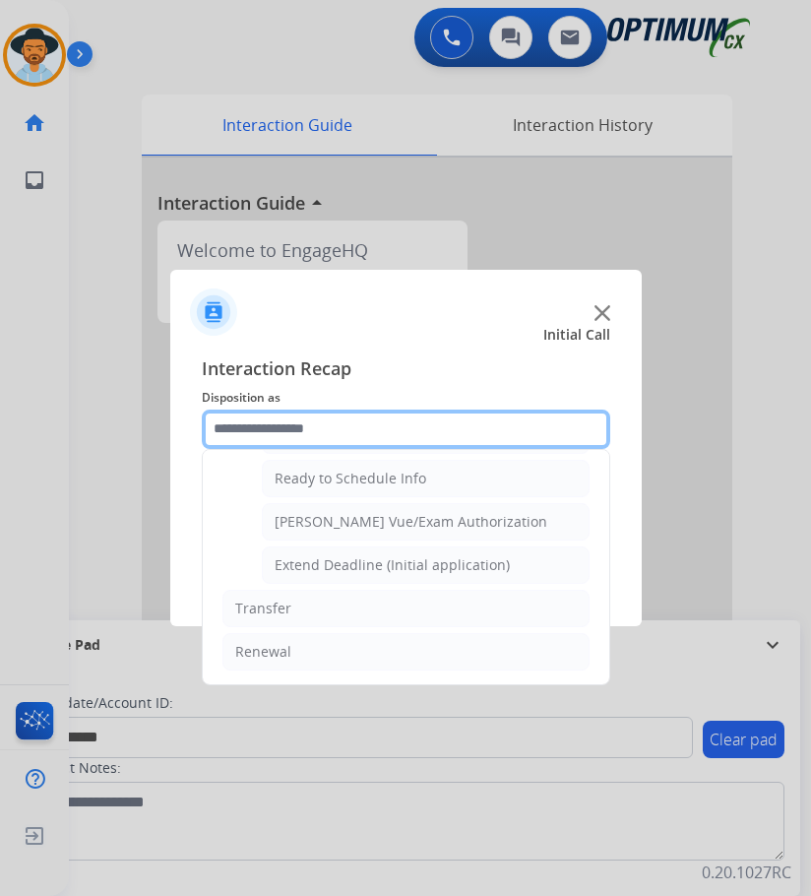
scroll to position [996, 0]
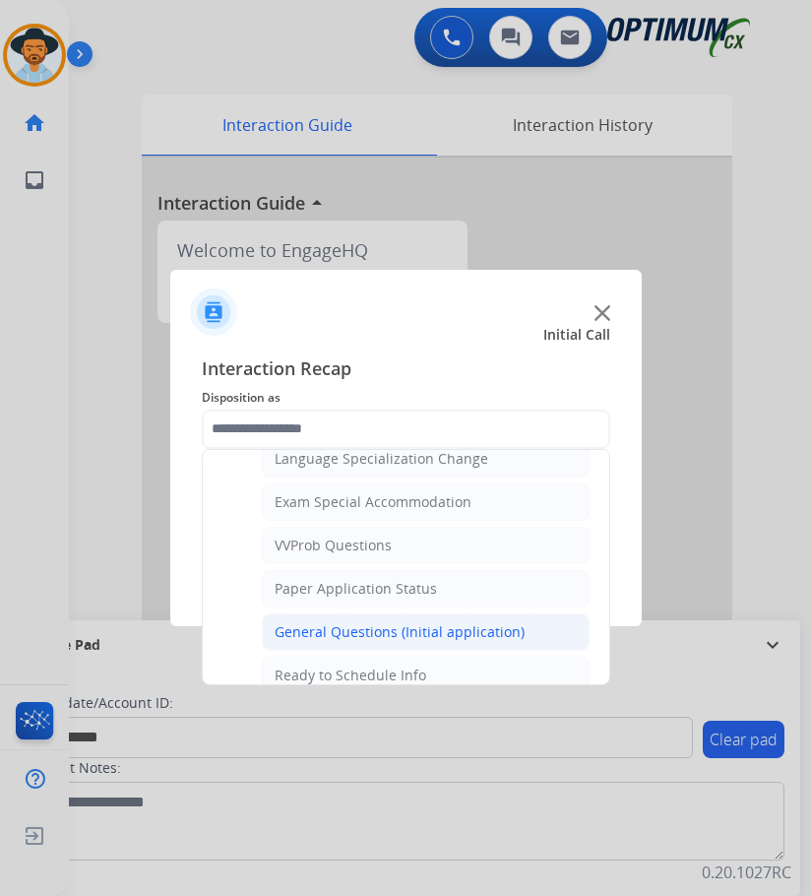
click at [332, 627] on div "General Questions (Initial application)" at bounding box center [400, 632] width 250 height 20
type input "**********"
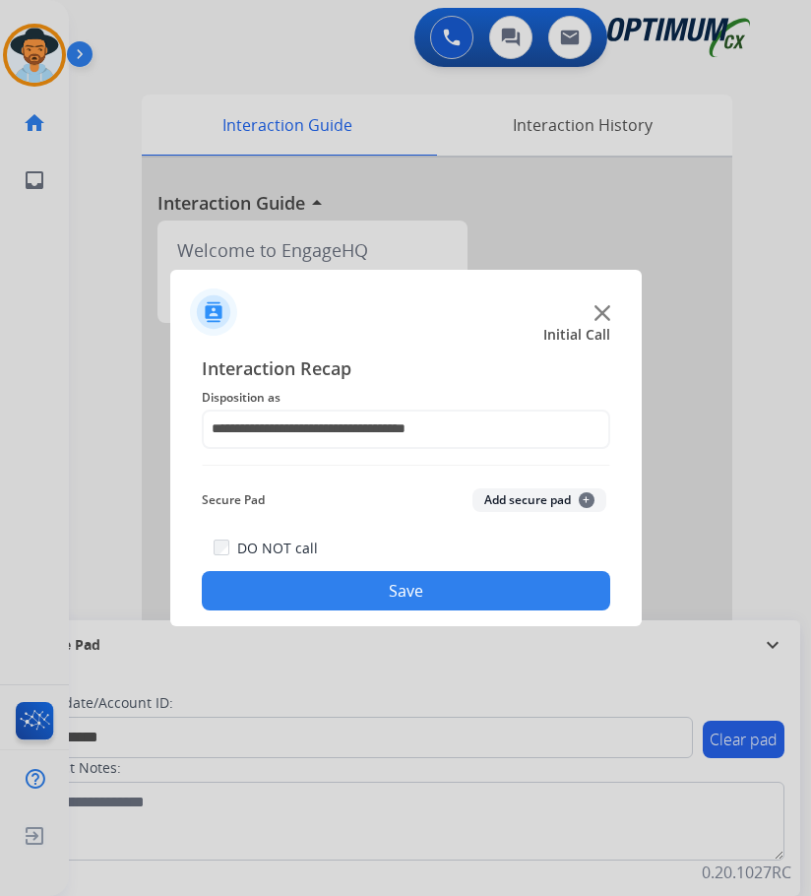
click at [334, 585] on button "Save" at bounding box center [406, 590] width 408 height 39
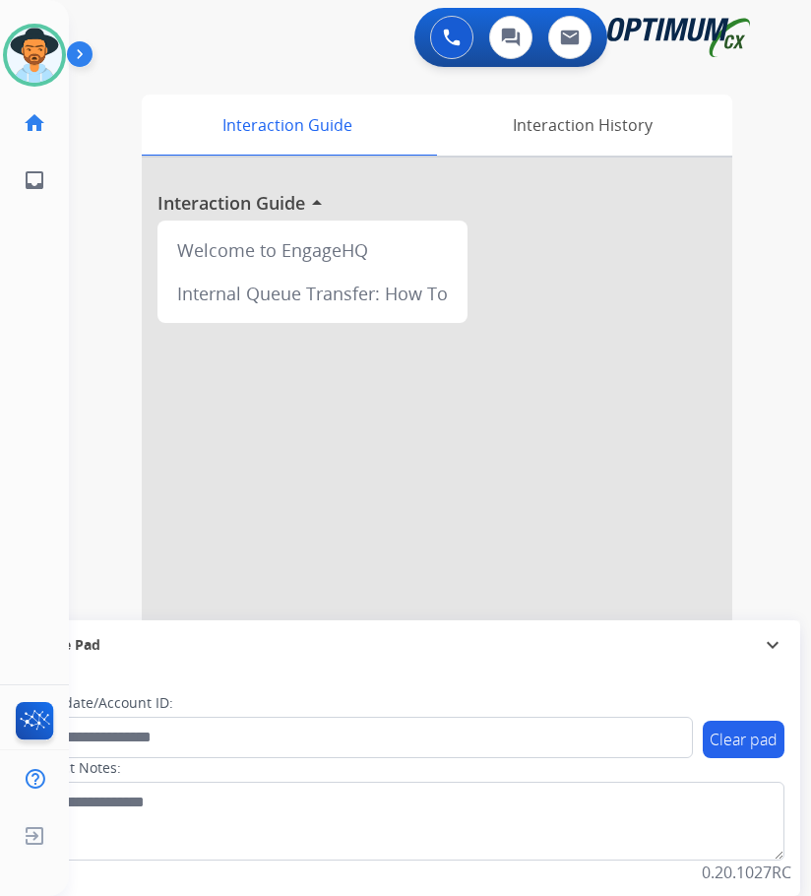
click at [24, 495] on div "[PERSON_NAME] Available Edit Avatar Agent: [PERSON_NAME] Profile: OCX Training …" at bounding box center [34, 448] width 69 height 896
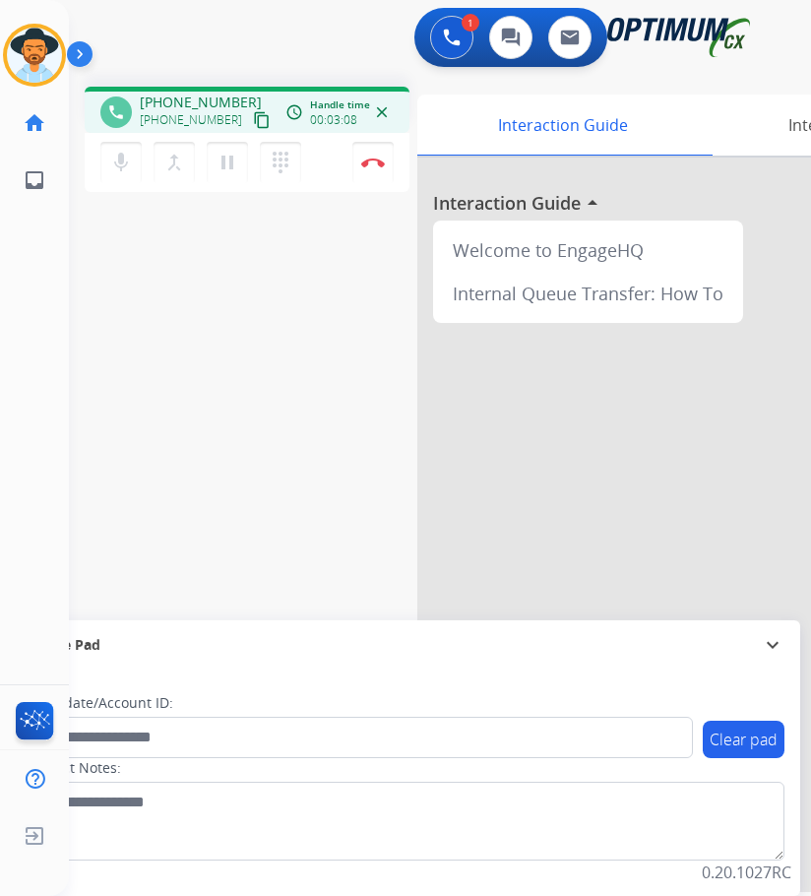
click at [197, 97] on span "[PHONE_NUMBER]" at bounding box center [201, 103] width 122 height 20
copy span "12027543061"
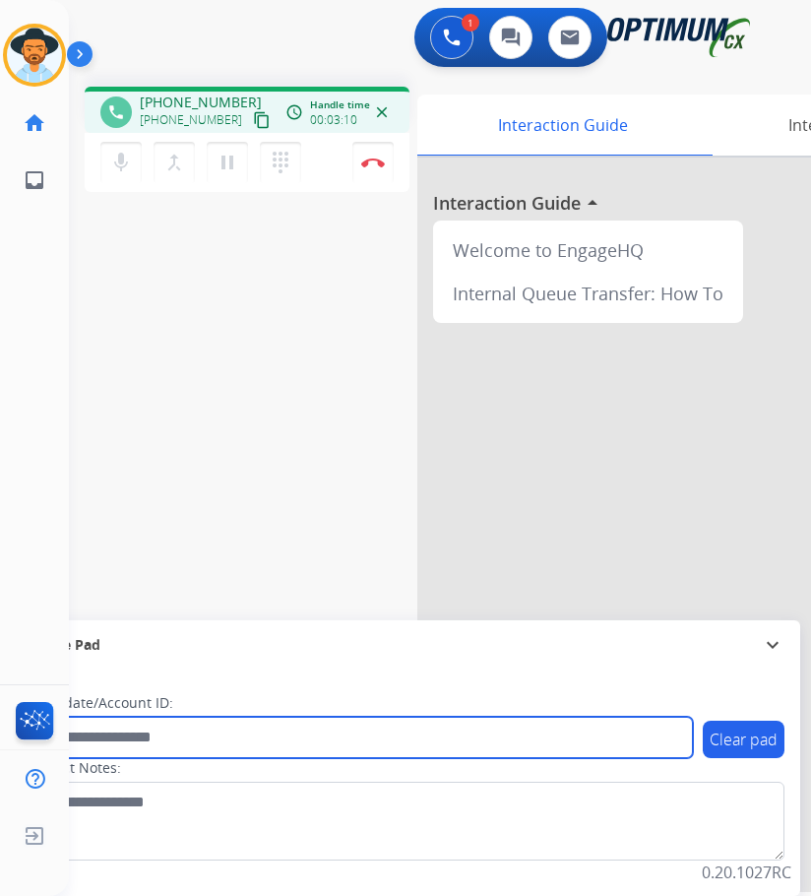
click at [206, 746] on input "text" at bounding box center [359, 736] width 667 height 41
paste input "**********"
type input "**********"
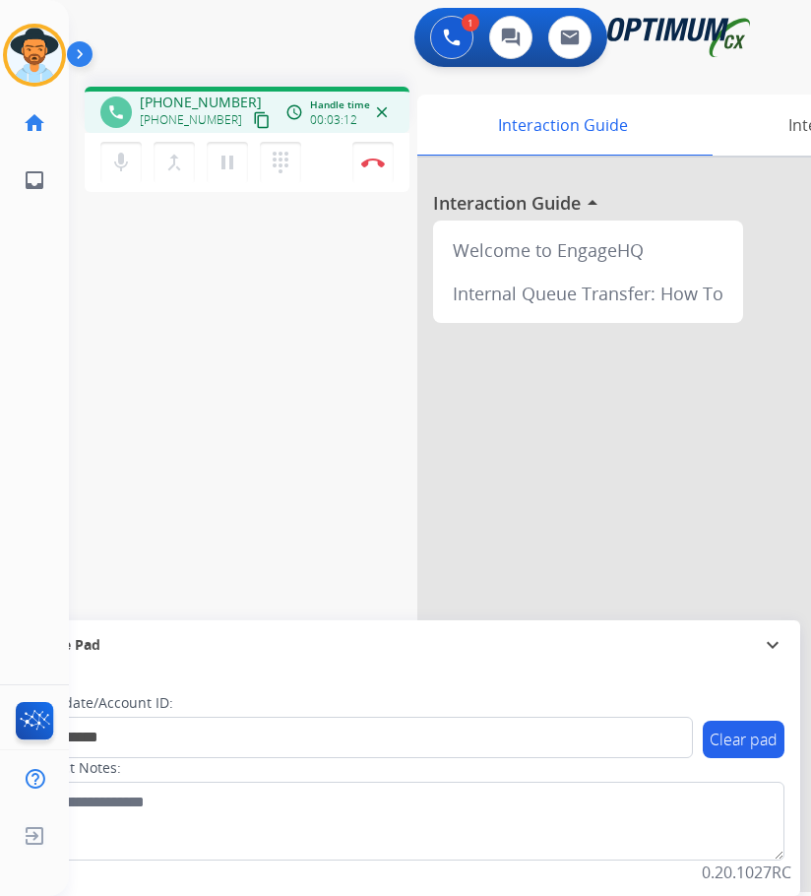
click at [259, 467] on div "**********" at bounding box center [416, 481] width 695 height 821
click at [364, 167] on button "Disconnect" at bounding box center [372, 162] width 41 height 41
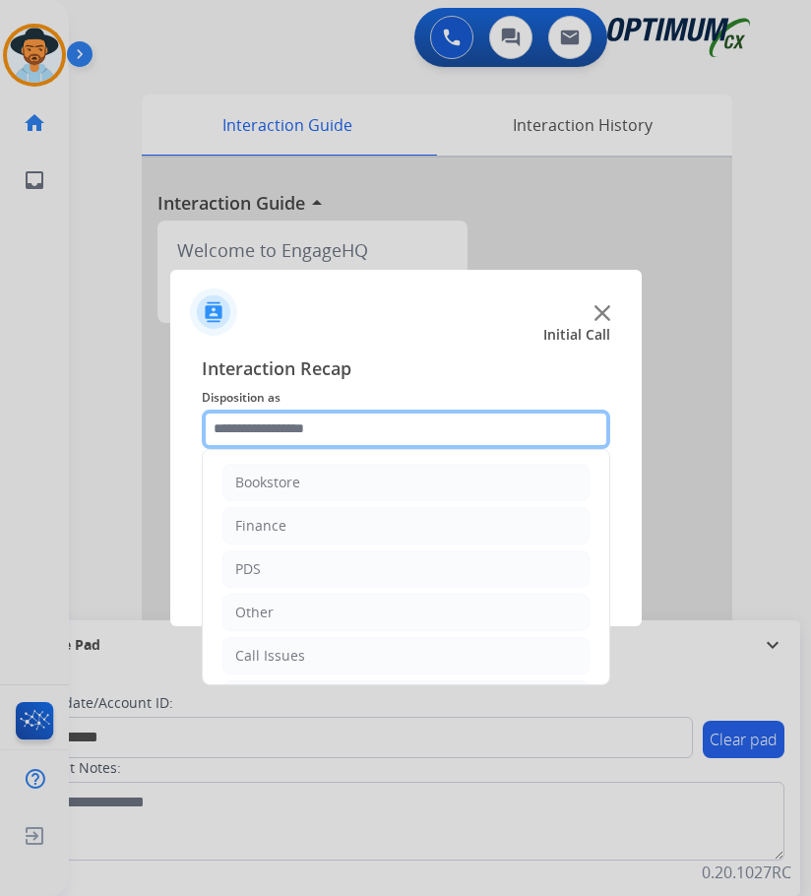
click at [353, 440] on input "text" at bounding box center [406, 428] width 408 height 39
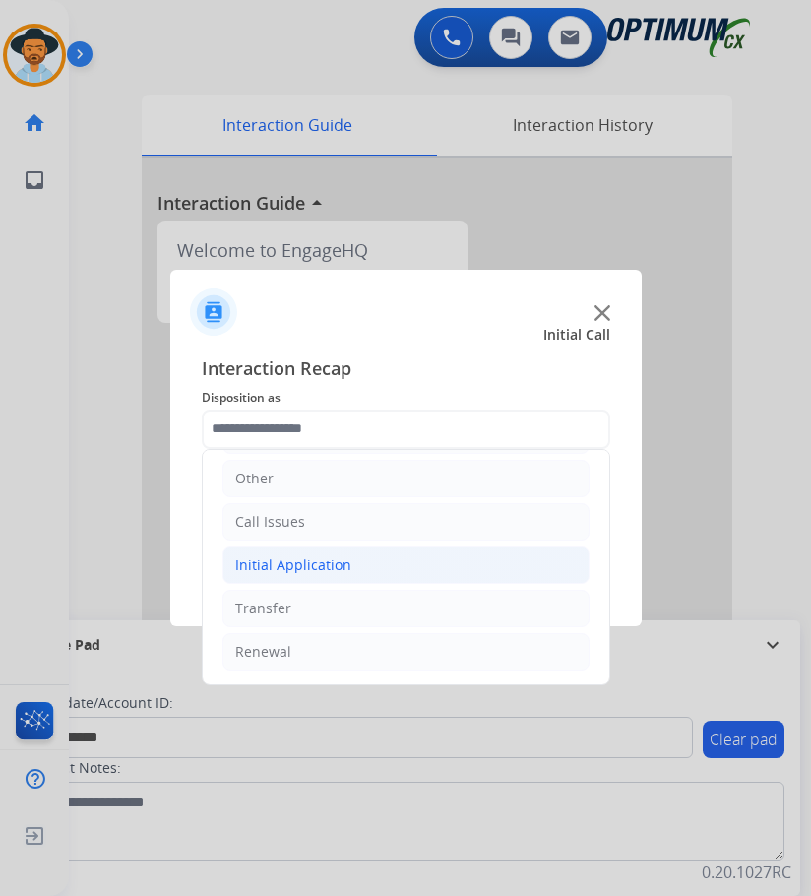
click at [345, 567] on div "Initial Application" at bounding box center [293, 565] width 116 height 20
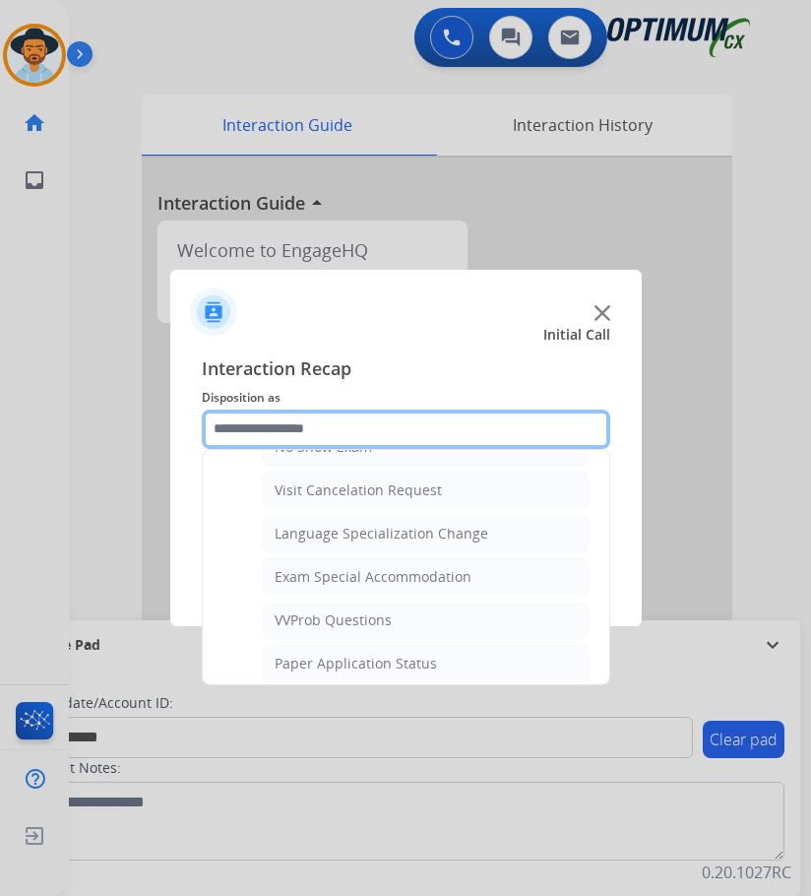
scroll to position [1020, 0]
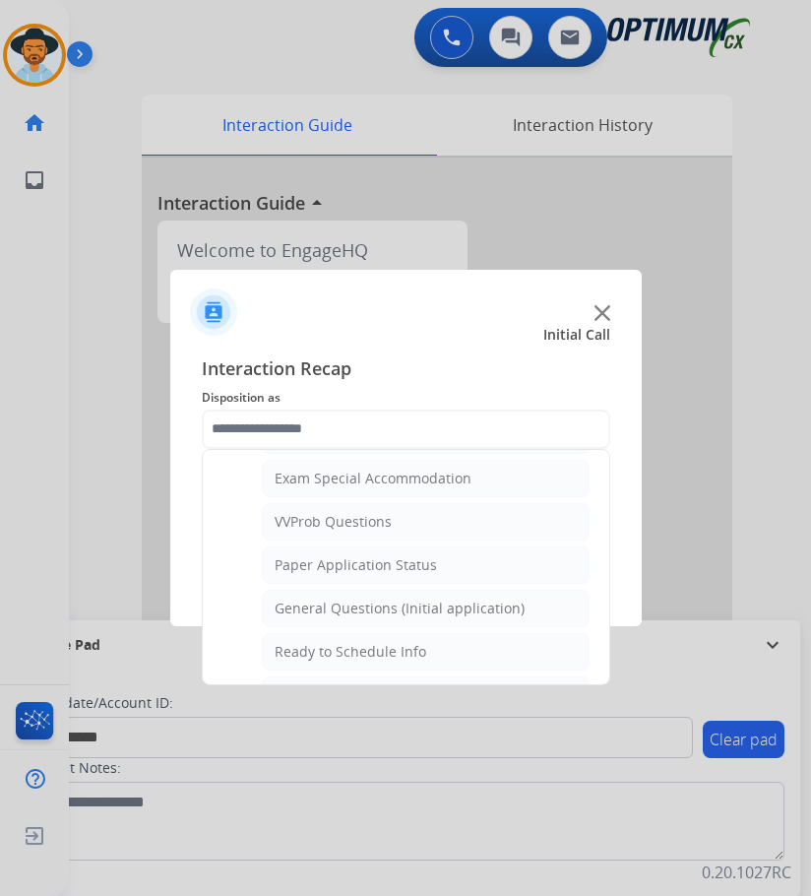
click at [361, 600] on div "General Questions (Initial application)" at bounding box center [400, 608] width 250 height 20
type input "**********"
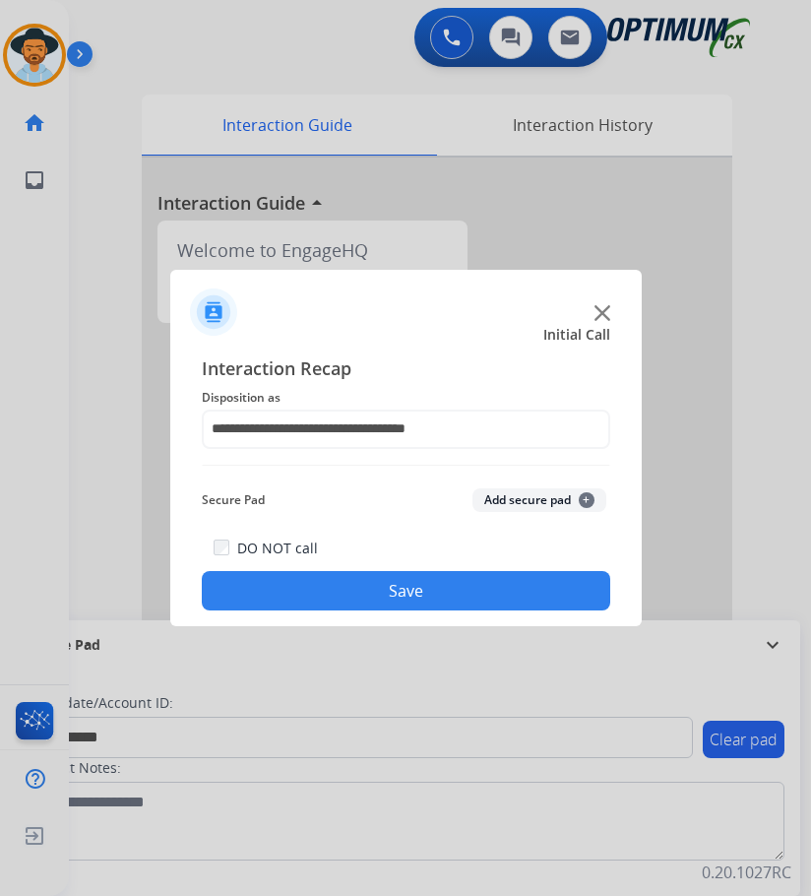
click at [362, 589] on button "Save" at bounding box center [406, 590] width 408 height 39
click at [140, 46] on div at bounding box center [405, 448] width 811 height 896
click at [602, 310] on img at bounding box center [602, 313] width 16 height 16
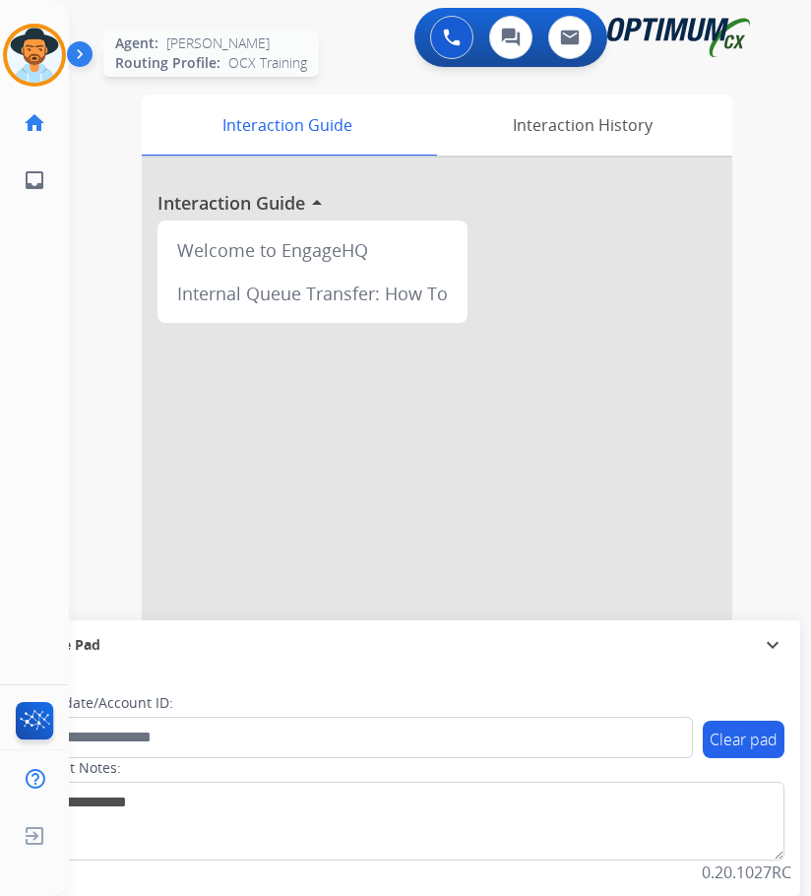
click at [52, 73] on img at bounding box center [34, 55] width 55 height 55
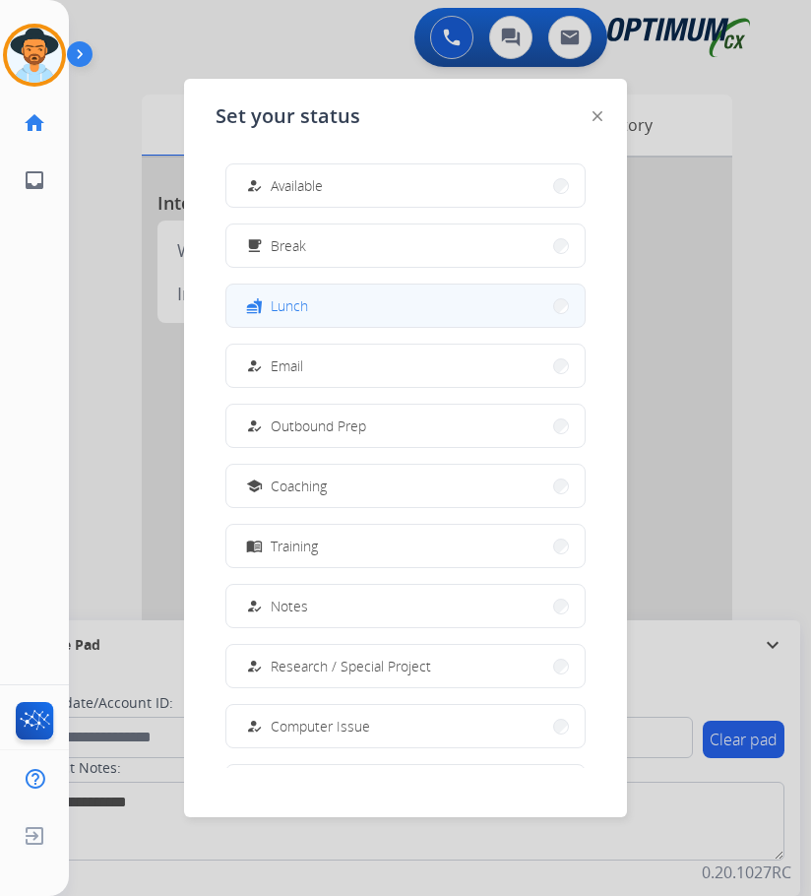
click at [296, 307] on span "Lunch" at bounding box center [289, 305] width 37 height 21
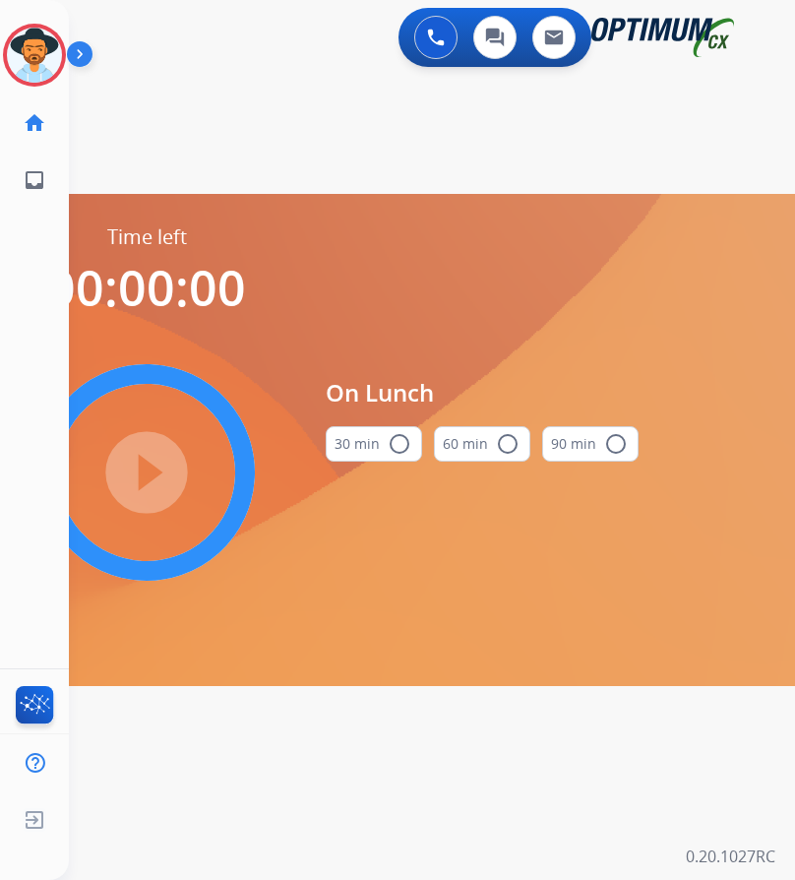
click at [398, 443] on mat-icon "radio_button_unchecked" at bounding box center [400, 444] width 24 height 24
click at [146, 478] on mat-icon "play_circle_filled" at bounding box center [147, 473] width 24 height 24
